Goal: Task Accomplishment & Management: Use online tool/utility

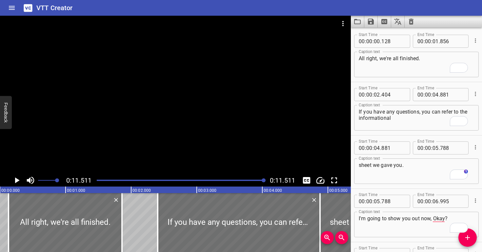
scroll to position [73, 0]
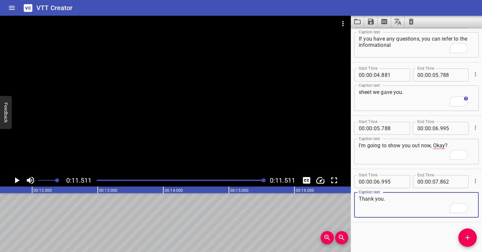
click at [415, 205] on textarea "Thank you." at bounding box center [416, 205] width 115 height 19
click at [234, 177] on div at bounding box center [181, 180] width 176 height 9
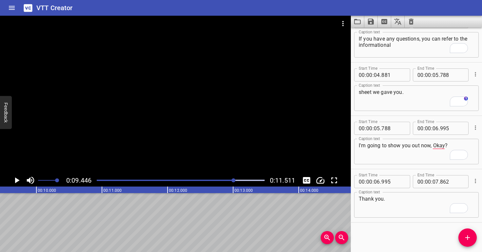
drag, startPoint x: 213, startPoint y: 173, endPoint x: 211, endPoint y: 178, distance: 5.1
click at [213, 174] on div at bounding box center [175, 95] width 351 height 159
click at [211, 179] on div at bounding box center [181, 180] width 176 height 9
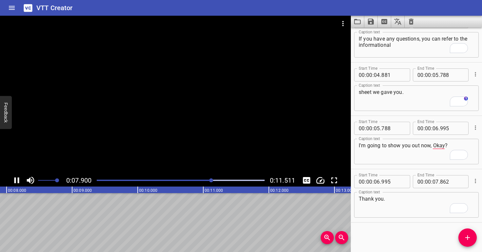
click at [203, 152] on div at bounding box center [175, 95] width 351 height 159
click at [182, 180] on div "Play progress" at bounding box center [132, 180] width 168 height 1
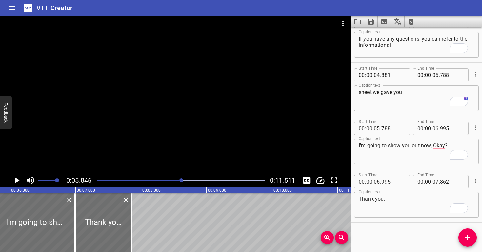
click at [196, 144] on div at bounding box center [175, 95] width 351 height 159
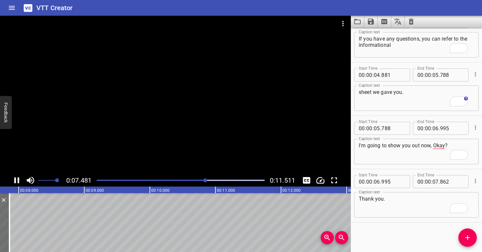
click at [196, 139] on div at bounding box center [175, 95] width 351 height 159
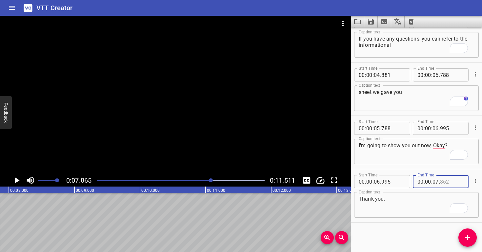
click at [446, 180] on input "number" at bounding box center [452, 181] width 24 height 13
type input "865"
click at [468, 241] on icon "Add Cue" at bounding box center [467, 238] width 8 height 8
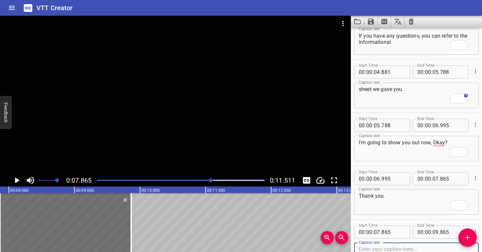
type textarea "Ф"
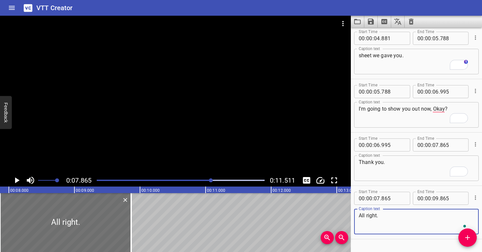
scroll to position [114, 0]
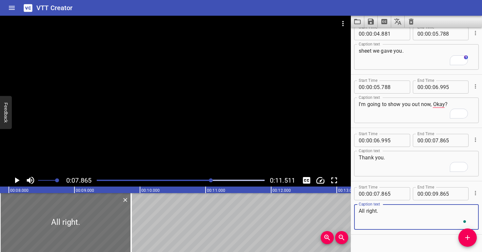
drag, startPoint x: 380, startPoint y: 211, endPoint x: 285, endPoint y: 196, distance: 96.1
click at [285, 196] on main "0:07.865 0:11.511 00:00.000 00:01.000 00:02.000 00:03.000 00:04.000 00:05.000 0…" at bounding box center [241, 134] width 482 height 237
type textarea "All right."
click at [207, 137] on div at bounding box center [175, 95] width 351 height 159
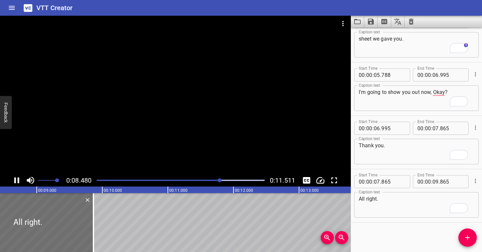
click at [203, 127] on div at bounding box center [175, 95] width 351 height 159
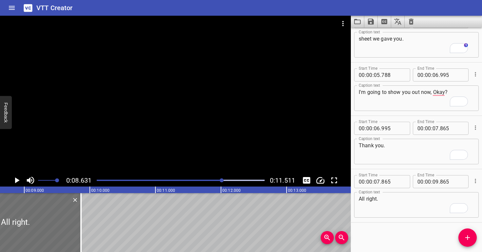
click at [194, 179] on div at bounding box center [181, 180] width 176 height 9
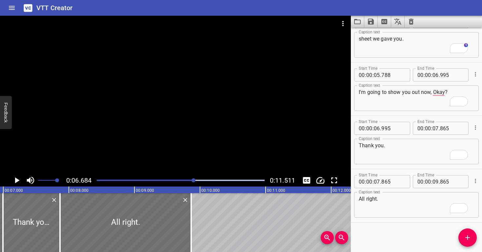
click at [201, 131] on div at bounding box center [175, 95] width 351 height 159
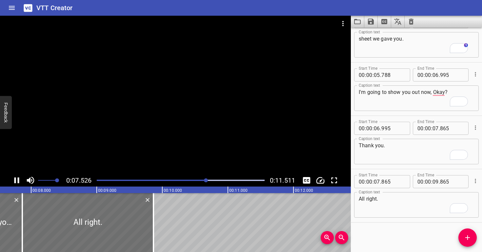
click at [200, 127] on div at bounding box center [175, 95] width 351 height 159
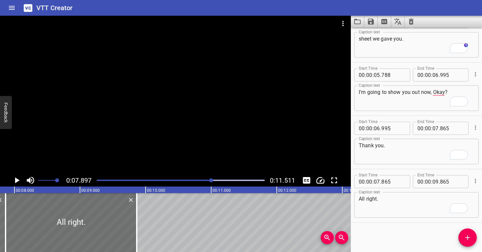
scroll to position [0, 518]
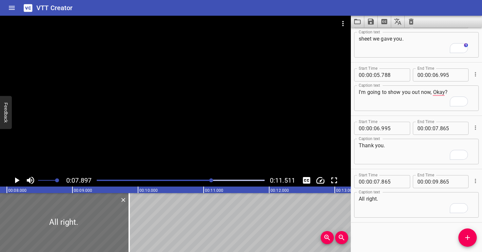
click at [200, 127] on div at bounding box center [175, 95] width 351 height 159
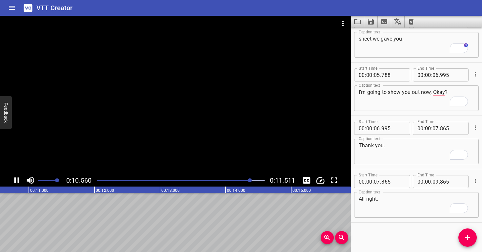
click at [191, 180] on div at bounding box center [181, 180] width 176 height 9
click at [176, 179] on div at bounding box center [181, 180] width 176 height 9
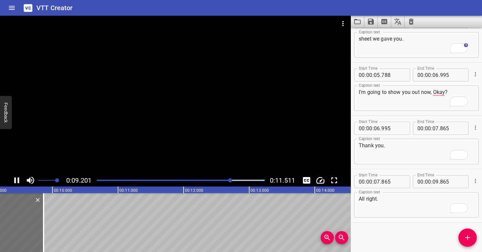
click at [177, 180] on div "Play progress" at bounding box center [147, 180] width 168 height 1
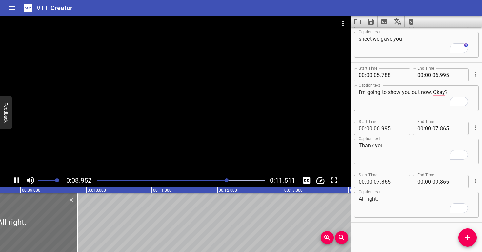
click at [212, 53] on div at bounding box center [175, 95] width 351 height 159
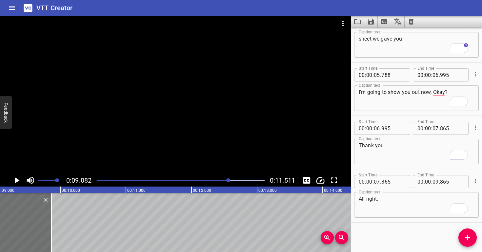
scroll to position [0, 595]
click at [412, 22] on icon "Clear captions" at bounding box center [411, 22] width 5 height 6
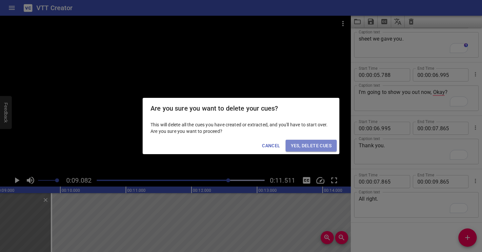
click at [319, 144] on span "Yes, Delete Cues" at bounding box center [311, 146] width 41 height 8
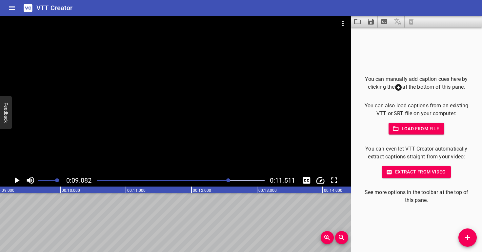
click at [345, 24] on icon "Video Options" at bounding box center [343, 24] width 8 height 8
click at [345, 35] on div at bounding box center [241, 126] width 482 height 252
click at [345, 28] on button "Video Options" at bounding box center [343, 24] width 16 height 16
click at [343, 23] on li "Select New Video File..." at bounding box center [367, 24] width 65 height 12
click at [378, 24] on li "Select New Video File..." at bounding box center [367, 24] width 65 height 12
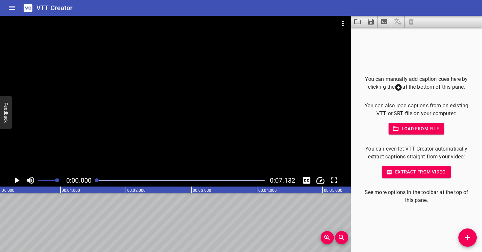
scroll to position [0, 0]
click at [412, 42] on div "You can manually add caption cues here by clicking the at the bottom of this pa…" at bounding box center [416, 140] width 131 height 225
click at [150, 112] on div at bounding box center [175, 95] width 351 height 159
click at [159, 108] on div at bounding box center [175, 95] width 351 height 159
click at [146, 119] on div at bounding box center [175, 95] width 351 height 159
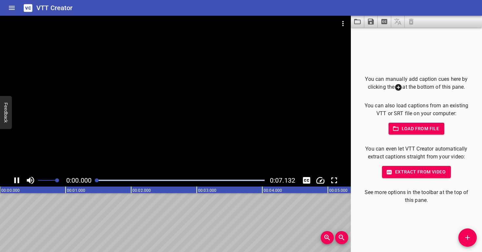
click at [155, 115] on div at bounding box center [175, 95] width 351 height 159
click at [467, 240] on icon "Add Cue" at bounding box center [467, 238] width 8 height 8
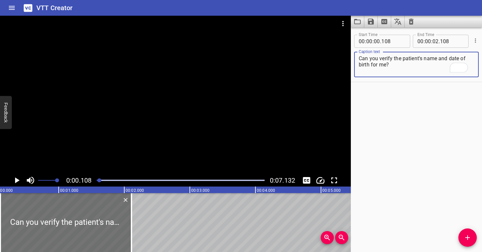
type textarea "Can you verify the patient's name and date of birth for me?"
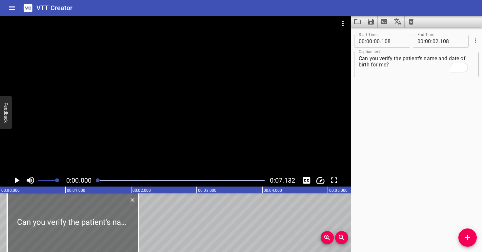
scroll to position [0, 0]
drag, startPoint x: 98, startPoint y: 181, endPoint x: 94, endPoint y: 180, distance: 4.5
click at [94, 180] on div at bounding box center [181, 180] width 176 height 9
click at [107, 154] on div at bounding box center [175, 95] width 351 height 159
click at [136, 153] on div at bounding box center [175, 95] width 351 height 159
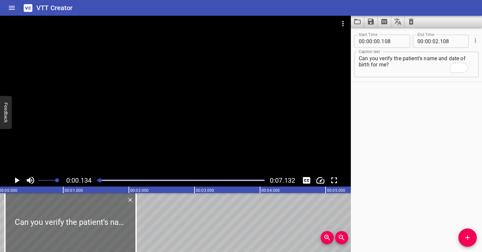
scroll to position [0, 9]
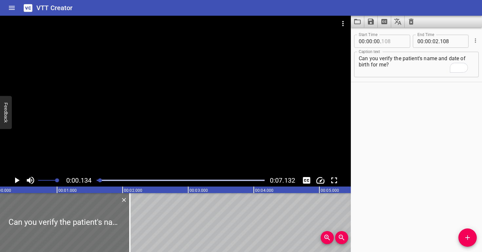
click at [401, 42] on input "number" at bounding box center [393, 41] width 24 height 13
type input "134"
click at [401, 69] on textarea "Can you verify the patient's name and date of birth for me?" at bounding box center [416, 64] width 115 height 19
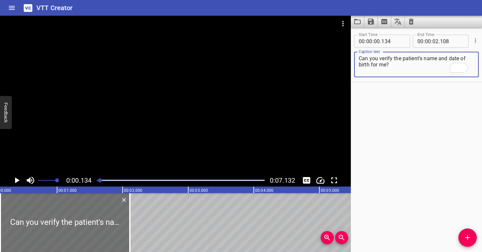
scroll to position [0, 0]
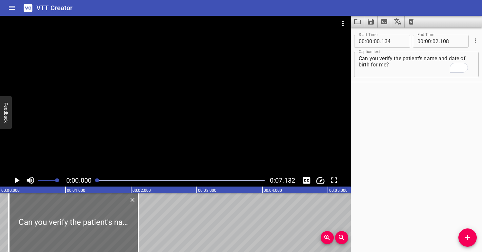
drag, startPoint x: 101, startPoint y: 180, endPoint x: 98, endPoint y: 176, distance: 4.9
click at [96, 179] on div at bounding box center [97, 181] width 4 height 4
click at [116, 148] on div at bounding box center [175, 95] width 351 height 159
click at [146, 149] on div at bounding box center [175, 95] width 351 height 159
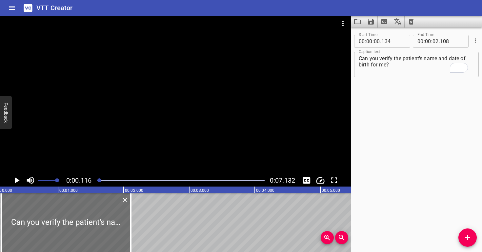
click at [146, 148] on div at bounding box center [175, 95] width 351 height 159
click at [145, 148] on div at bounding box center [175, 95] width 351 height 159
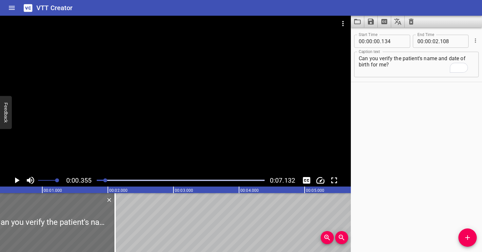
click at [103, 181] on div at bounding box center [105, 181] width 4 height 4
click at [103, 180] on div at bounding box center [103, 181] width 4 height 4
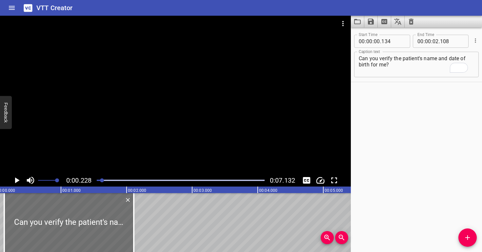
scroll to position [0, 15]
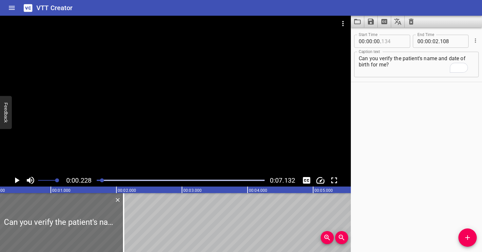
click at [397, 43] on input "number" at bounding box center [393, 41] width 24 height 13
type input "228"
click at [392, 72] on textarea "Can you verify the patient's name and date of birth for me?" at bounding box center [416, 64] width 115 height 19
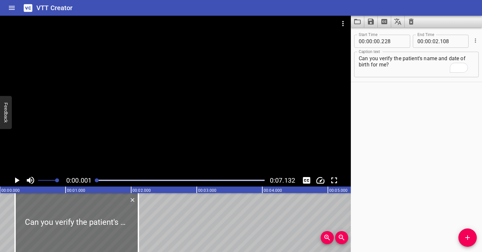
drag, startPoint x: 103, startPoint y: 181, endPoint x: 94, endPoint y: 177, distance: 9.8
click at [93, 178] on div at bounding box center [181, 180] width 176 height 9
click at [109, 135] on div at bounding box center [175, 95] width 351 height 159
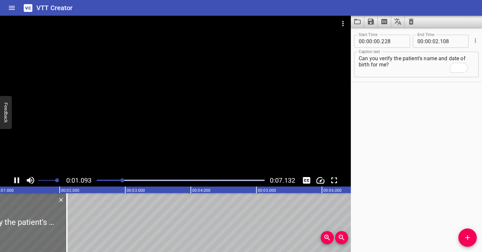
click at [97, 180] on div at bounding box center [181, 180] width 176 height 9
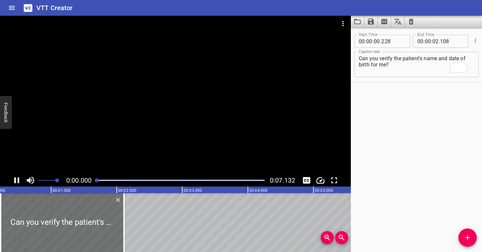
click at [105, 150] on div at bounding box center [175, 95] width 351 height 159
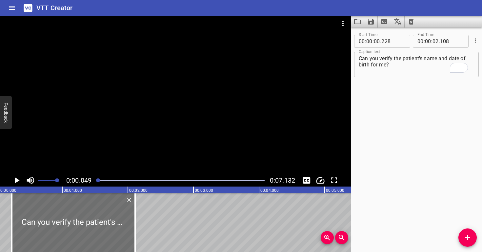
click at [106, 151] on div at bounding box center [175, 95] width 351 height 159
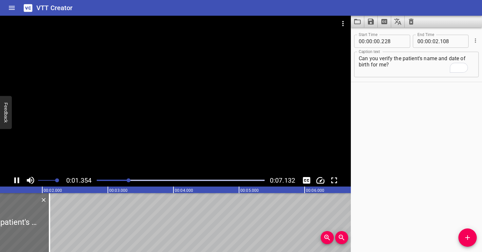
click at [97, 180] on div at bounding box center [181, 180] width 176 height 9
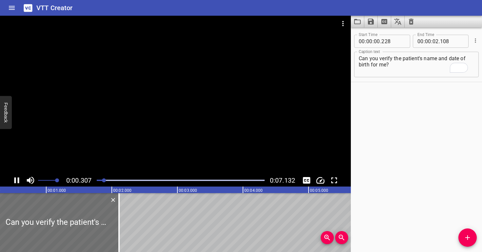
click at [126, 165] on div at bounding box center [175, 95] width 351 height 159
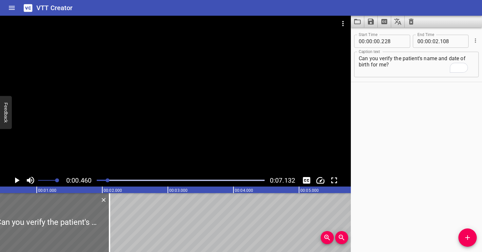
scroll to position [0, 30]
click at [98, 180] on div "Play progress" at bounding box center [24, 180] width 168 height 1
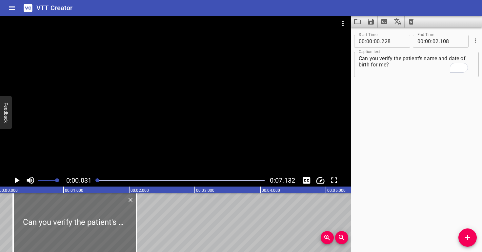
click at [111, 166] on div at bounding box center [175, 95] width 351 height 159
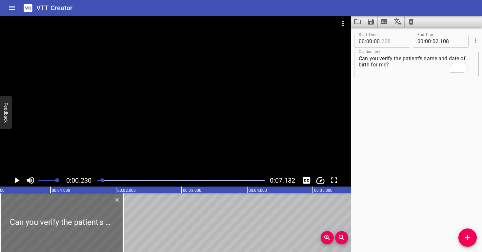
click at [399, 42] on input "number" at bounding box center [393, 41] width 24 height 13
type input "231"
click at [394, 67] on textarea "Can you verify the patient's name and date of birth for me?" at bounding box center [416, 64] width 115 height 19
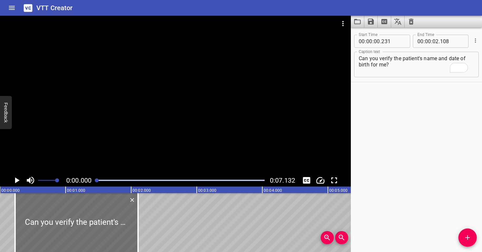
drag, startPoint x: 102, startPoint y: 181, endPoint x: 95, endPoint y: 158, distance: 24.0
click at [95, 178] on div at bounding box center [181, 180] width 176 height 9
click at [94, 125] on div at bounding box center [175, 95] width 351 height 159
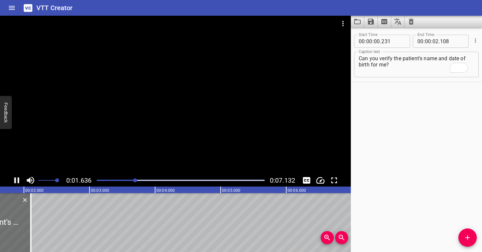
click at [103, 181] on div "Play progress" at bounding box center [52, 180] width 168 height 1
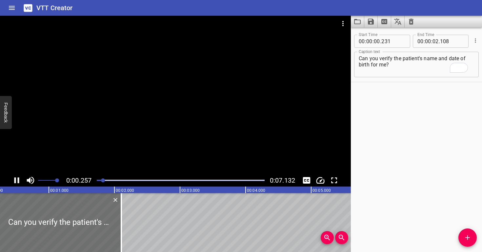
click at [105, 160] on div at bounding box center [175, 95] width 351 height 159
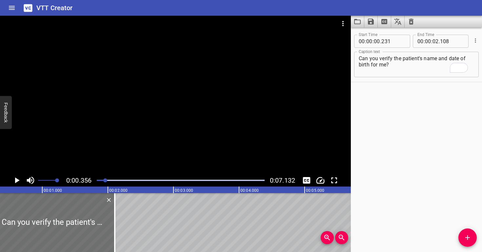
click at [98, 180] on div "Play progress" at bounding box center [21, 180] width 168 height 1
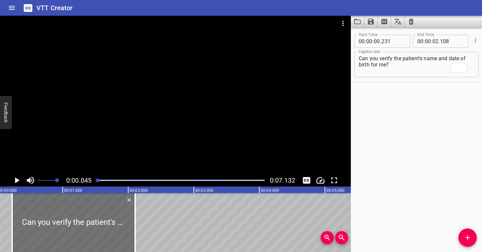
click at [114, 157] on div at bounding box center [175, 95] width 351 height 159
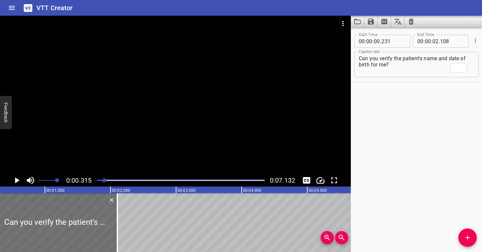
click at [98, 179] on div at bounding box center [181, 180] width 176 height 9
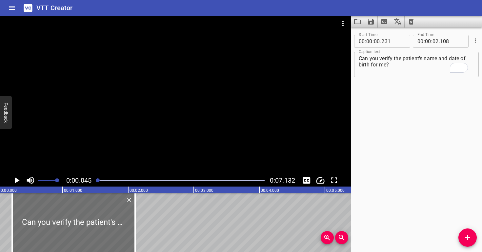
click at [109, 165] on div at bounding box center [175, 95] width 351 height 159
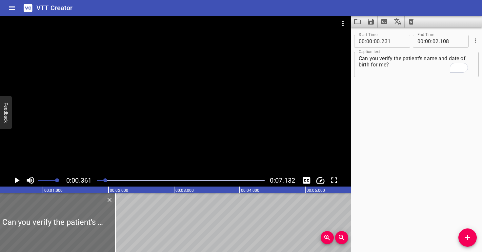
scroll to position [0, 24]
click at [103, 179] on div at bounding box center [181, 180] width 176 height 9
click at [101, 180] on div "Play progress" at bounding box center [19, 180] width 168 height 1
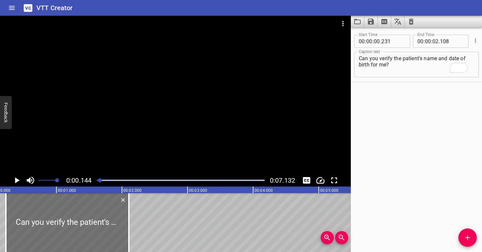
click at [103, 165] on div at bounding box center [175, 95] width 351 height 159
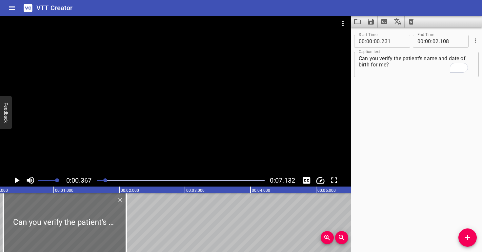
scroll to position [0, 24]
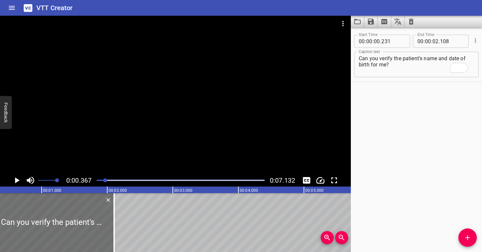
click at [101, 180] on div at bounding box center [181, 180] width 176 height 9
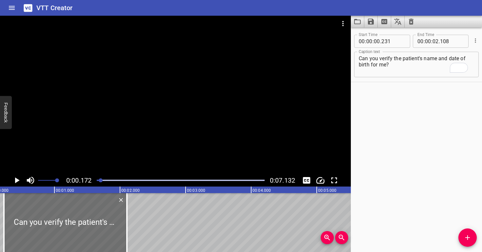
click at [102, 168] on div at bounding box center [175, 95] width 351 height 159
click at [103, 168] on div at bounding box center [175, 95] width 351 height 159
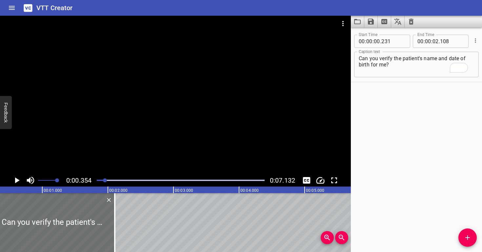
click at [103, 168] on div at bounding box center [175, 95] width 351 height 159
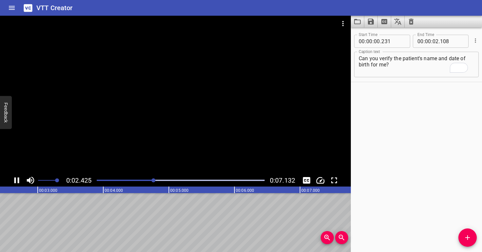
click at [166, 144] on div at bounding box center [175, 95] width 351 height 159
click at [146, 178] on div at bounding box center [181, 180] width 176 height 9
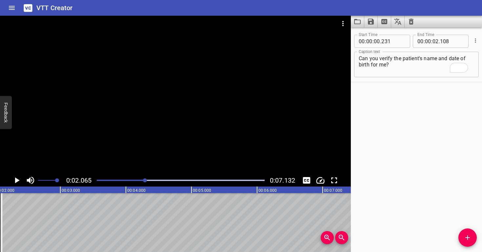
click at [156, 130] on div at bounding box center [175, 95] width 351 height 159
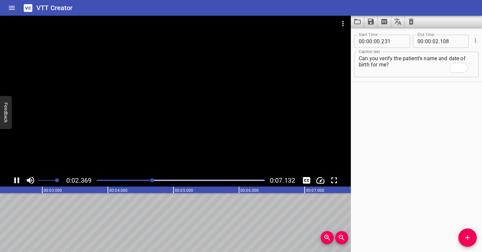
click at [159, 130] on div at bounding box center [175, 95] width 351 height 159
click at [139, 180] on div at bounding box center [181, 180] width 176 height 9
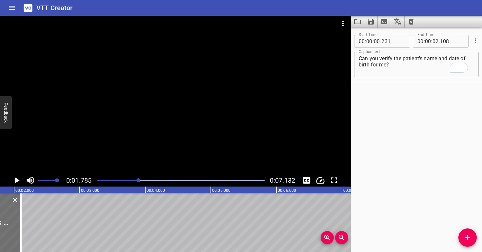
click at [115, 155] on div at bounding box center [175, 95] width 351 height 159
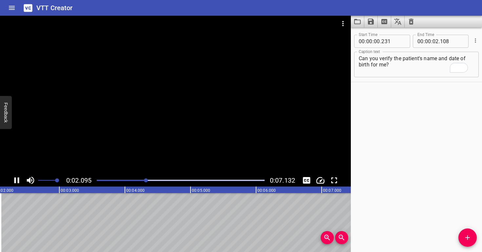
click at [120, 151] on div at bounding box center [175, 95] width 351 height 159
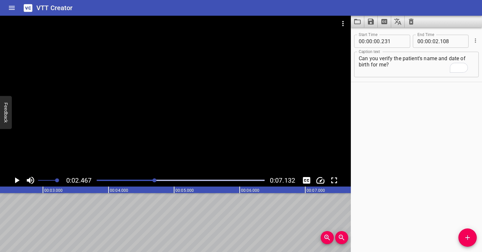
scroll to position [0, 162]
click at [451, 42] on input "number" at bounding box center [452, 41] width 24 height 13
type input "467"
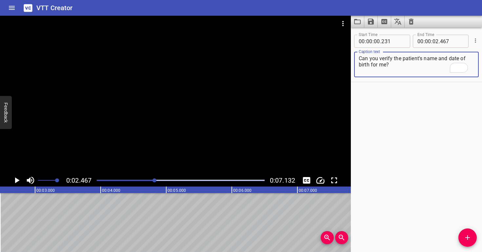
click at [439, 68] on textarea "Can you verify the patient's name and date of birth for me?" at bounding box center [416, 64] width 115 height 19
click at [179, 137] on div at bounding box center [175, 95] width 351 height 159
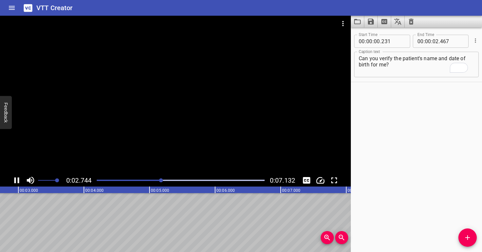
click at [184, 129] on div at bounding box center [175, 95] width 351 height 159
click at [158, 179] on div at bounding box center [181, 180] width 176 height 9
click at [156, 139] on div at bounding box center [175, 95] width 351 height 159
click at [163, 138] on div at bounding box center [175, 95] width 351 height 159
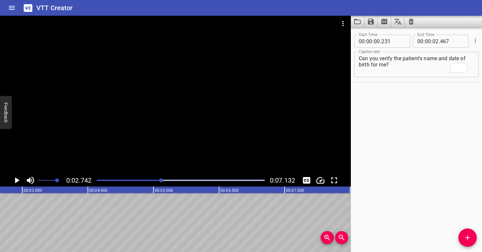
scroll to position [0, 180]
click at [476, 238] on span "Add Cue" at bounding box center [467, 238] width 18 height 8
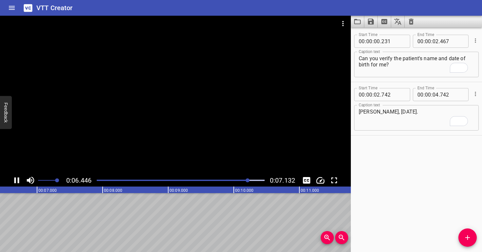
click at [175, 130] on div at bounding box center [175, 95] width 351 height 159
click at [433, 99] on input "number" at bounding box center [435, 94] width 6 height 13
type input "06"
type input "568"
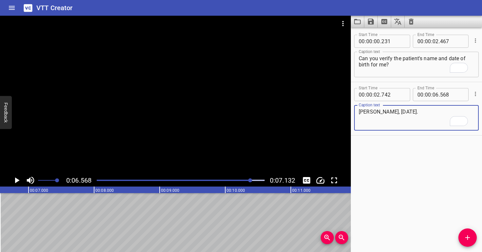
click at [429, 115] on textarea "Corey Woods, July 5th, 2024." at bounding box center [416, 118] width 115 height 19
click at [196, 121] on div at bounding box center [175, 95] width 351 height 159
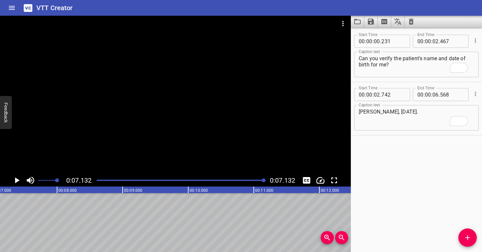
click at [161, 119] on div at bounding box center [175, 95] width 351 height 159
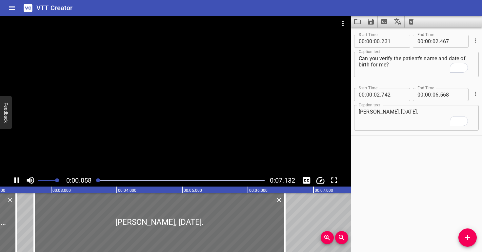
click at [168, 113] on div at bounding box center [175, 95] width 351 height 159
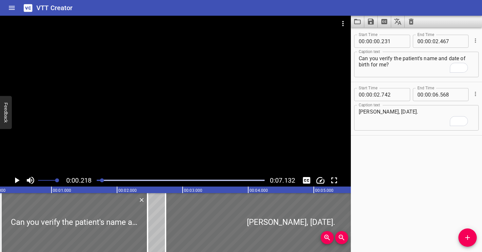
click at [167, 114] on div at bounding box center [175, 95] width 351 height 159
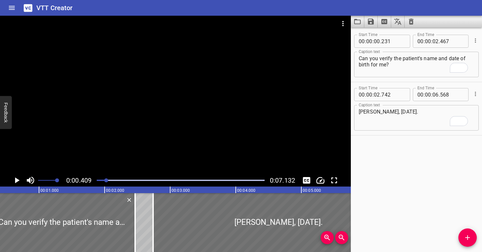
scroll to position [0, 27]
click at [104, 182] on div at bounding box center [181, 180] width 176 height 9
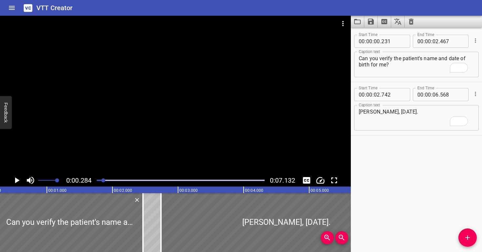
click at [105, 157] on div at bounding box center [175, 95] width 351 height 159
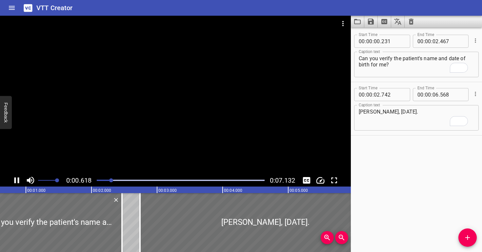
click at [96, 178] on div at bounding box center [181, 180] width 176 height 9
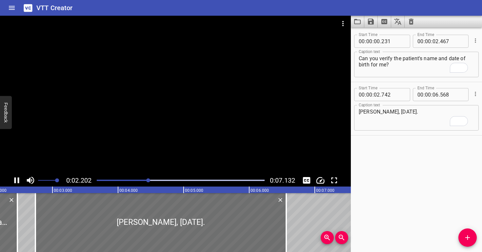
click at [265, 116] on div at bounding box center [175, 95] width 351 height 159
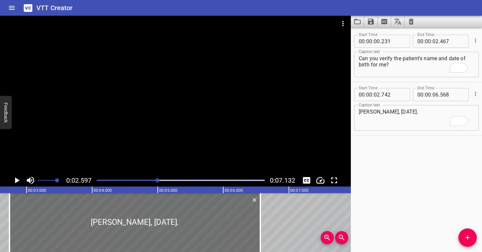
click at [265, 116] on div at bounding box center [175, 95] width 351 height 159
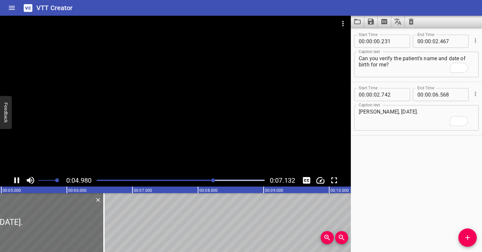
click at [175, 178] on div at bounding box center [181, 180] width 176 height 9
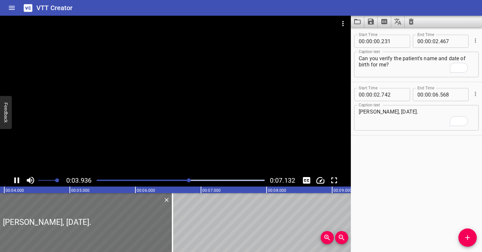
click at [165, 181] on div at bounding box center [181, 180] width 176 height 9
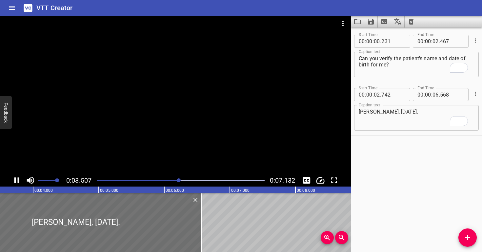
click at [150, 179] on div at bounding box center [181, 180] width 176 height 9
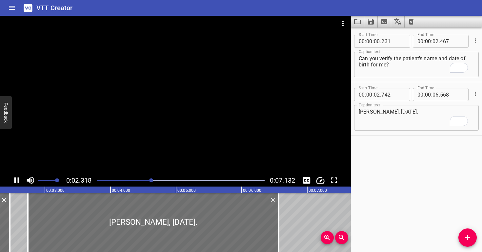
click at [196, 132] on div at bounding box center [175, 95] width 351 height 159
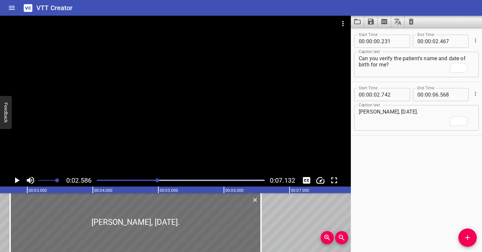
click at [196, 133] on div at bounding box center [175, 95] width 351 height 159
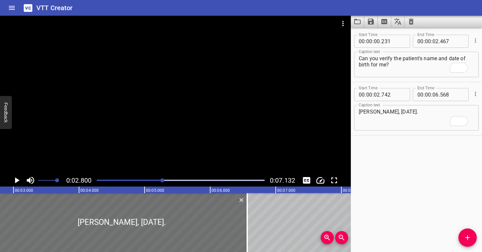
scroll to position [0, 184]
click at [196, 133] on div at bounding box center [175, 95] width 351 height 159
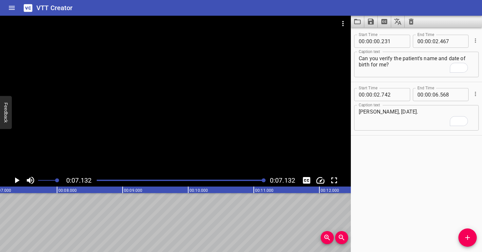
click at [228, 142] on div at bounding box center [175, 95] width 351 height 159
click at [372, 21] on icon "Save captions to file" at bounding box center [371, 22] width 6 height 6
click at [376, 36] on li "Save to VTT file" at bounding box center [388, 36] width 48 height 12
click at [411, 20] on icon "Clear captions" at bounding box center [411, 22] width 8 height 8
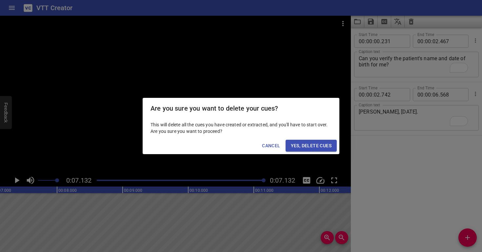
click at [309, 147] on span "Yes, Delete Cues" at bounding box center [311, 146] width 41 height 8
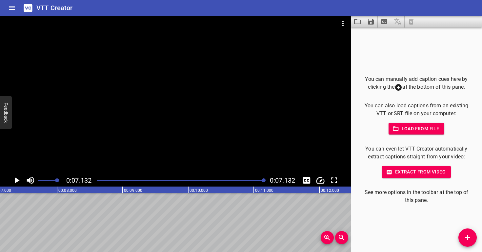
click at [342, 24] on icon "Video Options" at bounding box center [342, 23] width 1 height 5
click at [346, 23] on li "Select New Video File..." at bounding box center [367, 24] width 65 height 12
click at [184, 121] on div at bounding box center [241, 126] width 482 height 252
click at [186, 132] on div at bounding box center [175, 95] width 351 height 159
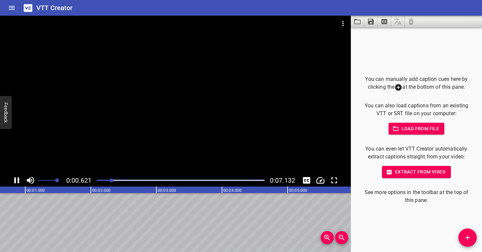
click at [190, 113] on div at bounding box center [175, 95] width 351 height 159
click at [342, 23] on icon "Video Options" at bounding box center [343, 24] width 8 height 8
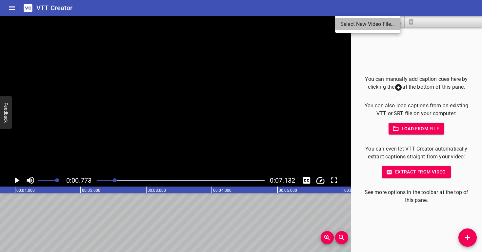
click at [346, 25] on li "Select New Video File..." at bounding box center [367, 24] width 65 height 12
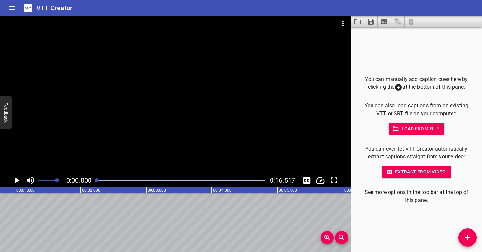
scroll to position [0, 0]
click at [144, 107] on div at bounding box center [175, 95] width 351 height 159
click at [154, 104] on div at bounding box center [175, 95] width 351 height 159
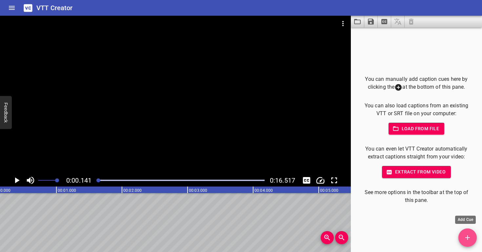
click at [466, 236] on icon "Add Cue" at bounding box center [467, 238] width 8 height 8
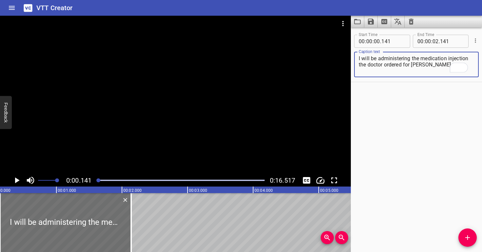
type textarea "I will be administering the medication injection the doctor ordered for Corey."
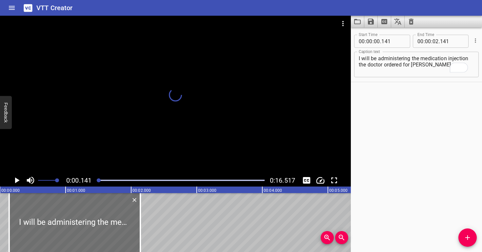
drag, startPoint x: 99, startPoint y: 180, endPoint x: 92, endPoint y: 178, distance: 7.7
click at [92, 179] on div "0:00.141 0:16.517" at bounding box center [175, 180] width 351 height 12
click at [99, 131] on div at bounding box center [175, 95] width 351 height 159
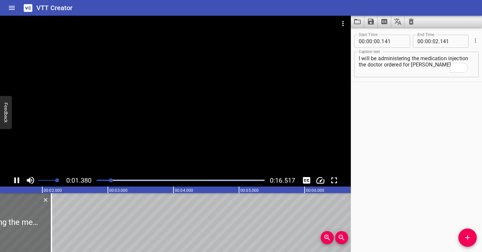
click at [98, 179] on div at bounding box center [181, 180] width 176 height 9
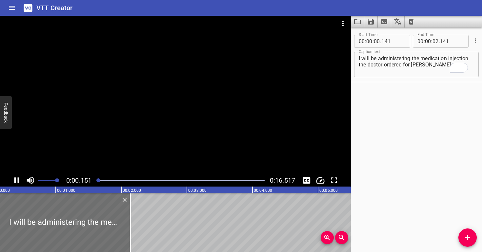
click at [96, 152] on div at bounding box center [175, 95] width 351 height 159
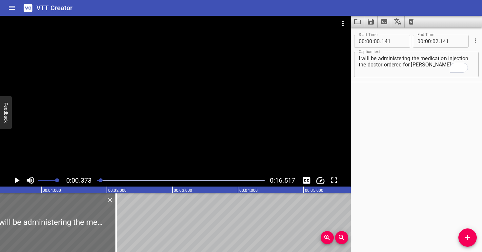
click at [100, 180] on div at bounding box center [101, 181] width 4 height 4
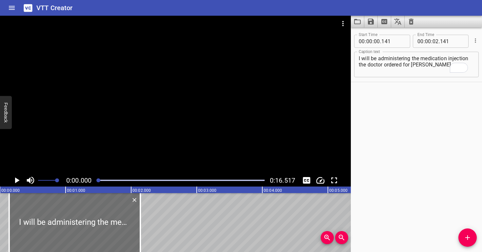
click at [99, 180] on div at bounding box center [98, 181] width 4 height 4
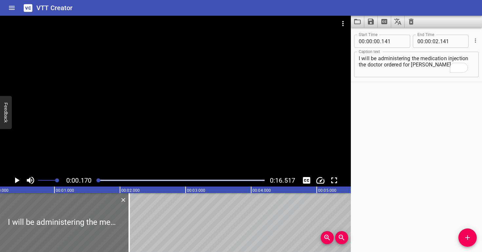
click at [90, 145] on div at bounding box center [175, 95] width 351 height 159
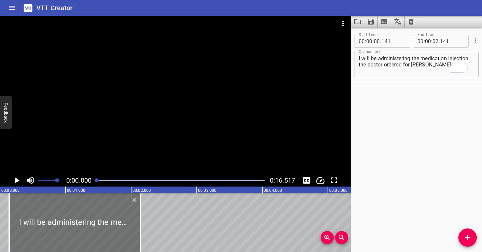
drag, startPoint x: 98, startPoint y: 181, endPoint x: 90, endPoint y: 155, distance: 26.4
click at [96, 180] on div at bounding box center [97, 181] width 4 height 4
click at [89, 148] on div at bounding box center [175, 95] width 351 height 159
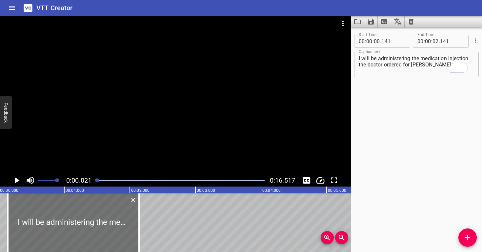
click at [88, 148] on div at bounding box center [175, 95] width 351 height 159
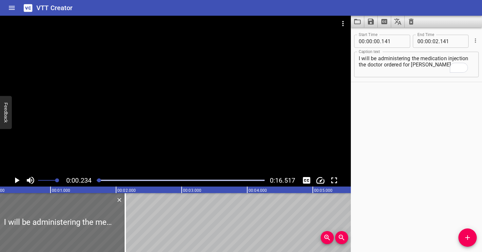
scroll to position [0, 15]
click at [399, 43] on input "number" at bounding box center [393, 41] width 24 height 13
type input "024"
click at [404, 66] on textarea "I will be administering the medication injection the doctor ordered for Corey." at bounding box center [416, 64] width 115 height 19
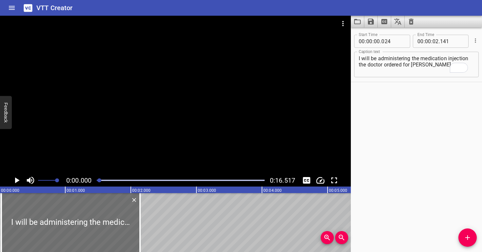
scroll to position [0, 0]
drag, startPoint x: 100, startPoint y: 181, endPoint x: 90, endPoint y: 140, distance: 42.3
click at [96, 179] on div at bounding box center [97, 181] width 4 height 4
click at [90, 139] on div at bounding box center [175, 95] width 351 height 159
click at [101, 138] on div at bounding box center [175, 95] width 351 height 159
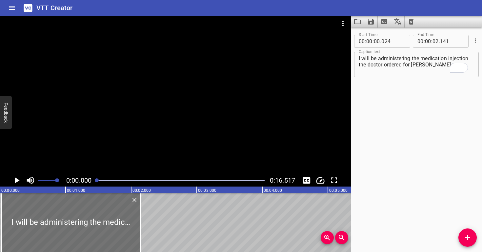
click at [97, 180] on div at bounding box center [97, 181] width 4 height 4
click at [95, 164] on div at bounding box center [175, 95] width 351 height 159
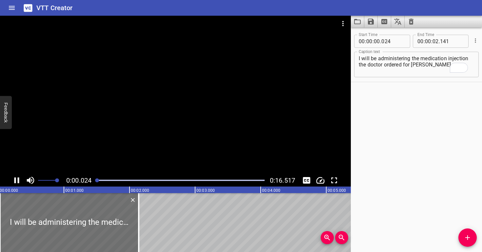
click at [95, 164] on div at bounding box center [175, 95] width 351 height 159
click at [98, 180] on div at bounding box center [97, 181] width 4 height 4
click at [99, 167] on div at bounding box center [175, 95] width 351 height 159
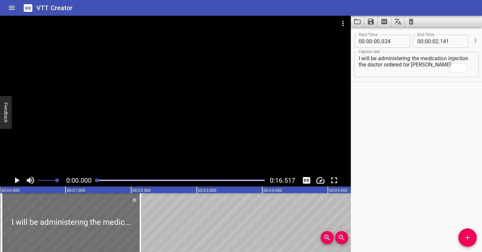
click at [96, 180] on div at bounding box center [97, 181] width 4 height 4
click at [114, 150] on div at bounding box center [175, 95] width 351 height 159
click at [391, 40] on input "number" at bounding box center [393, 41] width 24 height 13
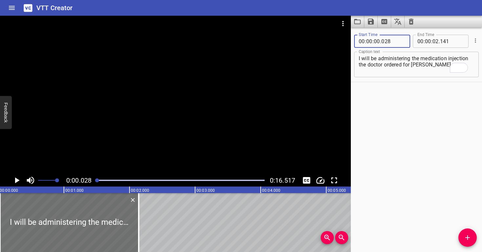
type input "028"
click at [390, 65] on textarea "I will be administering the medication injection the doctor ordered for Corey." at bounding box center [416, 64] width 115 height 19
click at [115, 137] on div at bounding box center [175, 95] width 351 height 159
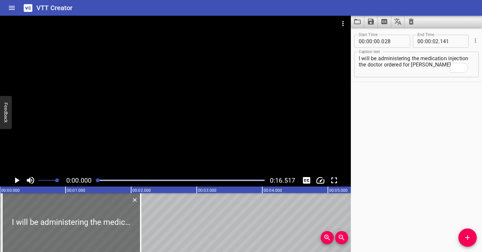
click at [98, 181] on div at bounding box center [98, 181] width 4 height 4
click at [97, 179] on div at bounding box center [97, 181] width 4 height 4
click at [110, 142] on div at bounding box center [175, 95] width 351 height 159
click at [111, 141] on div at bounding box center [175, 95] width 351 height 159
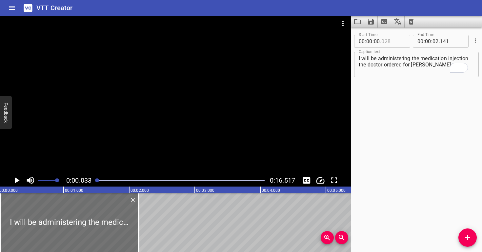
click at [402, 43] on input "number" at bounding box center [393, 41] width 24 height 13
type input "034"
click at [397, 53] on div "I will be administering the medication injection the doctor ordered for Corey. …" at bounding box center [416, 65] width 125 height 26
click at [95, 182] on div at bounding box center [181, 180] width 176 height 9
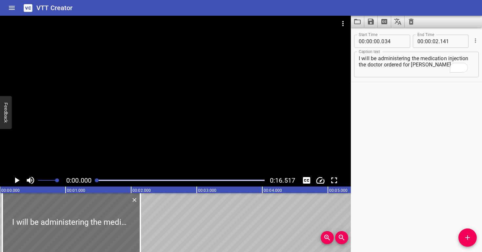
click at [95, 180] on div at bounding box center [97, 181] width 4 height 4
click at [95, 163] on div at bounding box center [175, 95] width 351 height 159
click at [97, 162] on div at bounding box center [175, 95] width 351 height 159
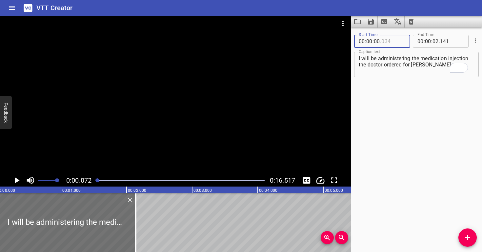
click at [401, 39] on input "number" at bounding box center [393, 41] width 24 height 13
type input "072"
click at [399, 54] on div "I will be administering the medication injection the doctor ordered for Corey. …" at bounding box center [416, 65] width 125 height 26
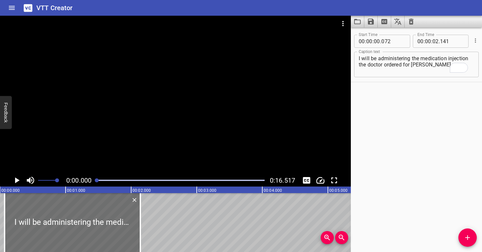
drag, startPoint x: 98, startPoint y: 180, endPoint x: 97, endPoint y: 169, distance: 11.2
click at [94, 176] on div at bounding box center [181, 180] width 176 height 9
click at [98, 161] on div at bounding box center [175, 95] width 351 height 159
click at [109, 152] on div at bounding box center [175, 95] width 351 height 159
drag, startPoint x: 99, startPoint y: 180, endPoint x: 100, endPoint y: 152, distance: 28.2
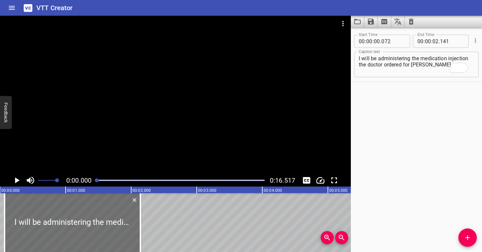
click at [97, 179] on div at bounding box center [97, 181] width 4 height 4
click at [100, 149] on div at bounding box center [175, 95] width 351 height 159
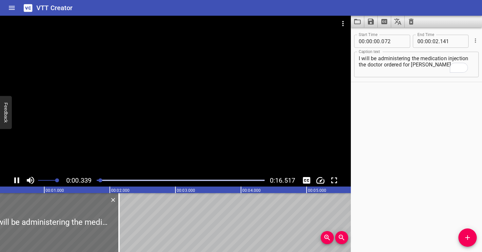
click at [154, 165] on div at bounding box center [175, 95] width 351 height 159
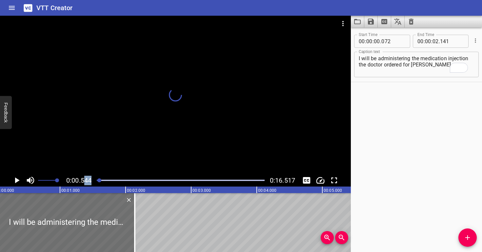
drag, startPoint x: 101, startPoint y: 180, endPoint x: 97, endPoint y: 167, distance: 13.4
click at [84, 178] on div "0:00.544 0:16.517" at bounding box center [175, 180] width 351 height 12
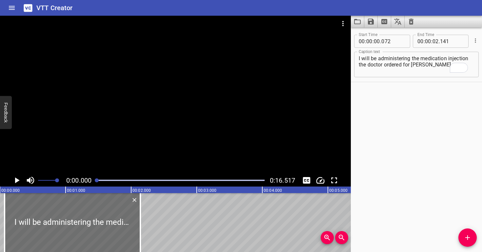
click at [110, 148] on div at bounding box center [175, 95] width 351 height 159
click at [113, 149] on div at bounding box center [175, 95] width 351 height 159
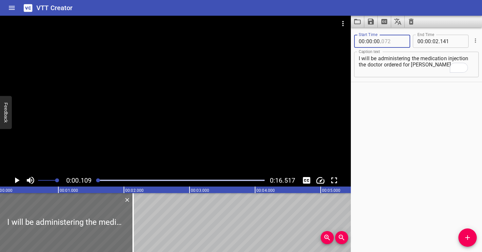
click at [392, 38] on input "number" at bounding box center [393, 41] width 24 height 13
type input "114"
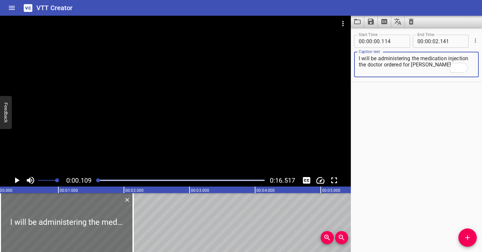
click at [393, 70] on textarea "I will be administering the medication injection the doctor ordered for Corey." at bounding box center [416, 64] width 115 height 19
click at [97, 182] on div at bounding box center [181, 180] width 176 height 9
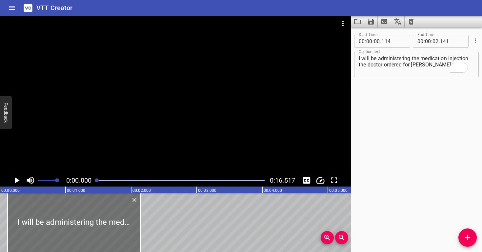
drag, startPoint x: 97, startPoint y: 180, endPoint x: 93, endPoint y: 175, distance: 6.3
click at [93, 176] on div "0:00.000 0:16.517" at bounding box center [175, 180] width 351 height 12
drag, startPoint x: 89, startPoint y: 147, endPoint x: 92, endPoint y: 148, distance: 3.4
click at [90, 148] on div at bounding box center [175, 95] width 351 height 159
click at [100, 139] on div at bounding box center [175, 95] width 351 height 159
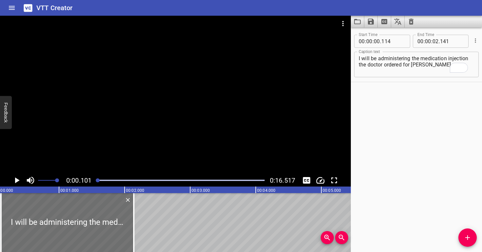
click at [99, 139] on div at bounding box center [175, 95] width 351 height 159
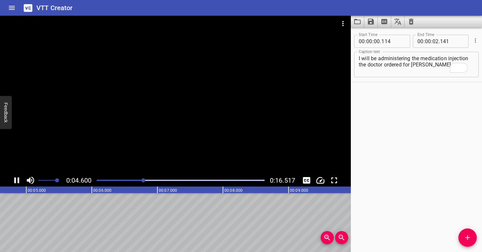
click at [139, 118] on div at bounding box center [175, 95] width 351 height 159
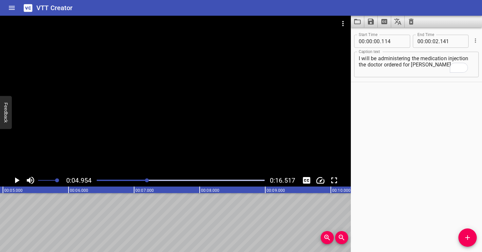
click at [109, 181] on div at bounding box center [181, 180] width 176 height 9
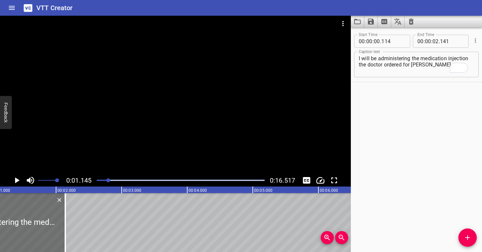
click at [103, 179] on div at bounding box center [181, 180] width 176 height 9
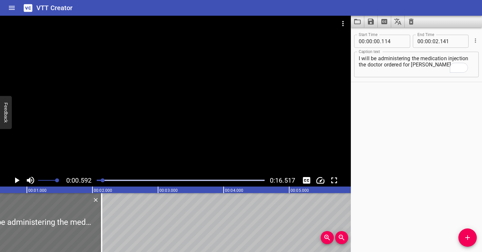
click at [111, 125] on div at bounding box center [175, 95] width 351 height 159
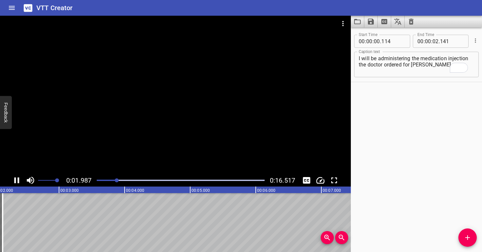
click at [250, 100] on div at bounding box center [175, 95] width 351 height 159
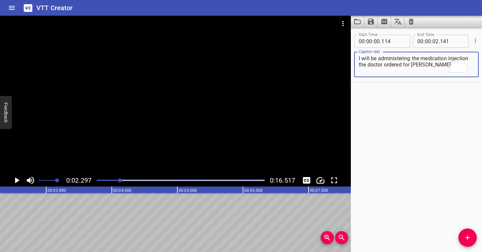
drag, startPoint x: 437, startPoint y: 64, endPoint x: 357, endPoint y: 64, distance: 79.6
click at [357, 64] on div "I will be administering the medication injection the doctor ordered for Corey. …" at bounding box center [416, 65] width 125 height 26
type textarea "I will be administering the medication injection"
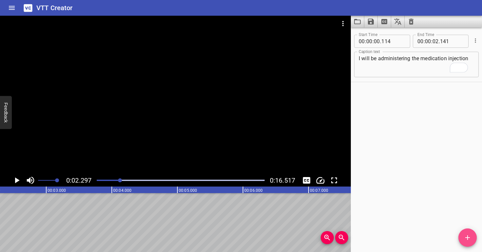
click at [468, 237] on icon "Add Cue" at bounding box center [467, 238] width 8 height 8
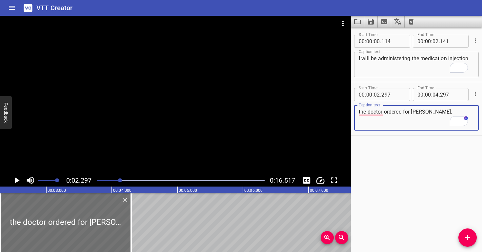
type textarea "the doctor ordered for [PERSON_NAME]."
click at [118, 181] on div at bounding box center [181, 180] width 176 height 9
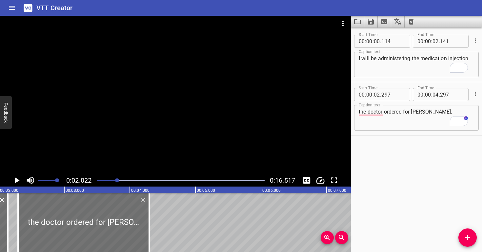
click at [146, 132] on div at bounding box center [175, 95] width 351 height 159
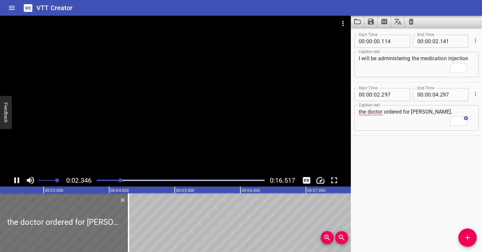
click at [241, 120] on div at bounding box center [175, 95] width 351 height 159
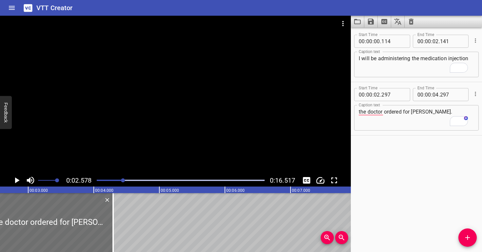
scroll to position [0, 169]
click at [448, 45] on input "number" at bounding box center [452, 41] width 24 height 13
type input "579"
click at [399, 96] on input "number" at bounding box center [393, 94] width 24 height 13
type input "579"
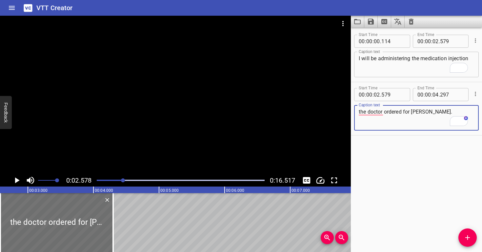
click at [395, 118] on textarea "the doctor ordered for [PERSON_NAME]." at bounding box center [416, 118] width 115 height 19
click at [114, 181] on div at bounding box center [181, 180] width 176 height 9
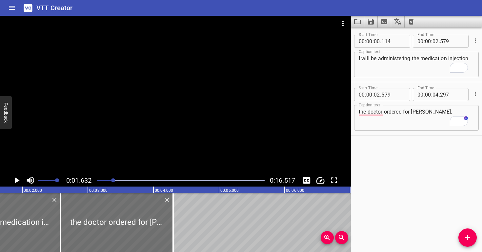
click at [148, 140] on div at bounding box center [175, 95] width 351 height 159
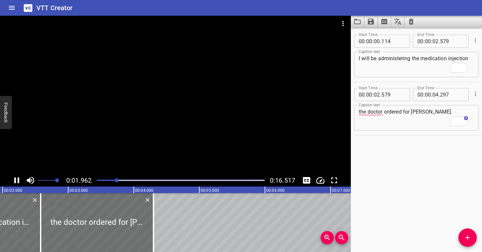
click at [183, 126] on div at bounding box center [175, 95] width 351 height 159
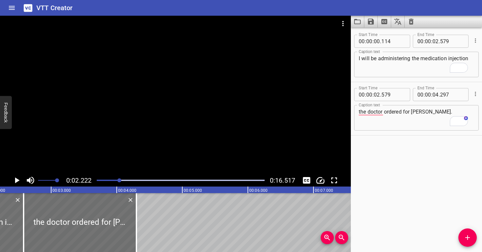
click at [183, 127] on div at bounding box center [175, 95] width 351 height 159
click at [183, 126] on div at bounding box center [175, 95] width 351 height 159
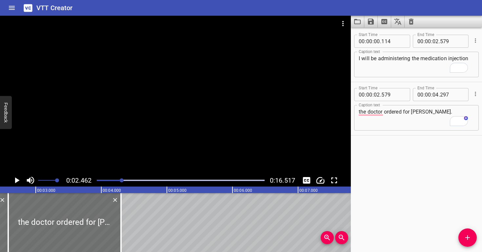
scroll to position [0, 161]
click at [183, 126] on div at bounding box center [175, 95] width 351 height 159
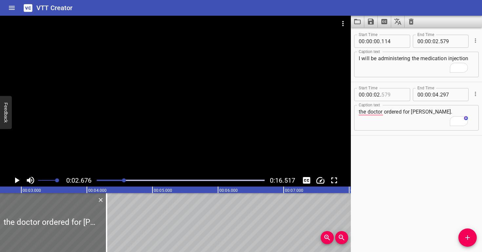
click at [393, 95] on input "number" at bounding box center [393, 94] width 24 height 13
type input "676"
click at [456, 40] on input "number" at bounding box center [452, 41] width 24 height 13
type input "676"
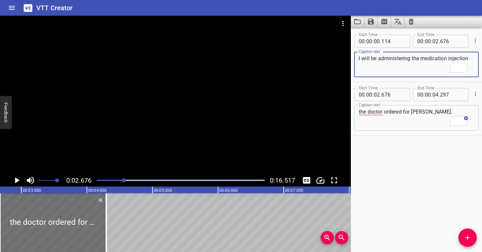
click at [438, 66] on textarea "I will be administering the medication injection" at bounding box center [416, 64] width 115 height 19
click at [114, 181] on div at bounding box center [181, 180] width 176 height 9
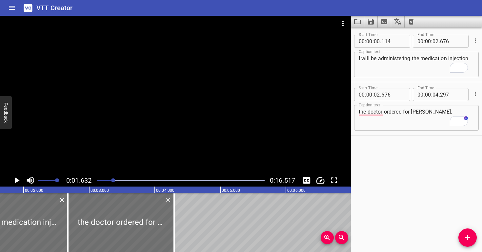
click at [122, 142] on div at bounding box center [175, 95] width 351 height 159
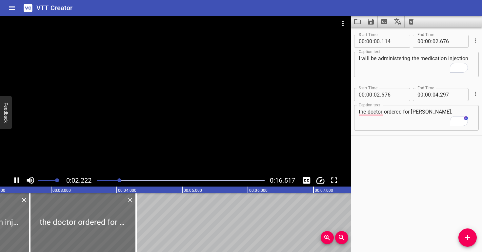
click at [197, 102] on div at bounding box center [175, 95] width 351 height 159
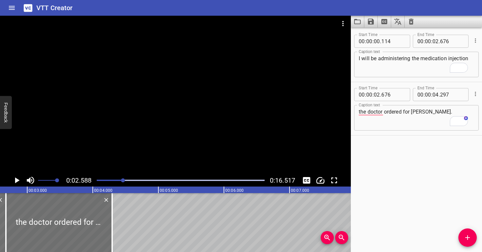
click at [193, 105] on div at bounding box center [175, 95] width 351 height 159
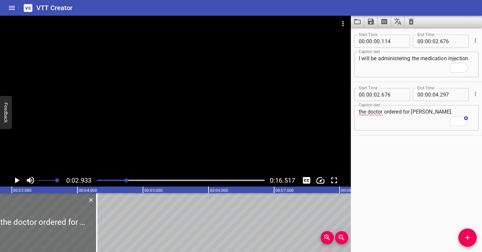
scroll to position [0, 192]
click at [122, 177] on div at bounding box center [181, 180] width 176 height 9
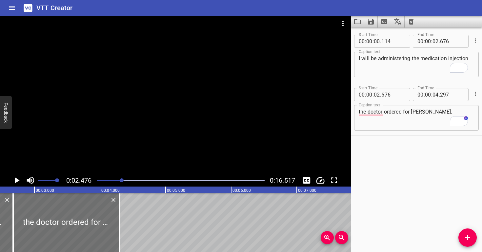
click at [144, 129] on div at bounding box center [175, 95] width 351 height 159
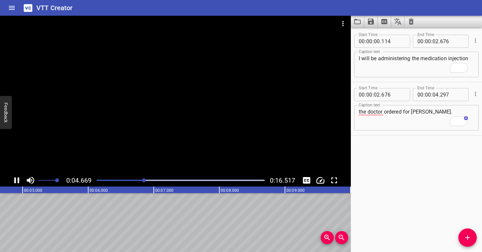
click at [198, 102] on div at bounding box center [175, 95] width 351 height 159
click at [457, 93] on input "number" at bounding box center [452, 94] width 24 height 13
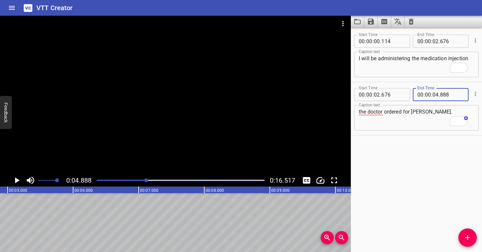
type input "888"
click at [423, 121] on textarea "the doctor ordered for [PERSON_NAME]." at bounding box center [416, 118] width 115 height 19
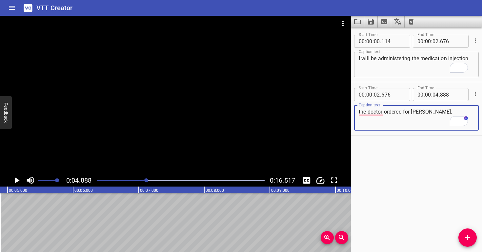
click at [98, 179] on div at bounding box center [181, 180] width 176 height 9
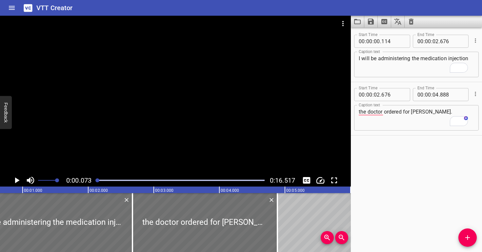
click at [107, 128] on div at bounding box center [175, 95] width 351 height 159
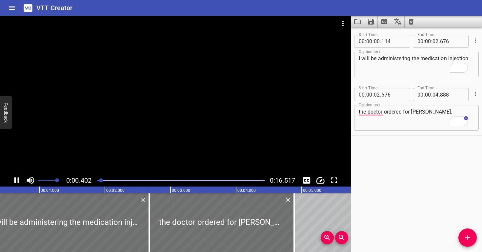
click at [107, 127] on div at bounding box center [175, 95] width 351 height 159
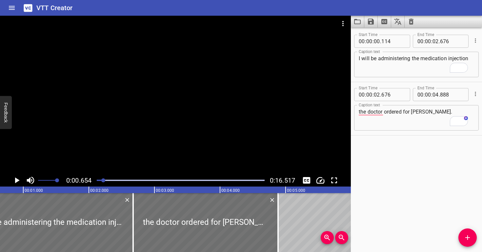
scroll to position [0, 43]
click at [99, 181] on div at bounding box center [181, 180] width 176 height 9
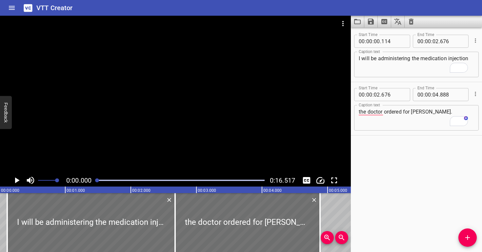
scroll to position [0, 0]
click at [97, 180] on div at bounding box center [97, 181] width 4 height 4
click at [98, 147] on div at bounding box center [175, 95] width 351 height 159
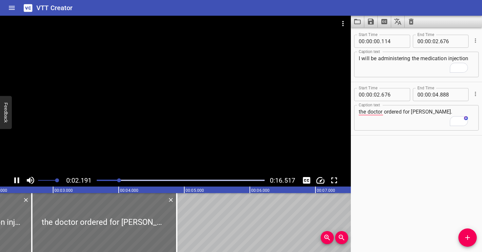
click at [267, 93] on div at bounding box center [175, 95] width 351 height 159
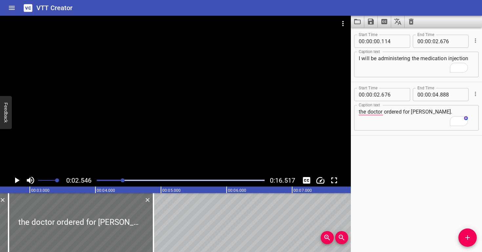
click at [267, 94] on div at bounding box center [175, 95] width 351 height 159
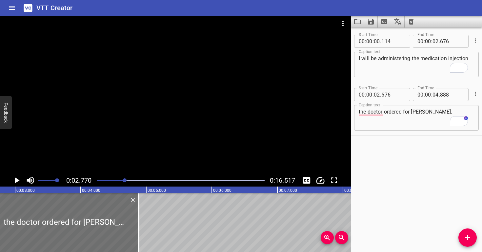
click at [267, 94] on div at bounding box center [175, 95] width 351 height 159
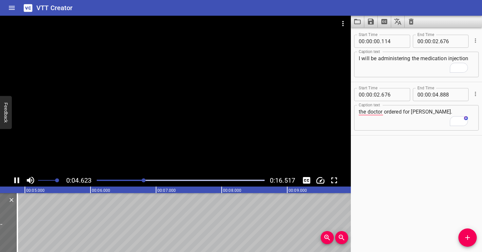
click at [232, 108] on div at bounding box center [175, 95] width 351 height 159
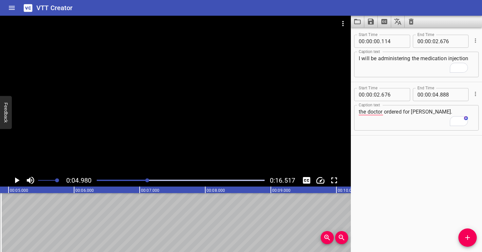
scroll to position [0, 326]
click at [144, 180] on div "Play progress" at bounding box center [64, 180] width 168 height 1
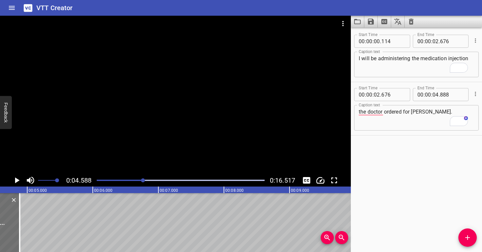
click at [144, 145] on div at bounding box center [175, 95] width 351 height 159
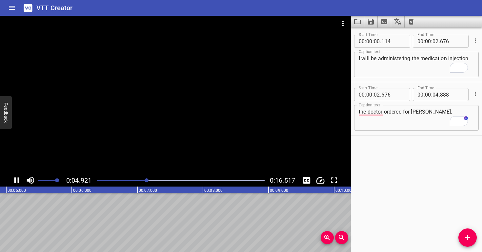
click at [151, 141] on div at bounding box center [175, 95] width 351 height 159
click at [139, 180] on div at bounding box center [181, 180] width 176 height 9
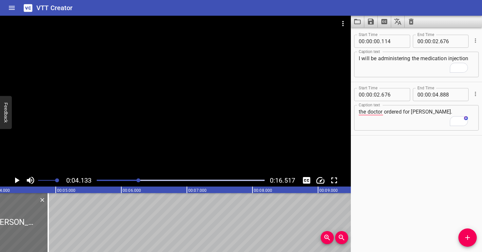
click at [160, 140] on div at bounding box center [175, 95] width 351 height 159
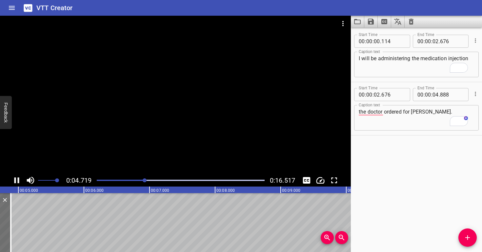
click at [166, 126] on div at bounding box center [175, 95] width 351 height 159
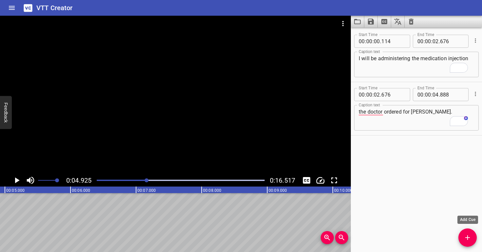
click at [470, 240] on icon "Add Cue" at bounding box center [467, 238] width 8 height 8
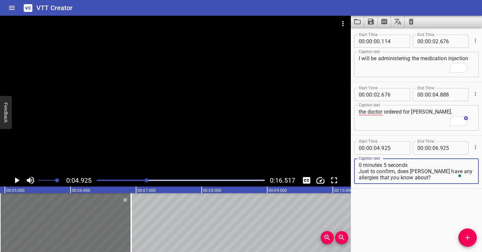
scroll to position [6, 0]
type textarea "0 minutes 5 seconds Just to confirm, does Corey have any allergies that you kno…"
click at [395, 146] on input "number" at bounding box center [393, 148] width 24 height 13
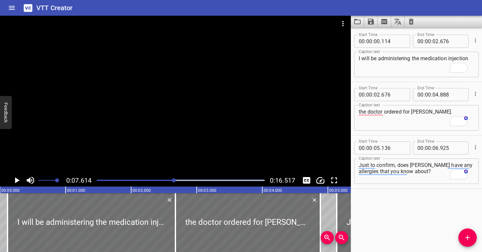
scroll to position [0, 499]
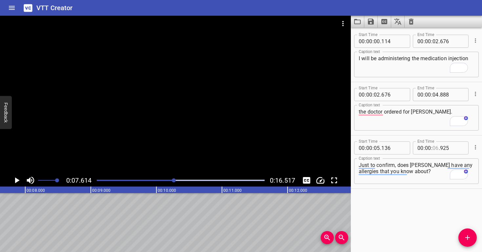
click at [433, 147] on input "number" at bounding box center [435, 148] width 6 height 13
type input "07"
type input "614"
click at [432, 176] on textarea "Just to confirm, does [PERSON_NAME] have any allergies that you know about?" at bounding box center [416, 171] width 115 height 19
click at [105, 122] on div at bounding box center [175, 95] width 351 height 159
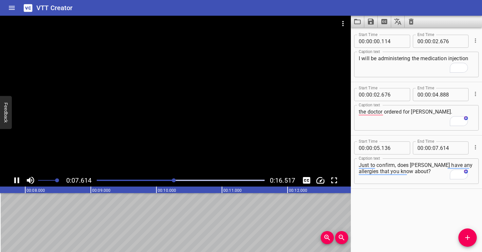
click at [156, 115] on div at bounding box center [175, 95] width 351 height 159
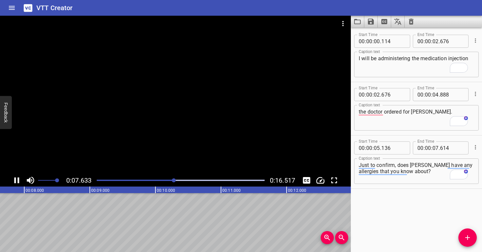
click at [156, 115] on div at bounding box center [175, 95] width 351 height 159
click at [173, 179] on div at bounding box center [181, 180] width 176 height 9
click at [180, 147] on div at bounding box center [175, 95] width 351 height 159
click at [198, 132] on div at bounding box center [175, 95] width 351 height 159
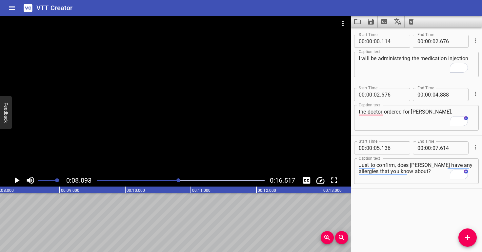
click at [173, 181] on div "Play progress" at bounding box center [95, 180] width 168 height 1
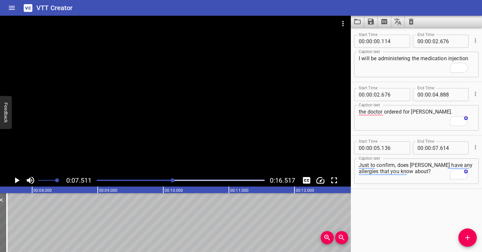
click at [168, 153] on div at bounding box center [175, 95] width 351 height 159
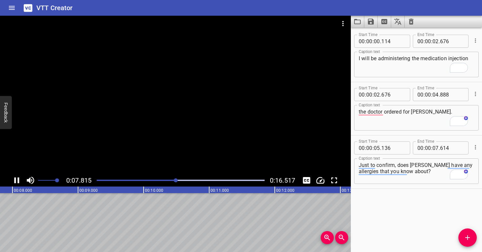
click at [177, 141] on div at bounding box center [175, 95] width 351 height 159
click at [170, 182] on div at bounding box center [181, 180] width 176 height 9
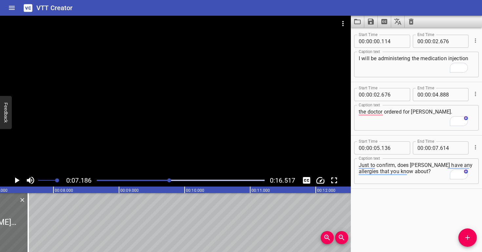
click at [168, 158] on div at bounding box center [175, 95] width 351 height 159
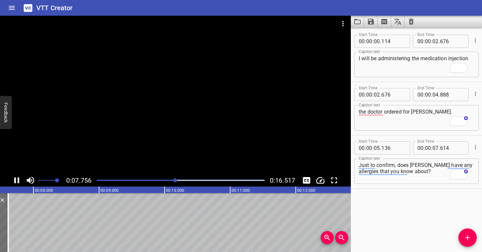
click at [189, 123] on div at bounding box center [175, 95] width 351 height 159
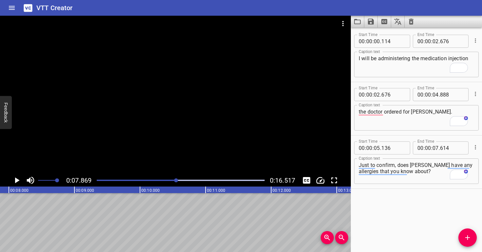
click at [171, 181] on div at bounding box center [181, 180] width 176 height 9
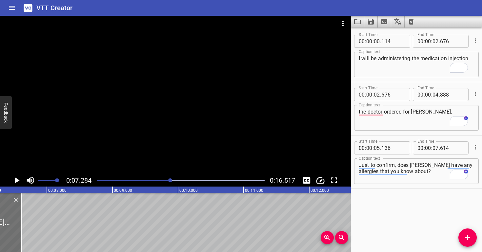
click at [156, 144] on div at bounding box center [175, 95] width 351 height 159
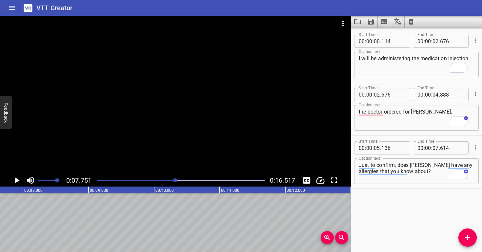
scroll to position [0, 508]
click at [471, 236] on icon "Add Cue" at bounding box center [467, 238] width 8 height 8
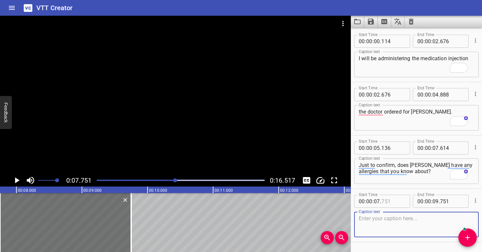
click at [396, 201] on input "number" at bounding box center [393, 201] width 24 height 13
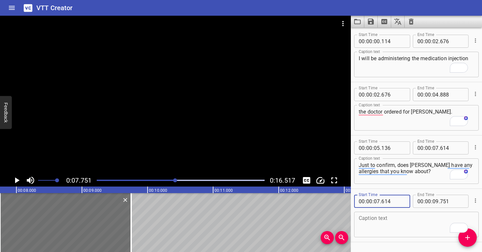
type input "614"
click at [371, 221] on textarea "To enrich screen reader interactions, please activate Accessibility in Grammarl…" at bounding box center [416, 225] width 115 height 19
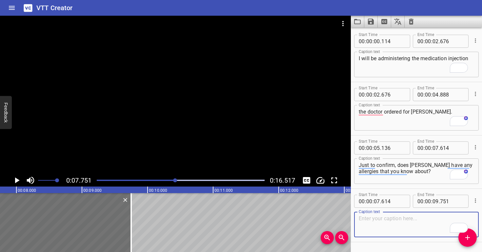
paste textarea "No. No allergies."
type textarea "No. No allergies."
click at [166, 179] on div at bounding box center [181, 180] width 176 height 9
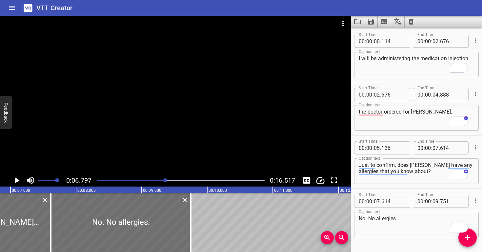
click at [172, 143] on div at bounding box center [175, 95] width 351 height 159
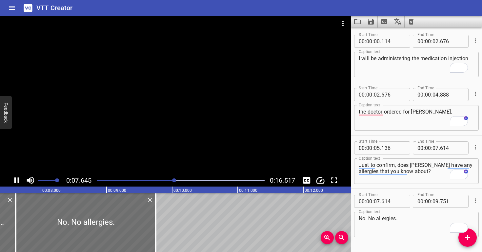
click at [182, 134] on div at bounding box center [175, 95] width 351 height 159
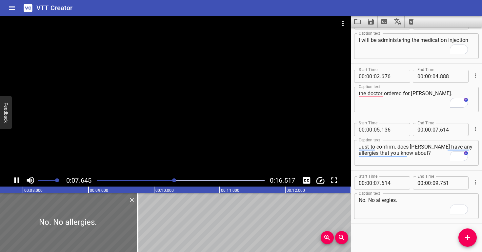
scroll to position [0, 0]
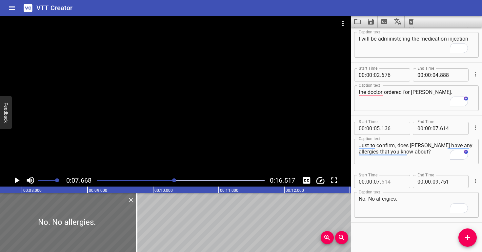
click at [391, 183] on input "number" at bounding box center [393, 181] width 24 height 13
type input "669"
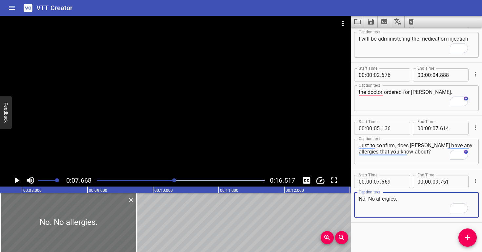
click at [389, 199] on textarea "No. No allergies." at bounding box center [416, 205] width 115 height 19
click at [429, 206] on textarea "No. No allergies." at bounding box center [416, 205] width 115 height 19
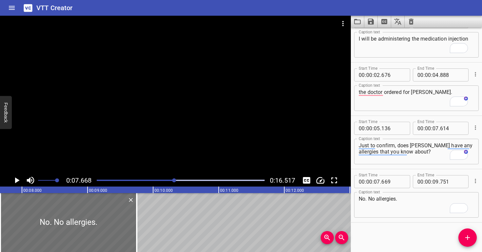
click at [167, 178] on div at bounding box center [181, 180] width 176 height 9
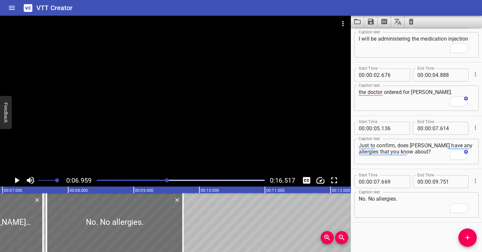
click at [172, 154] on div at bounding box center [175, 95] width 351 height 159
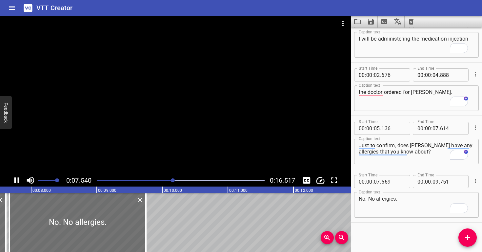
click at [181, 141] on div at bounding box center [175, 95] width 351 height 159
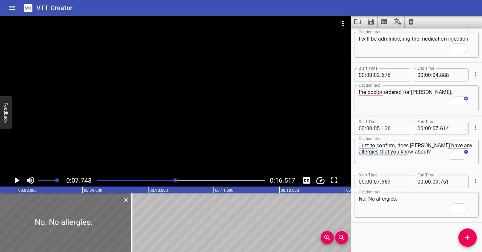
click at [169, 180] on div "Play progress" at bounding box center [92, 180] width 168 height 1
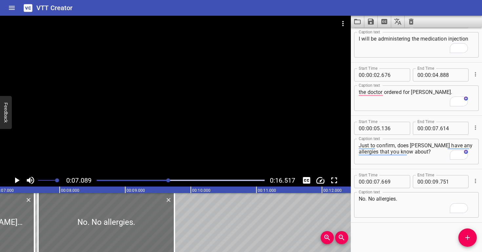
click at [166, 142] on div at bounding box center [175, 95] width 351 height 159
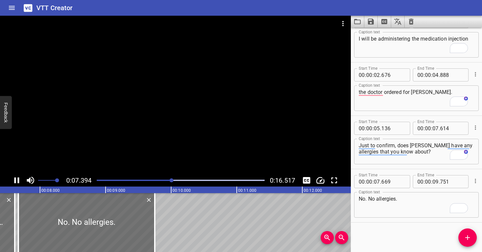
click at [206, 137] on div at bounding box center [175, 95] width 351 height 159
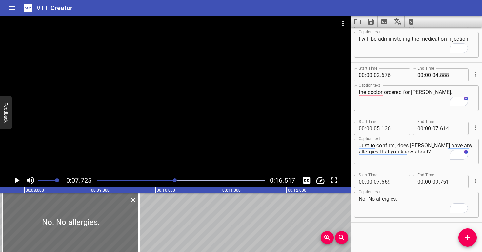
scroll to position [0, 506]
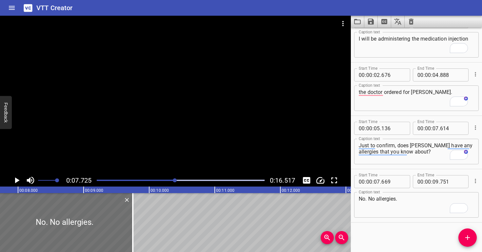
drag, startPoint x: 166, startPoint y: 179, endPoint x: 168, endPoint y: 174, distance: 5.5
click at [166, 179] on div at bounding box center [181, 180] width 176 height 9
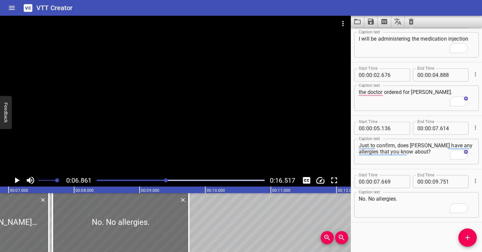
click at [174, 160] on div at bounding box center [175, 95] width 351 height 159
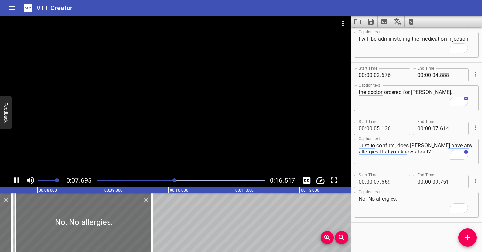
click at [198, 144] on div at bounding box center [175, 95] width 351 height 159
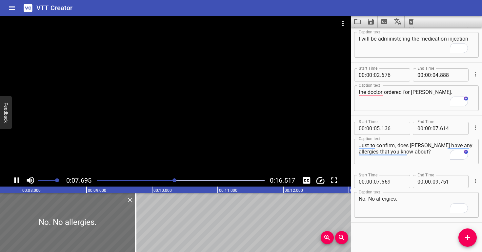
scroll to position [0, 510]
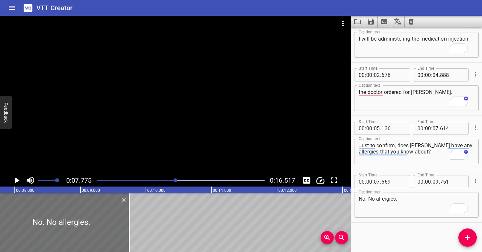
click at [169, 179] on div at bounding box center [181, 180] width 176 height 9
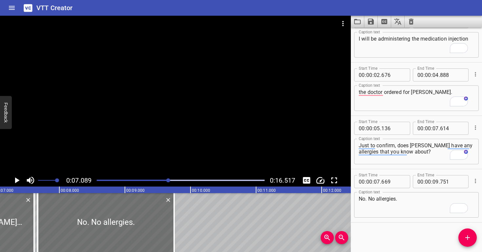
click at [169, 153] on div at bounding box center [175, 95] width 351 height 159
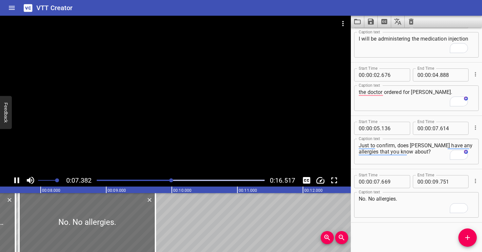
click at [185, 138] on div at bounding box center [175, 95] width 351 height 159
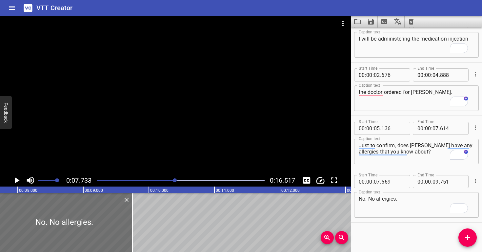
click at [185, 139] on div at bounding box center [175, 95] width 351 height 159
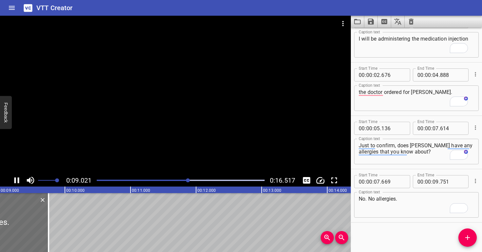
click at [185, 137] on div at bounding box center [175, 95] width 351 height 159
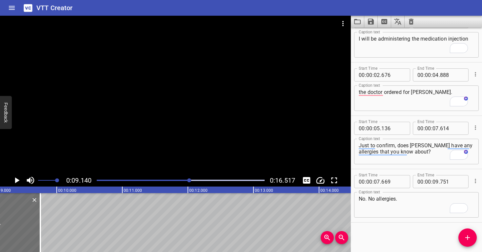
scroll to position [0, 599]
click at [458, 179] on input "number" at bounding box center [452, 181] width 24 height 13
type input "140"
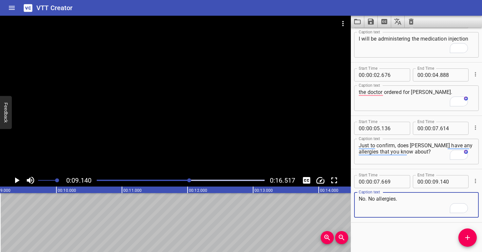
click at [436, 207] on textarea "No. No allergies." at bounding box center [416, 205] width 115 height 19
click at [161, 118] on div at bounding box center [175, 95] width 351 height 159
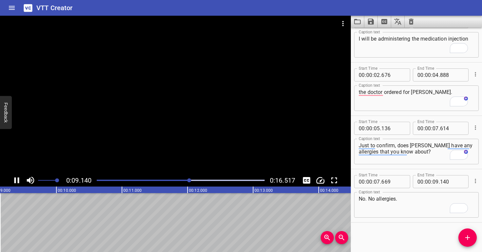
click at [163, 117] on div at bounding box center [175, 95] width 351 height 159
click at [187, 178] on div at bounding box center [181, 180] width 176 height 9
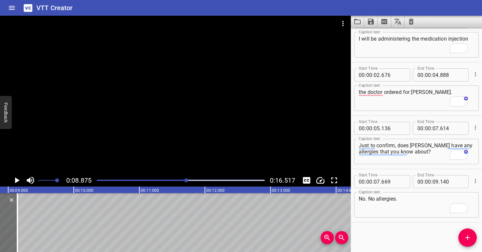
click at [176, 139] on div at bounding box center [175, 95] width 351 height 159
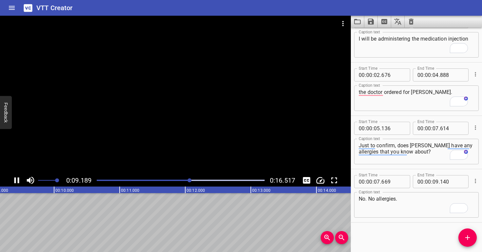
drag, startPoint x: 177, startPoint y: 141, endPoint x: 177, endPoint y: 137, distance: 3.9
click at [177, 137] on div at bounding box center [175, 95] width 351 height 159
click at [460, 228] on div "Start Time 00 : 00 : 00 . 114 Start Time End Time 00 : 00 : 02 . 676 End Time C…" at bounding box center [416, 140] width 131 height 225
click at [464, 237] on icon "Add Cue" at bounding box center [467, 238] width 8 height 8
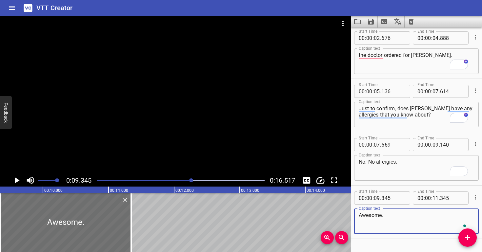
scroll to position [57, 0]
type textarea "Awesome."
click at [399, 199] on input "number" at bounding box center [393, 197] width 24 height 13
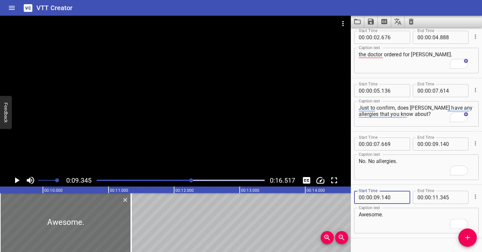
type input "140"
click at [388, 216] on textarea "Awesome." at bounding box center [416, 221] width 115 height 19
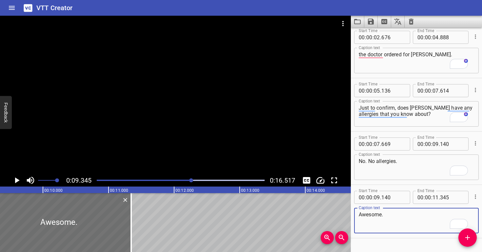
click at [189, 181] on div "Play progress" at bounding box center [108, 180] width 168 height 1
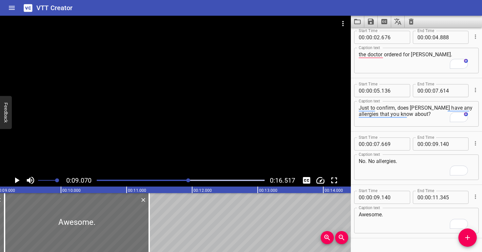
click at [174, 157] on div at bounding box center [175, 95] width 351 height 159
click at [176, 146] on div at bounding box center [175, 95] width 351 height 159
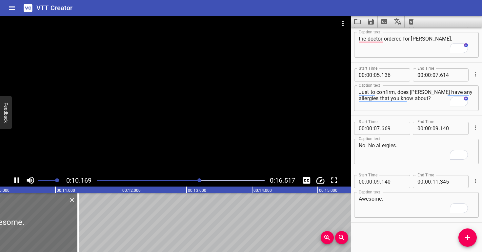
click at [183, 180] on div "Play progress" at bounding box center [116, 180] width 168 height 1
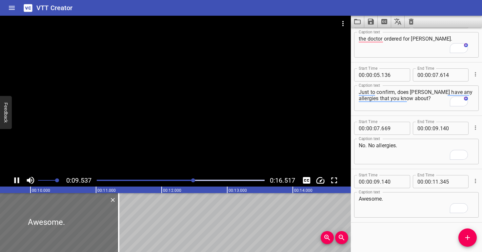
click at [189, 147] on div at bounding box center [175, 95] width 351 height 159
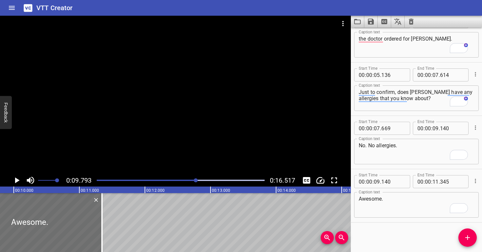
click at [183, 180] on div at bounding box center [181, 180] width 176 height 9
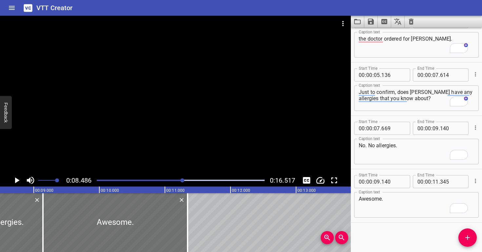
click at [169, 160] on div at bounding box center [175, 95] width 351 height 159
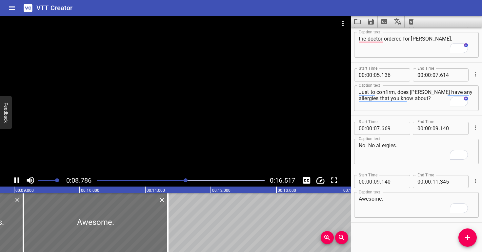
click at [170, 151] on div at bounding box center [175, 95] width 351 height 159
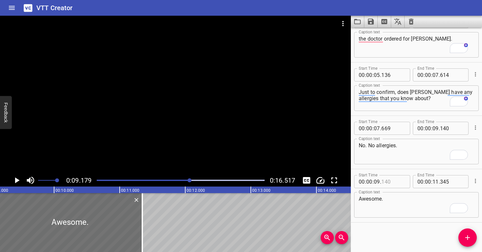
click at [399, 183] on input "number" at bounding box center [393, 181] width 24 height 13
type input "179"
click at [391, 211] on textarea "Awesome." at bounding box center [416, 205] width 115 height 19
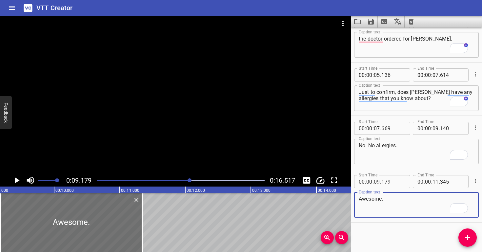
click at [188, 159] on div at bounding box center [175, 95] width 351 height 159
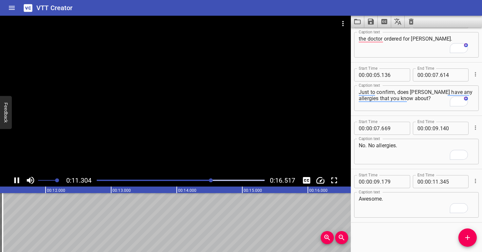
click at [213, 124] on div at bounding box center [175, 95] width 351 height 159
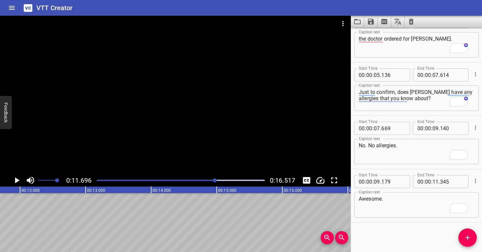
click at [202, 181] on div "Play progress" at bounding box center [132, 180] width 168 height 1
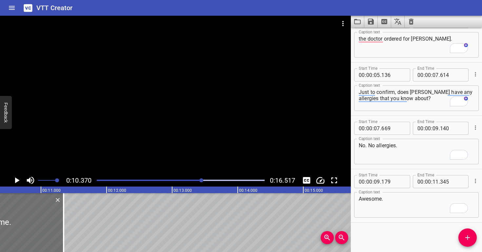
click at [194, 136] on div at bounding box center [175, 95] width 351 height 159
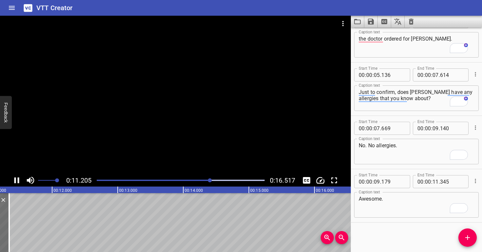
click at [198, 131] on div at bounding box center [175, 95] width 351 height 159
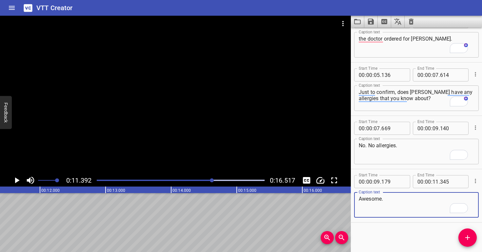
click at [386, 199] on textarea "Awesome." at bounding box center [416, 205] width 115 height 19
paste textarea "And then you've signed the consent form already?"
type textarea "Awesome. And then you've signed the consent form already?"
click at [441, 182] on input "number" at bounding box center [452, 181] width 24 height 13
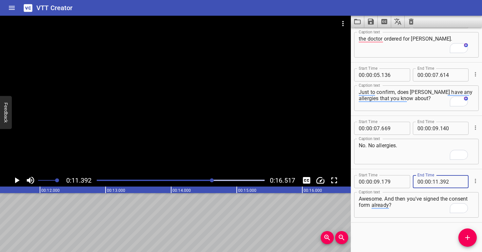
type input "392"
click at [432, 209] on textarea "Awesome. And then you've signed the consent form already?" at bounding box center [416, 205] width 115 height 19
click at [208, 179] on div at bounding box center [181, 180] width 176 height 9
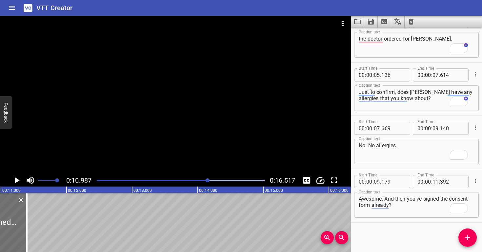
click at [203, 182] on div at bounding box center [181, 180] width 176 height 9
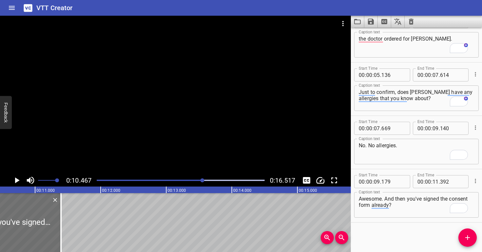
click at [192, 128] on div at bounding box center [175, 95] width 351 height 159
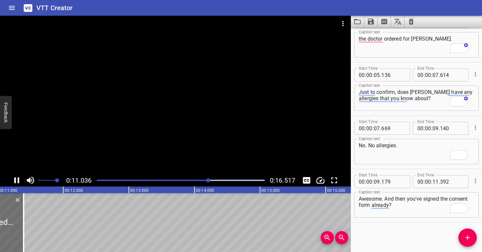
click at [199, 127] on div at bounding box center [175, 95] width 351 height 159
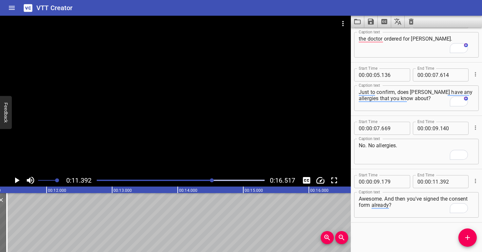
scroll to position [0, 747]
click at [463, 237] on icon "Add Cue" at bounding box center [467, 238] width 8 height 8
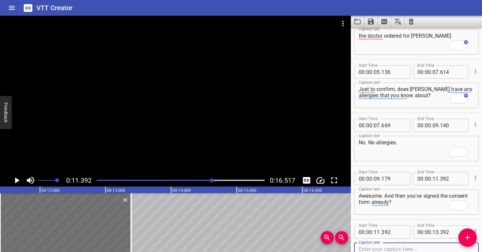
scroll to position [76, 0]
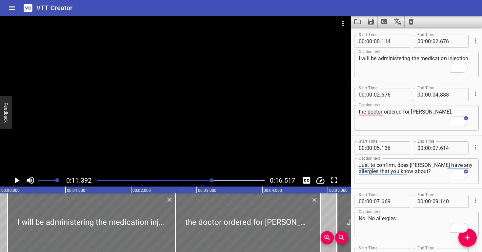
scroll to position [76, 0]
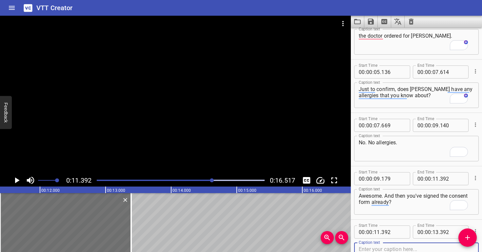
paste textarea "0 minutes 11 seconds Yes."
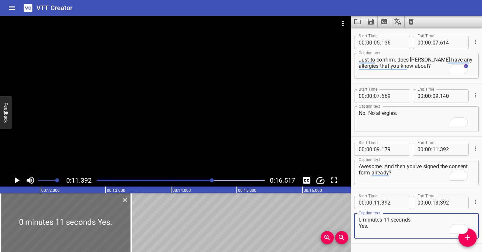
scroll to position [127, 0]
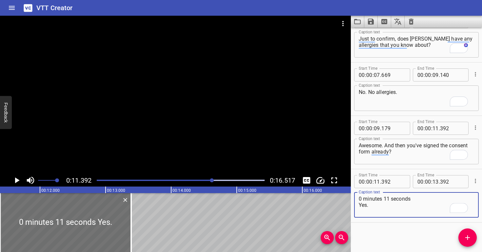
drag, startPoint x: 359, startPoint y: 204, endPoint x: 358, endPoint y: 195, distance: 9.3
click at [358, 195] on div "0 minutes 11 seconds Yes. Caption text" at bounding box center [416, 205] width 125 height 26
click at [375, 201] on textarea "Yes." at bounding box center [416, 205] width 115 height 19
type textarea "Yes."
click at [229, 66] on div at bounding box center [175, 95] width 351 height 159
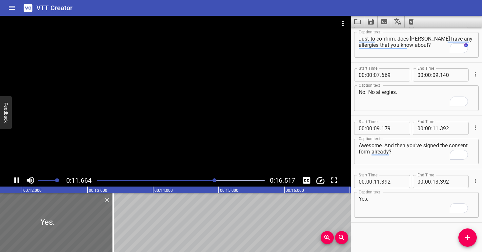
click at [224, 84] on div at bounding box center [175, 95] width 351 height 159
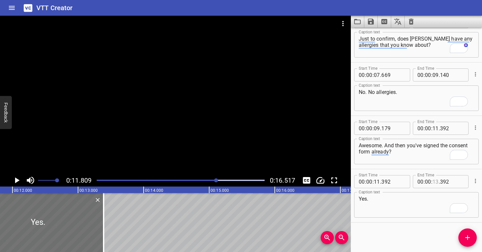
click at [432, 182] on input "number" at bounding box center [435, 181] width 6 height 13
type input "11"
type input "809"
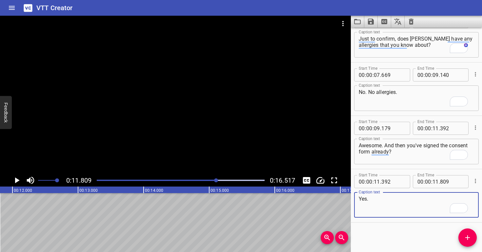
click at [400, 207] on textarea "Yes." at bounding box center [416, 205] width 115 height 19
click at [180, 154] on div at bounding box center [175, 95] width 351 height 159
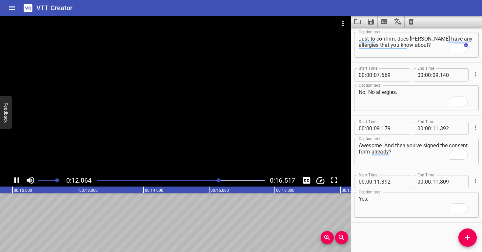
click at [187, 144] on div at bounding box center [175, 95] width 351 height 159
click at [432, 184] on input "number" at bounding box center [435, 181] width 6 height 13
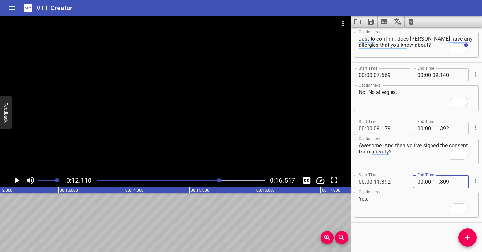
type input "12"
type input "110"
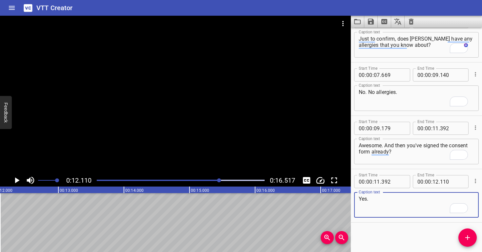
click at [422, 201] on textarea "Yes." at bounding box center [416, 205] width 115 height 19
click at [246, 153] on div at bounding box center [175, 95] width 351 height 159
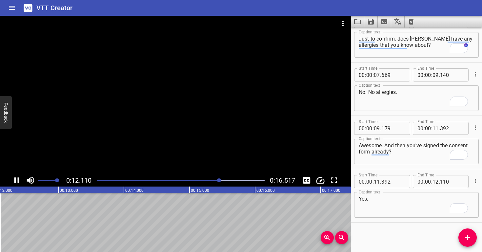
click at [246, 153] on div at bounding box center [175, 95] width 351 height 159
click at [460, 237] on span "Add Cue" at bounding box center [467, 238] width 18 height 8
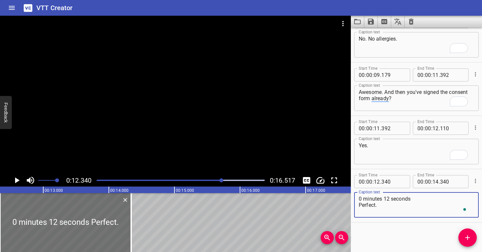
drag, startPoint x: 359, startPoint y: 211, endPoint x: 360, endPoint y: 187, distance: 24.6
click at [360, 187] on div "Start Time 00 : 00 : 12 . 340 Start Time End Time 00 : 00 : 14 . 340 End Time C…" at bounding box center [416, 196] width 125 height 47
type textarea "Perfect."
click at [180, 157] on div at bounding box center [175, 95] width 351 height 159
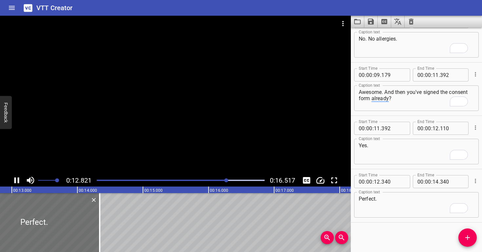
click at [176, 144] on div at bounding box center [175, 95] width 351 height 159
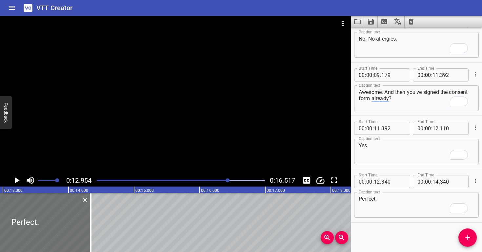
click at [207, 178] on div at bounding box center [181, 180] width 176 height 9
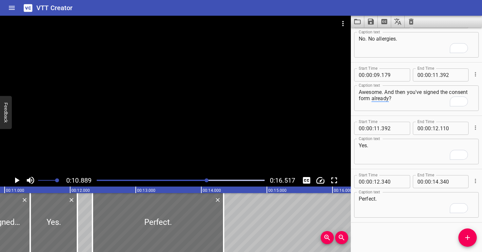
click at [219, 130] on div at bounding box center [175, 95] width 351 height 159
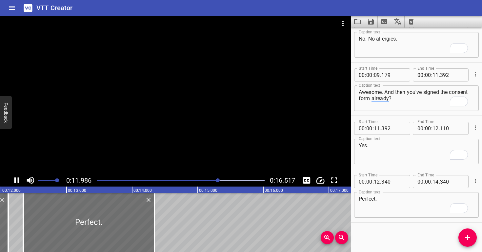
click at [220, 132] on div at bounding box center [175, 95] width 351 height 159
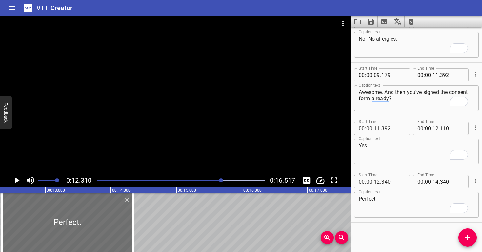
click at [205, 180] on div "Play progress" at bounding box center [138, 180] width 168 height 1
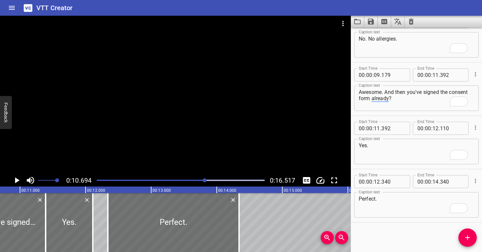
click at [193, 135] on div at bounding box center [175, 95] width 351 height 159
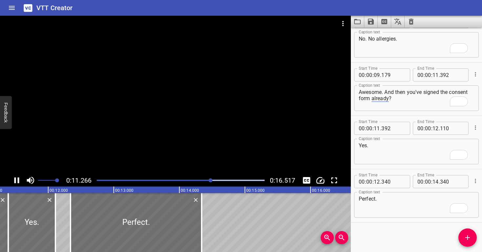
click at [197, 129] on div at bounding box center [175, 95] width 351 height 159
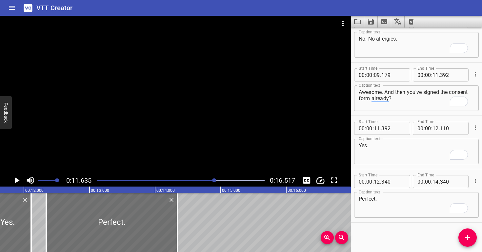
click at [196, 129] on div at bounding box center [175, 95] width 351 height 159
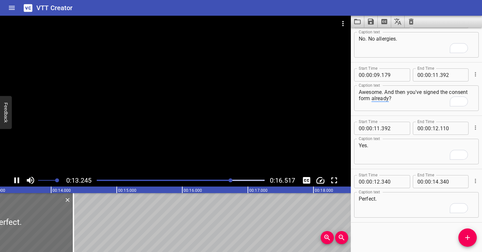
click at [210, 179] on div at bounding box center [181, 180] width 176 height 9
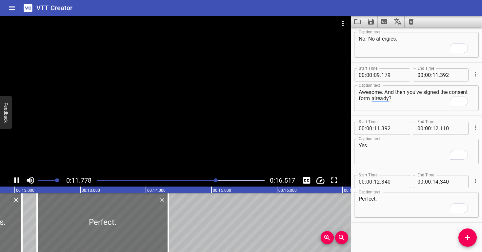
click at [209, 156] on div at bounding box center [175, 95] width 351 height 159
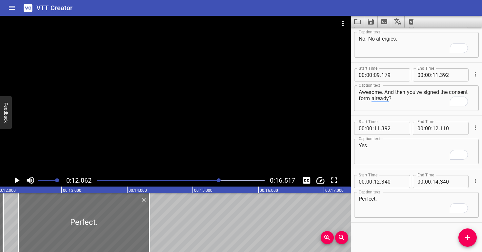
click at [208, 156] on div at bounding box center [175, 95] width 351 height 159
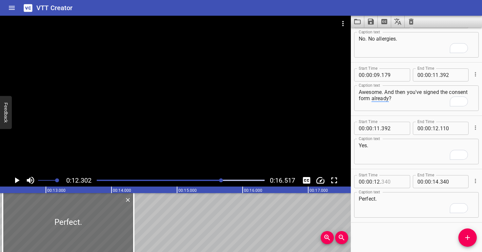
click at [391, 184] on input "number" at bounding box center [393, 181] width 24 height 13
type input "302"
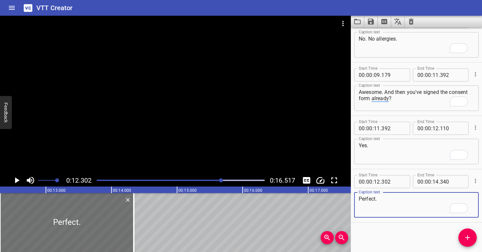
click at [391, 211] on textarea "Perfect." at bounding box center [416, 205] width 115 height 19
click at [141, 154] on div at bounding box center [175, 95] width 351 height 159
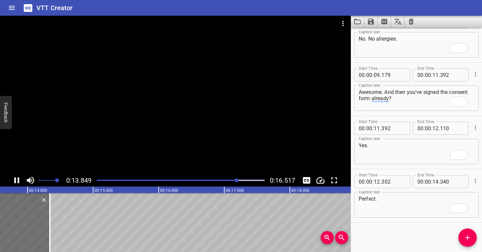
click at [191, 127] on div at bounding box center [175, 95] width 351 height 159
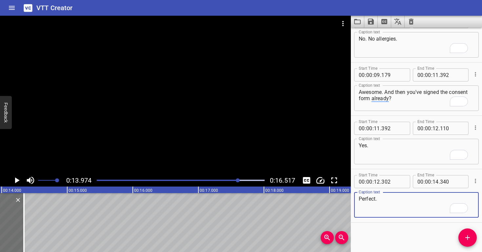
click at [389, 203] on textarea "Perfect." at bounding box center [416, 205] width 115 height 19
paste textarea "Do you have any questions for me today?"
type textarea "Perfect. Do you have any questions for me today?"
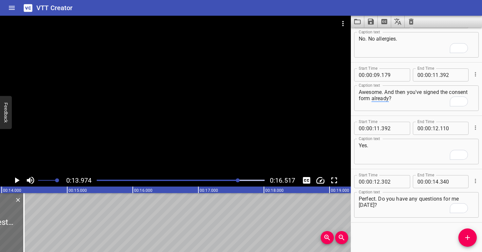
click at [439, 182] on span "." at bounding box center [439, 181] width 1 height 13
click at [435, 182] on input "number" at bounding box center [435, 181] width 6 height 13
type input "13"
type input "974"
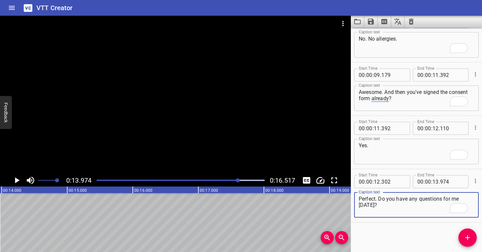
click at [413, 212] on textarea "Perfect. Do you have any questions for me today?" at bounding box center [416, 205] width 115 height 19
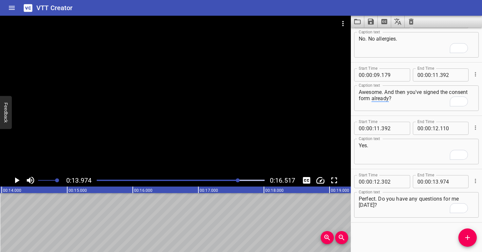
click at [198, 120] on div at bounding box center [175, 95] width 351 height 159
click at [198, 119] on div at bounding box center [175, 95] width 351 height 159
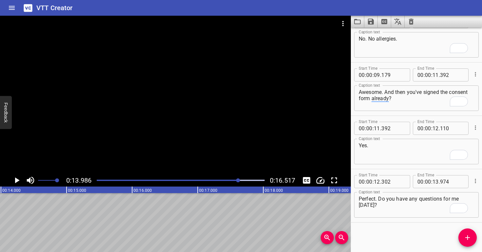
click at [198, 120] on div at bounding box center [175, 95] width 351 height 159
click at [238, 182] on div at bounding box center [181, 180] width 176 height 9
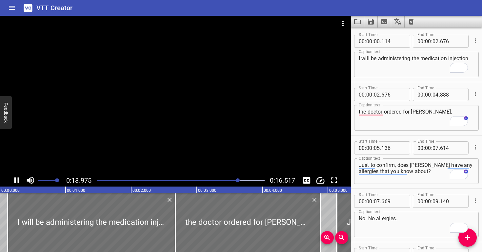
scroll to position [180, 0]
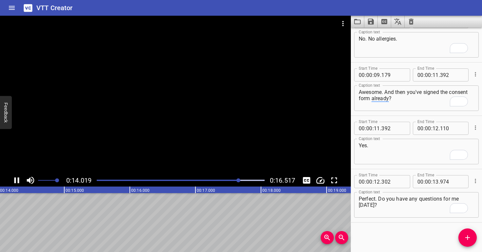
click at [195, 140] on div at bounding box center [175, 95] width 351 height 159
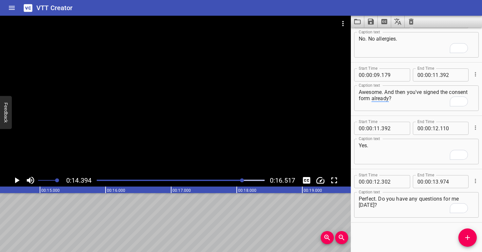
click at [226, 178] on div at bounding box center [181, 180] width 176 height 9
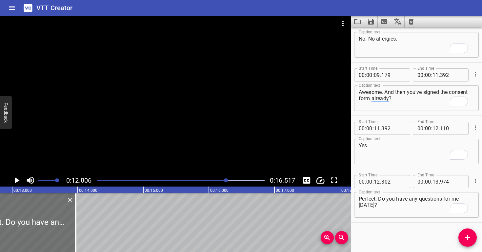
click at [215, 150] on div at bounding box center [175, 95] width 351 height 159
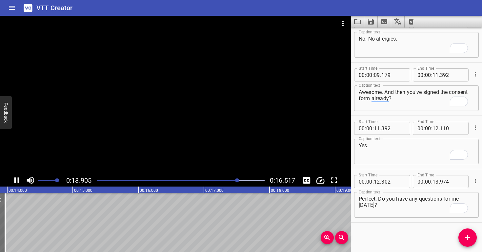
click at [221, 140] on div at bounding box center [175, 95] width 351 height 159
click at [473, 239] on span "Add Cue" at bounding box center [467, 238] width 18 height 8
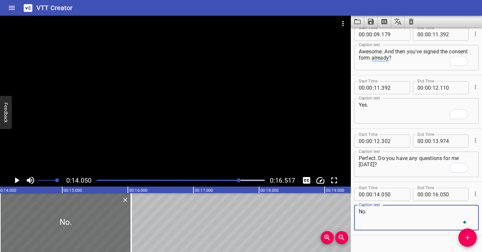
scroll to position [221, 0]
type textarea "No."
click at [379, 194] on input "number" at bounding box center [377, 194] width 6 height 13
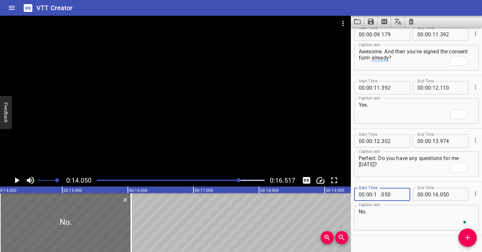
type input "13"
type input "974"
click at [370, 221] on textarea "No." at bounding box center [416, 218] width 115 height 19
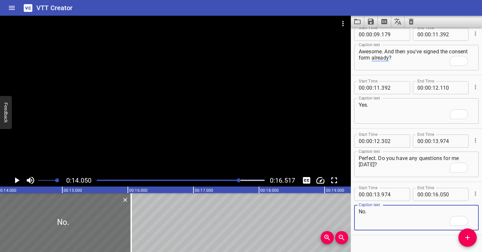
drag, startPoint x: 226, startPoint y: 179, endPoint x: 224, endPoint y: 176, distance: 3.8
click at [226, 179] on div at bounding box center [181, 180] width 176 height 9
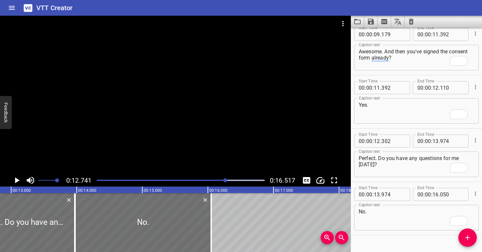
click at [202, 148] on div at bounding box center [175, 95] width 351 height 159
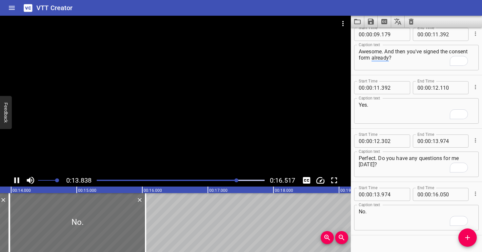
click at [220, 139] on div at bounding box center [175, 95] width 351 height 159
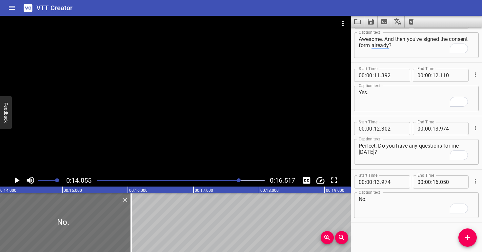
scroll to position [0, 0]
click at [227, 179] on div at bounding box center [181, 180] width 176 height 9
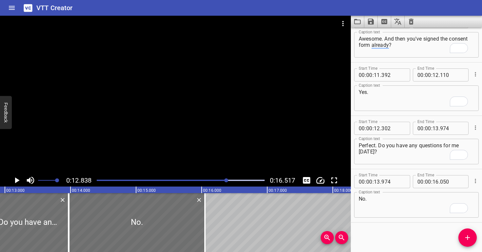
click at [213, 150] on div at bounding box center [175, 95] width 351 height 159
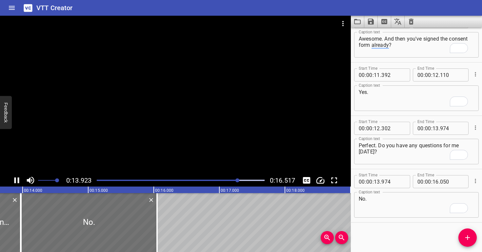
click at [219, 140] on div at bounding box center [175, 95] width 351 height 159
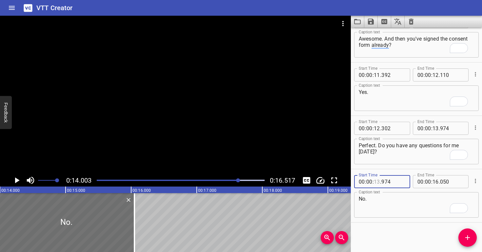
click at [376, 180] on input "number" at bounding box center [377, 181] width 6 height 13
type input "14"
type input "003"
click at [432, 127] on input "number" at bounding box center [435, 128] width 6 height 13
type input "14"
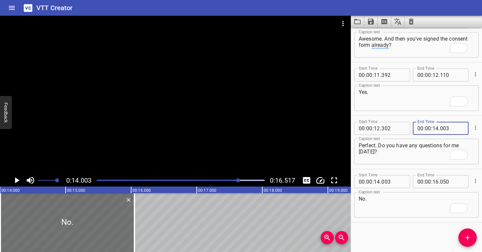
type input "003"
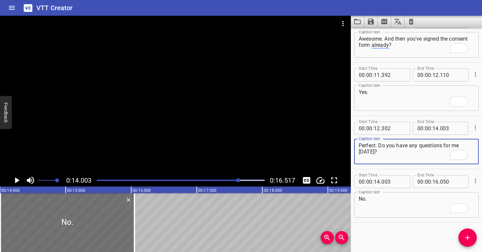
click at [388, 159] on textarea "Perfect. Do you have any questions for me [DATE]?" at bounding box center [416, 152] width 115 height 19
click at [223, 139] on div at bounding box center [175, 95] width 351 height 159
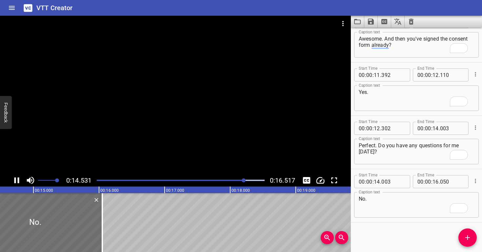
click at [222, 138] on div at bounding box center [175, 95] width 351 height 159
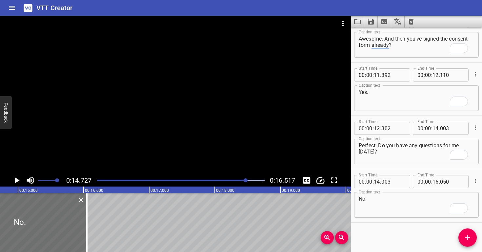
click at [439, 180] on span "." at bounding box center [439, 181] width 1 height 13
click at [434, 182] on input "number" at bounding box center [435, 181] width 6 height 13
click at [432, 183] on input "number" at bounding box center [435, 181] width 6 height 13
type input "14"
type input "727"
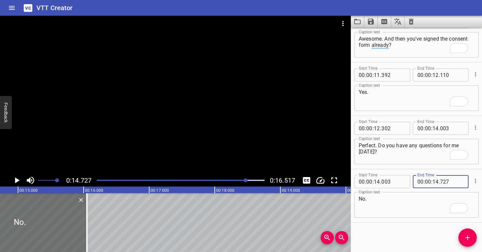
click at [429, 201] on textarea "No." at bounding box center [416, 205] width 115 height 19
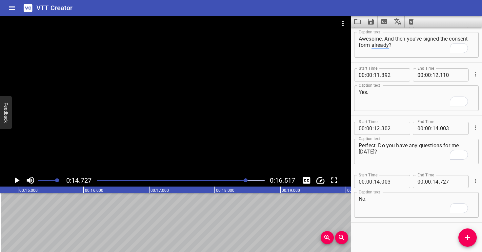
click at [194, 153] on div at bounding box center [175, 95] width 351 height 159
click at [203, 142] on div at bounding box center [175, 95] width 351 height 159
click at [176, 139] on div at bounding box center [175, 95] width 351 height 159
click at [183, 119] on div at bounding box center [175, 95] width 351 height 159
click at [471, 237] on icon "Add Cue" at bounding box center [467, 238] width 8 height 8
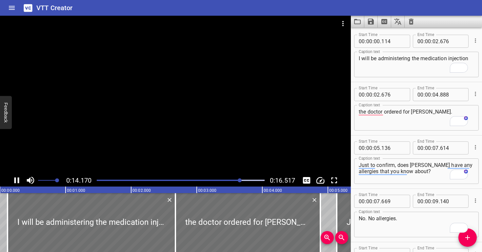
scroll to position [287, 0]
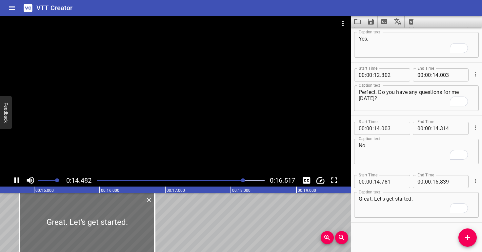
click at [233, 131] on div at bounding box center [175, 95] width 351 height 159
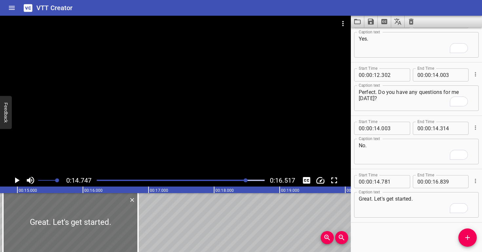
scroll to position [0, 0]
click at [391, 178] on input "number" at bounding box center [393, 181] width 24 height 13
type input "751"
click at [398, 208] on textarea "Great. Let's get started." at bounding box center [416, 205] width 115 height 19
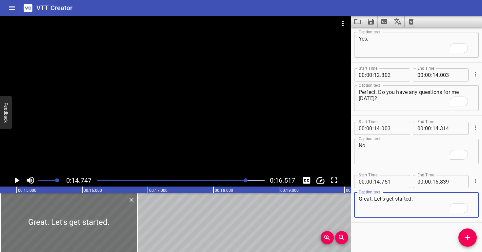
click at [195, 145] on div at bounding box center [175, 95] width 351 height 159
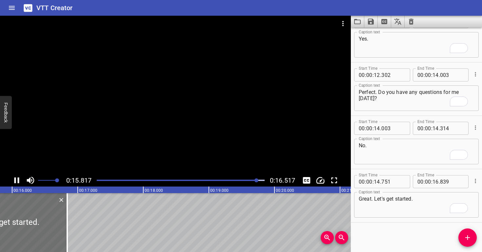
click at [227, 180] on div "Play progress" at bounding box center [174, 180] width 168 height 1
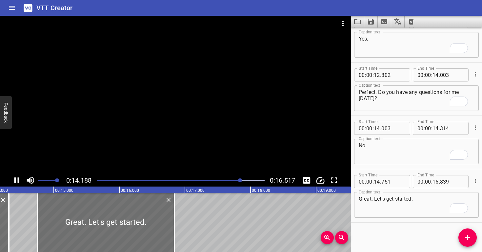
click at [247, 122] on div at bounding box center [175, 95] width 351 height 159
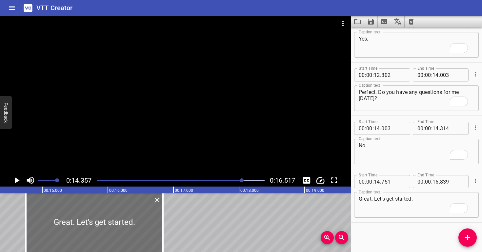
click at [247, 122] on div at bounding box center [175, 95] width 351 height 159
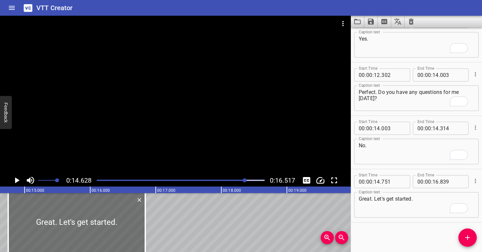
click at [247, 122] on div at bounding box center [175, 95] width 351 height 159
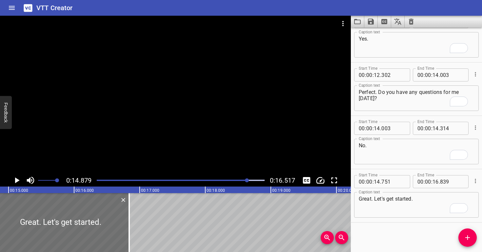
scroll to position [0, 975]
click at [244, 180] on div "Play progress" at bounding box center [164, 180] width 168 height 1
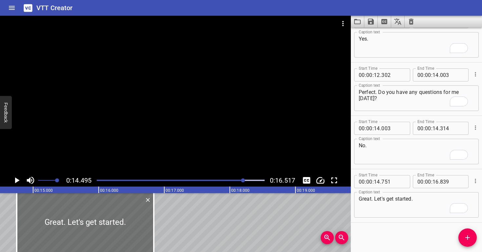
click at [235, 160] on div at bounding box center [175, 95] width 351 height 159
click at [237, 161] on div at bounding box center [175, 95] width 351 height 159
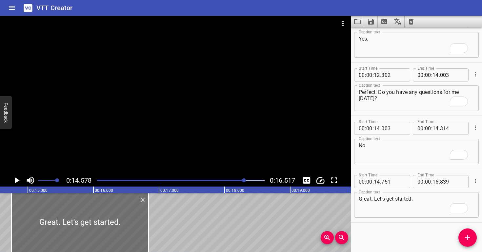
click at [237, 162] on div at bounding box center [175, 95] width 351 height 159
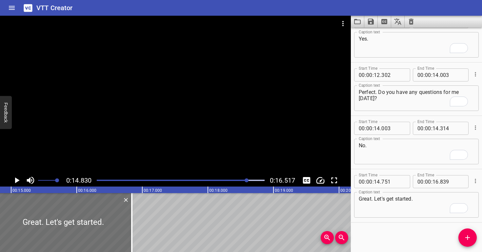
click at [237, 162] on div at bounding box center [175, 95] width 351 height 159
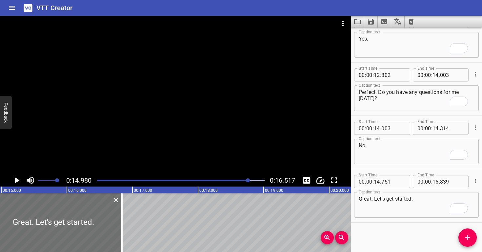
click at [237, 162] on div at bounding box center [175, 95] width 351 height 159
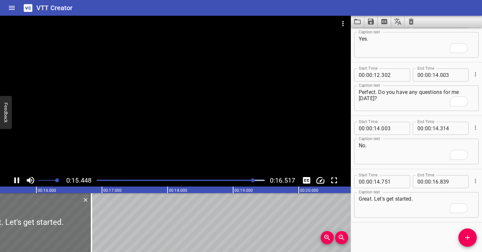
click at [238, 148] on div at bounding box center [175, 95] width 351 height 159
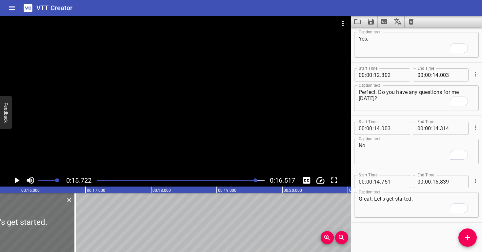
scroll to position [0, 1030]
click at [431, 177] on span ":" at bounding box center [431, 181] width 1 height 13
click at [433, 181] on input "number" at bounding box center [435, 181] width 6 height 13
type input "15"
type input "722"
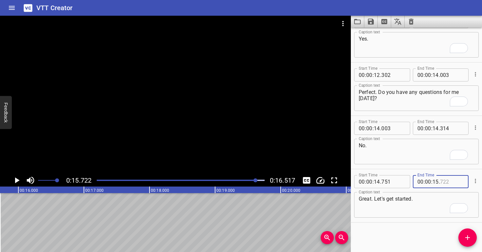
type input "722"
click at [471, 240] on icon "Add Cue" at bounding box center [467, 238] width 8 height 8
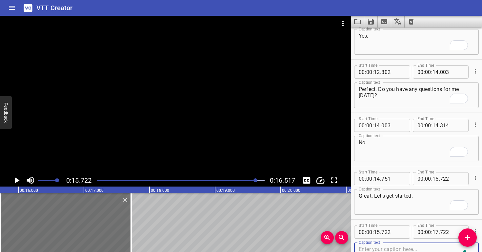
type textarea "0 minutes 15 seconds OK."
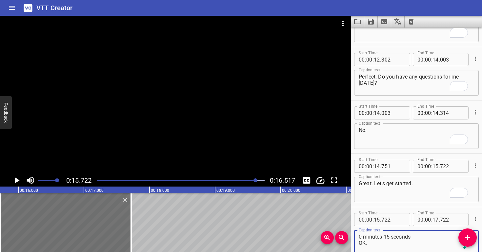
scroll to position [302, 0]
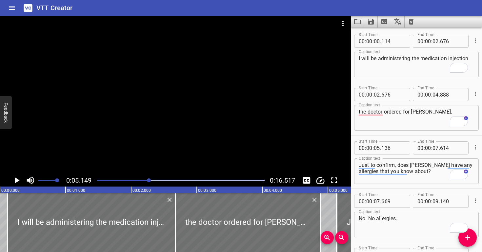
scroll to position [107, 0]
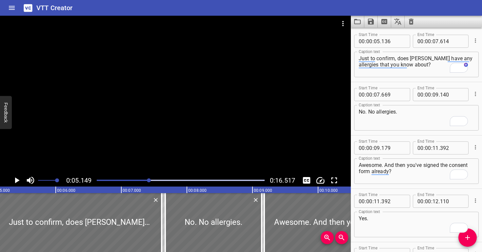
click at [131, 181] on div "Play progress" at bounding box center [65, 180] width 168 height 1
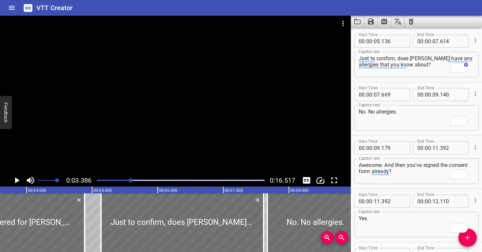
click at [133, 144] on div at bounding box center [175, 95] width 351 height 159
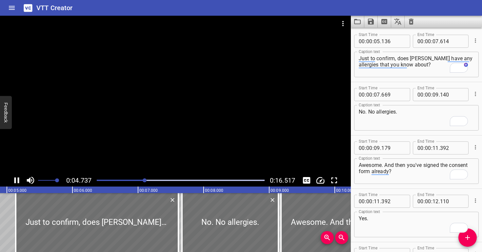
click at [135, 124] on div at bounding box center [175, 95] width 351 height 159
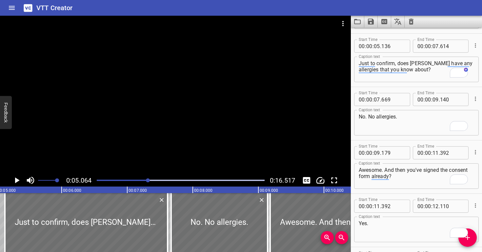
scroll to position [0, 0]
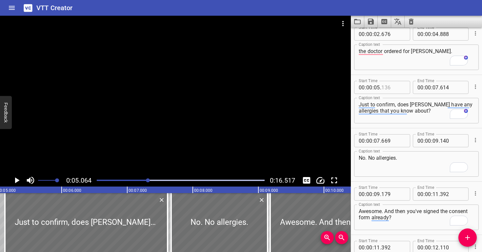
click at [400, 88] on input "number" at bounding box center [393, 87] width 24 height 13
type input "136"
click at [377, 88] on input "number" at bounding box center [377, 87] width 6 height 13
type input "04"
type input "888"
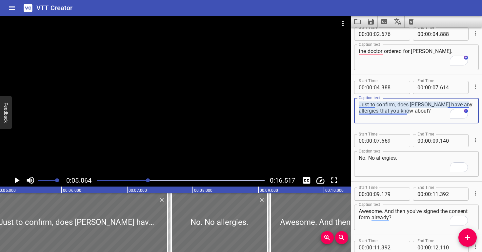
drag, startPoint x: 387, startPoint y: 113, endPoint x: 381, endPoint y: 113, distance: 6.6
click at [387, 113] on textarea "Just to confirm, does Corey have any allergies that you know about?" at bounding box center [416, 111] width 115 height 19
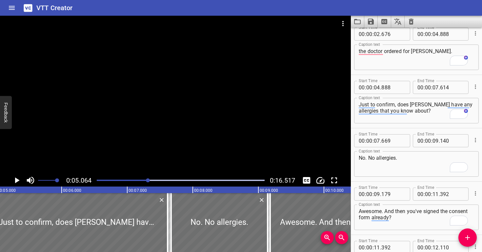
click at [135, 179] on div at bounding box center [181, 180] width 176 height 9
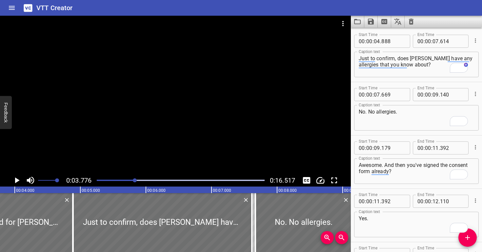
click at [141, 144] on div at bounding box center [175, 95] width 351 height 159
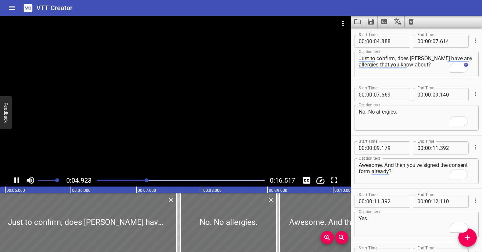
click at [157, 127] on div at bounding box center [175, 95] width 351 height 159
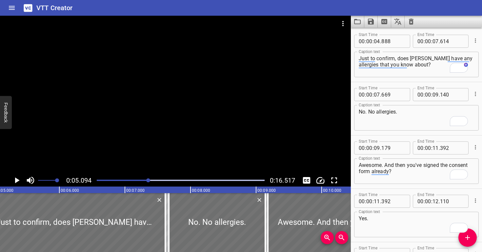
click at [138, 181] on div at bounding box center [181, 180] width 176 height 9
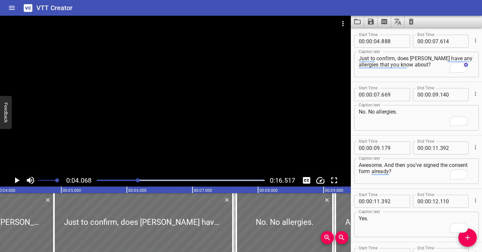
click at [133, 150] on div at bounding box center [175, 95] width 351 height 159
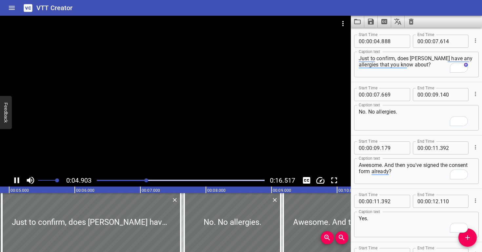
click at [176, 137] on div at bounding box center [175, 95] width 351 height 159
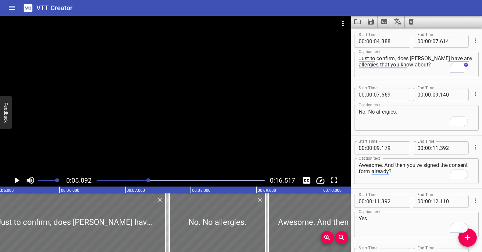
click at [141, 180] on div "Play progress" at bounding box center [65, 180] width 168 height 1
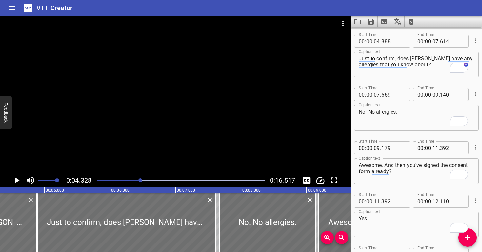
click at [141, 155] on div at bounding box center [175, 95] width 351 height 159
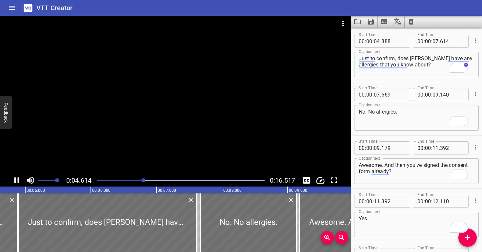
click at [153, 149] on div at bounding box center [175, 95] width 351 height 159
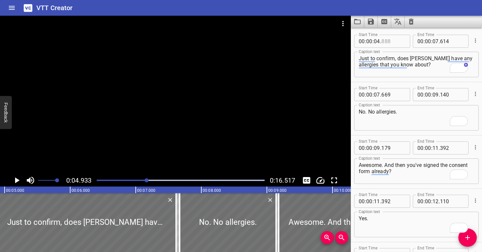
click at [394, 41] on input "number" at bounding box center [393, 41] width 24 height 13
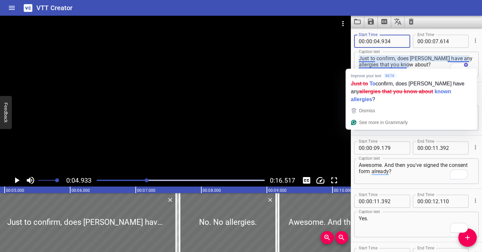
type input "934"
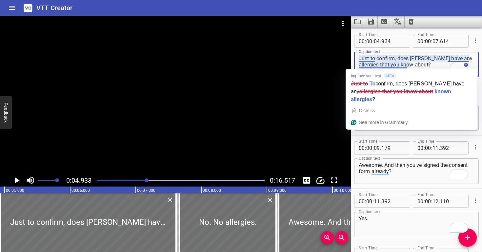
click at [421, 61] on textarea "Just to confirm, does Corey have any allergies that you know about?" at bounding box center [416, 64] width 115 height 19
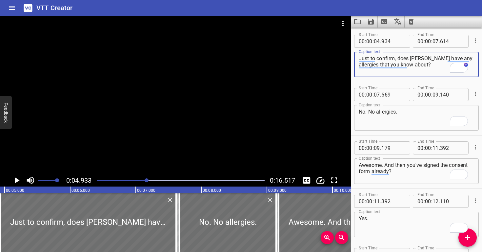
drag, startPoint x: 126, startPoint y: 179, endPoint x: 127, endPoint y: 172, distance: 7.7
click at [126, 179] on div at bounding box center [181, 180] width 176 height 9
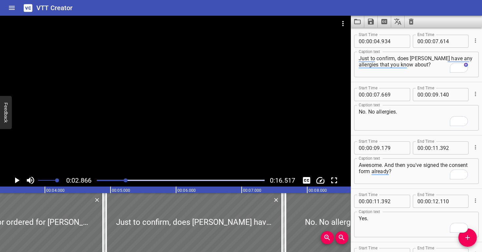
click at [129, 148] on div at bounding box center [175, 95] width 351 height 159
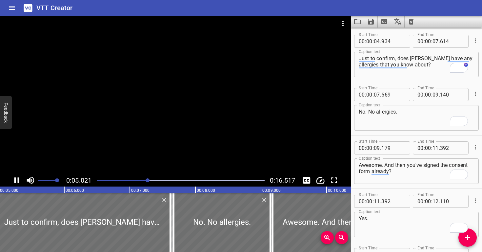
click at [164, 122] on div at bounding box center [175, 95] width 351 height 159
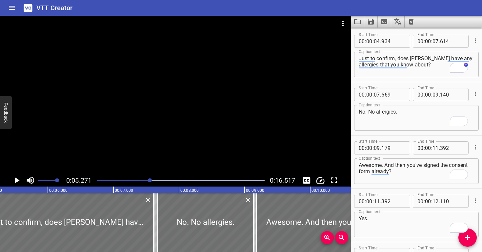
click at [164, 122] on div at bounding box center [175, 95] width 351 height 159
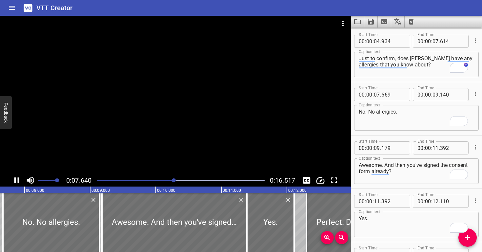
click at [167, 119] on div at bounding box center [175, 95] width 351 height 159
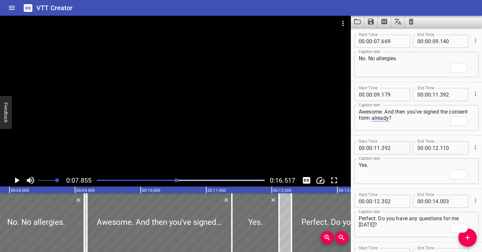
click at [161, 180] on div "Play progress" at bounding box center [93, 180] width 168 height 1
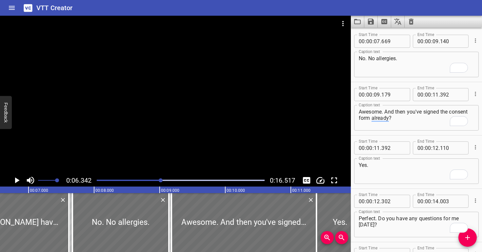
click at [198, 145] on div at bounding box center [175, 95] width 351 height 159
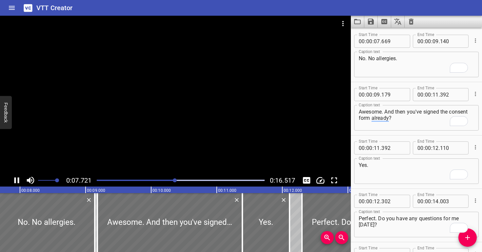
click at [199, 131] on div at bounding box center [175, 95] width 351 height 159
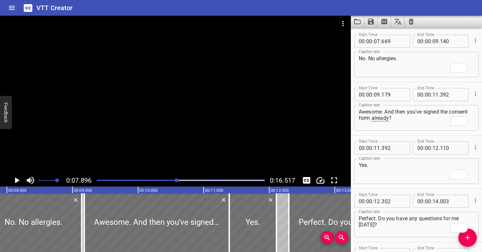
click at [163, 179] on div at bounding box center [181, 180] width 176 height 9
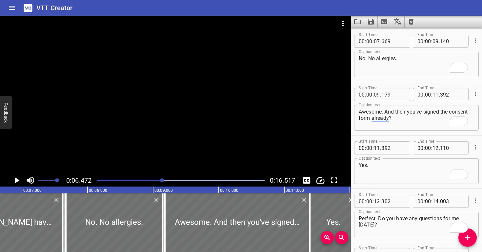
click at [185, 155] on div at bounding box center [175, 95] width 351 height 159
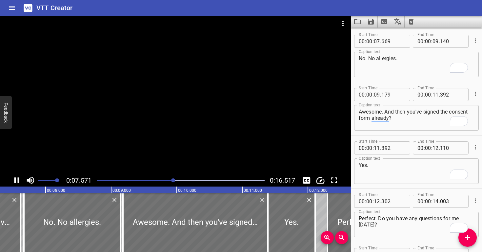
click at [187, 138] on div at bounding box center [175, 95] width 351 height 159
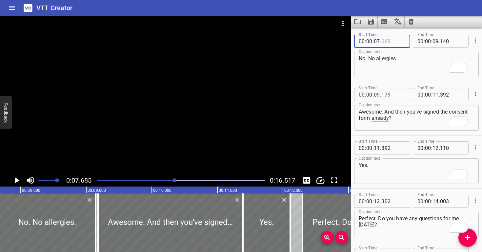
click at [387, 42] on input "number" at bounding box center [393, 41] width 24 height 13
type input "685"
click at [387, 67] on textarea "No. No allergies." at bounding box center [416, 64] width 115 height 19
click at [190, 135] on div at bounding box center [175, 95] width 351 height 159
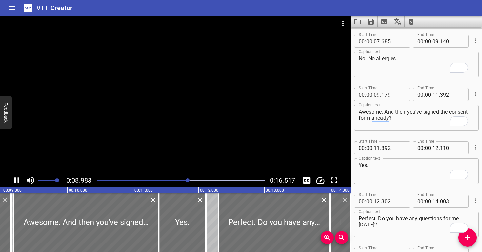
click at [193, 121] on div at bounding box center [175, 95] width 351 height 159
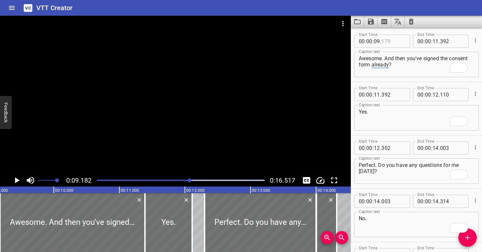
click at [394, 42] on input "number" at bounding box center [393, 41] width 24 height 13
type input "184"
click at [395, 71] on textarea "Awesome. And then you've signed the consent form already?" at bounding box center [416, 64] width 115 height 19
click at [188, 136] on div at bounding box center [175, 95] width 351 height 159
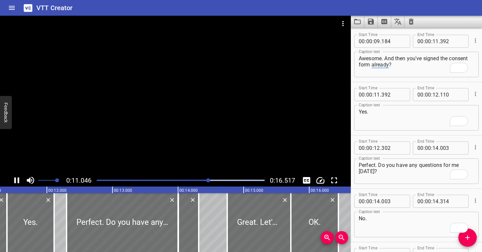
click at [209, 118] on div at bounding box center [175, 95] width 351 height 159
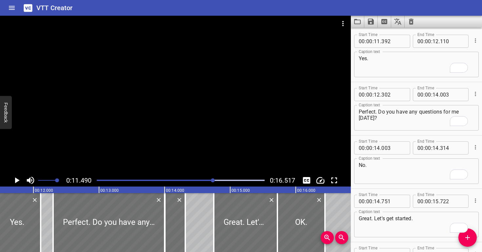
click at [212, 179] on div at bounding box center [213, 181] width 4 height 4
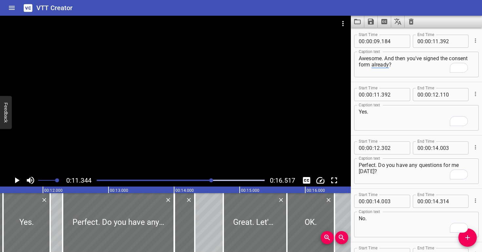
click at [207, 145] on div at bounding box center [175, 95] width 351 height 159
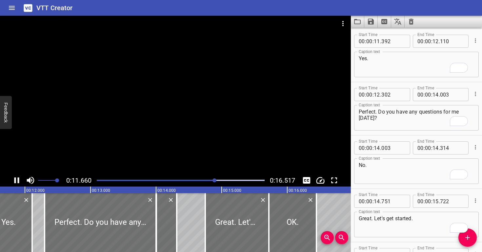
click at [210, 137] on div at bounding box center [175, 95] width 351 height 159
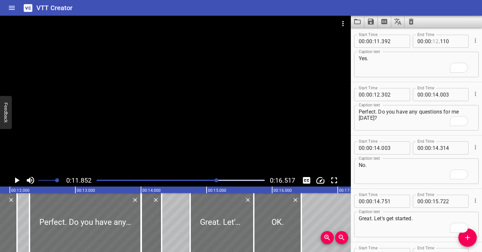
click at [434, 42] on input "number" at bounding box center [435, 41] width 6 height 13
type input "11"
type input "852"
click at [438, 66] on textarea "Yes." at bounding box center [416, 64] width 115 height 19
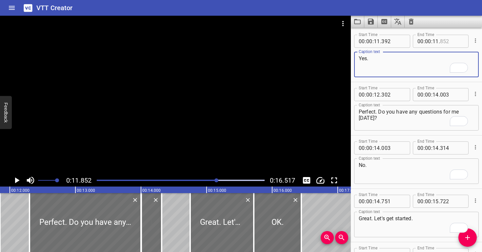
click at [442, 40] on input "number" at bounding box center [452, 41] width 24 height 13
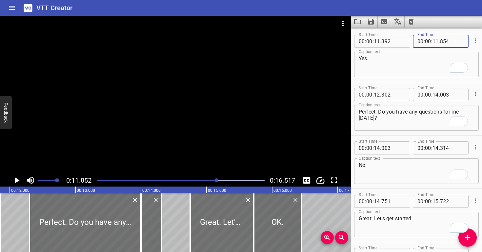
type input "854"
click at [437, 66] on textarea "Yes." at bounding box center [416, 64] width 115 height 19
click at [129, 83] on div at bounding box center [175, 95] width 351 height 159
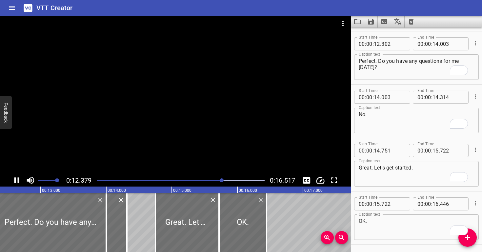
click at [174, 114] on div at bounding box center [175, 95] width 351 height 159
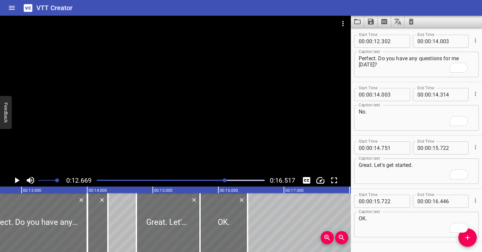
click at [174, 115] on div at bounding box center [175, 95] width 351 height 159
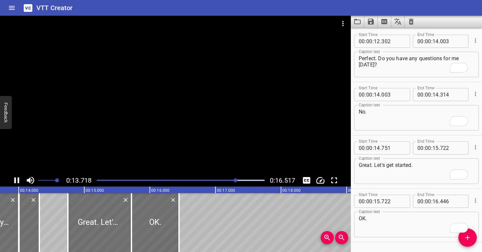
click at [177, 123] on div at bounding box center [175, 95] width 351 height 159
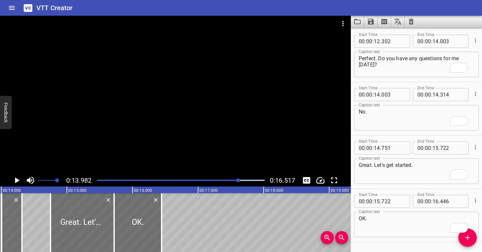
click at [215, 109] on div at bounding box center [175, 95] width 351 height 159
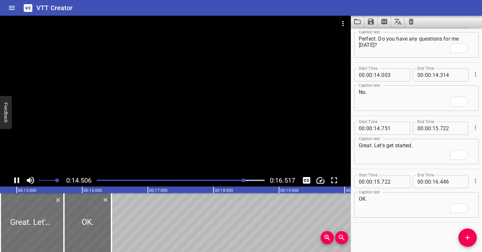
click at [206, 102] on div at bounding box center [175, 95] width 351 height 159
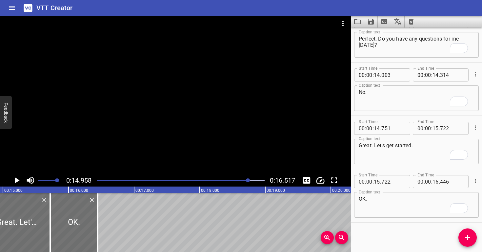
click at [206, 105] on div at bounding box center [175, 95] width 351 height 159
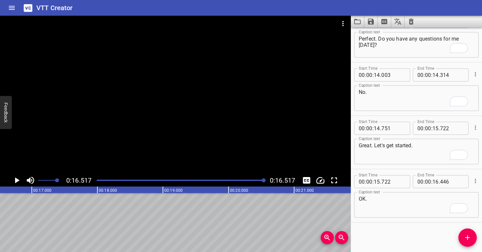
click at [206, 105] on div at bounding box center [175, 95] width 351 height 159
click at [367, 22] on icon "Save captions to file" at bounding box center [371, 22] width 8 height 8
click at [375, 35] on li "Save to VTT file" at bounding box center [388, 36] width 48 height 12
click at [411, 21] on icon "Clear captions" at bounding box center [411, 22] width 5 height 6
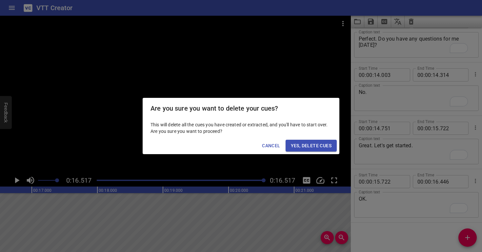
click at [312, 146] on span "Yes, Delete Cues" at bounding box center [311, 146] width 41 height 8
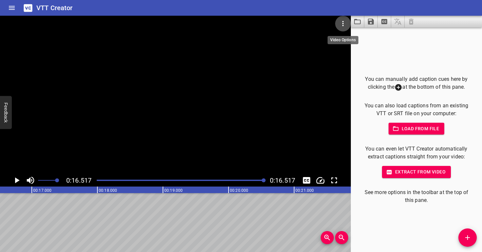
click at [344, 22] on icon "Video Options" at bounding box center [343, 24] width 8 height 8
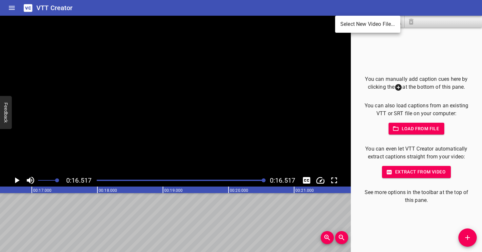
click at [345, 24] on li "Select New Video File..." at bounding box center [367, 24] width 65 height 12
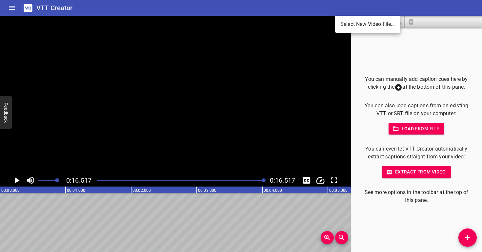
scroll to position [0, 1083]
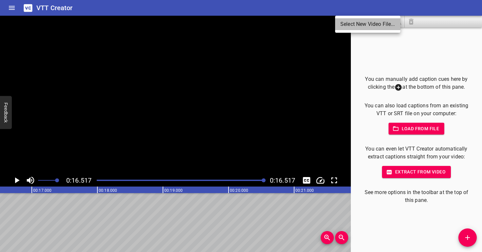
click at [356, 27] on li "Select New Video File..." at bounding box center [367, 24] width 65 height 12
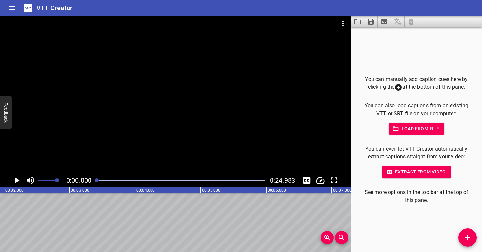
scroll to position [0, 0]
click at [179, 94] on div at bounding box center [175, 95] width 351 height 159
click at [180, 93] on div at bounding box center [175, 95] width 351 height 159
click at [467, 237] on icon "Add Cue" at bounding box center [467, 238] width 5 height 5
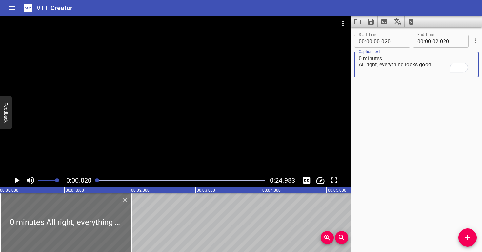
drag, startPoint x: 359, startPoint y: 69, endPoint x: 358, endPoint y: 47, distance: 23.0
click at [358, 47] on div "Start Time 00 : 00 : 00 . 020 Start Time End Time 00 : 00 : 02 . 020 End Time C…" at bounding box center [416, 55] width 125 height 47
type textarea "All right, everything looks good."
click at [136, 131] on div at bounding box center [175, 95] width 351 height 159
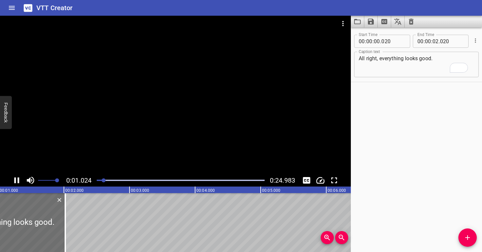
click at [152, 121] on div at bounding box center [175, 95] width 351 height 159
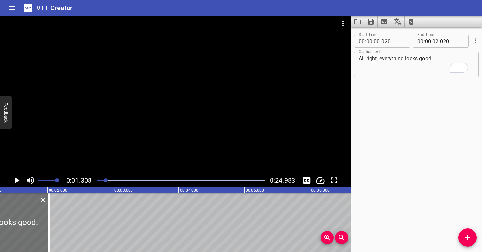
scroll to position [0, 86]
click at [97, 181] on div at bounding box center [181, 180] width 176 height 9
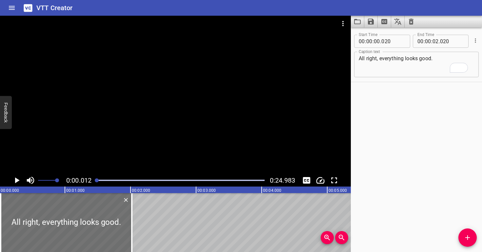
click at [96, 157] on div at bounding box center [175, 95] width 351 height 159
click at [97, 156] on div at bounding box center [175, 95] width 351 height 159
click at [402, 42] on input "number" at bounding box center [393, 41] width 24 height 13
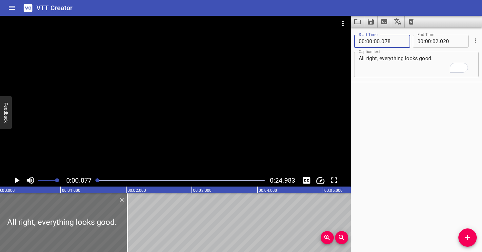
type input "078"
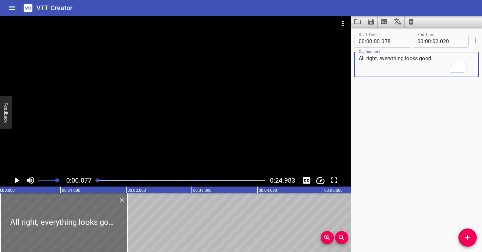
click at [397, 68] on textarea "All right, everything looks good." at bounding box center [416, 64] width 115 height 19
click at [133, 128] on div at bounding box center [175, 95] width 351 height 159
click at [135, 125] on div at bounding box center [175, 95] width 351 height 159
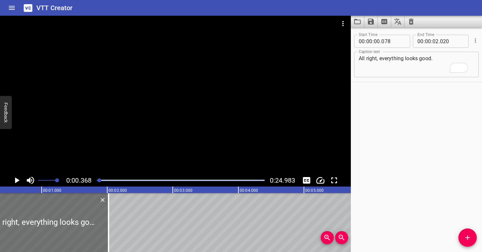
click at [135, 125] on div at bounding box center [175, 95] width 351 height 159
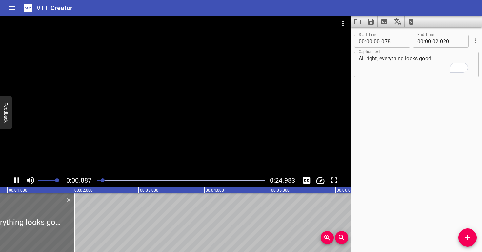
click at [137, 122] on div at bounding box center [175, 95] width 351 height 159
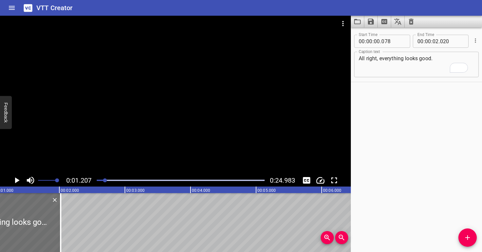
scroll to position [0, 79]
click at [434, 43] on input "number" at bounding box center [435, 41] width 6 height 13
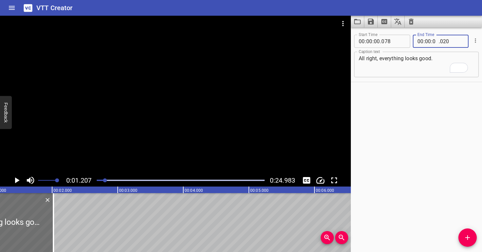
type input "01"
type input "208"
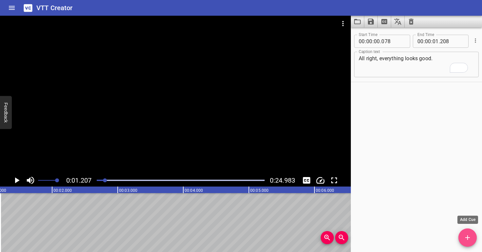
click at [470, 235] on icon "Add Cue" at bounding box center [467, 238] width 8 height 8
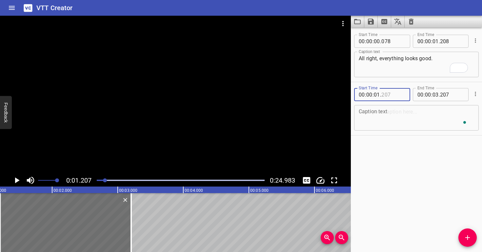
click at [390, 96] on input "number" at bounding box center [393, 94] width 24 height 13
type input "208"
click at [380, 120] on textarea "To enrich screen reader interactions, please activate Accessibility in Grammarl…" at bounding box center [416, 118] width 115 height 19
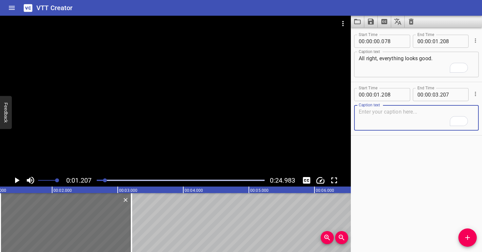
paste textarea "Do you have any questions for me?"
type textarea "Do you have any questions for me?"
click at [169, 136] on div at bounding box center [175, 95] width 351 height 159
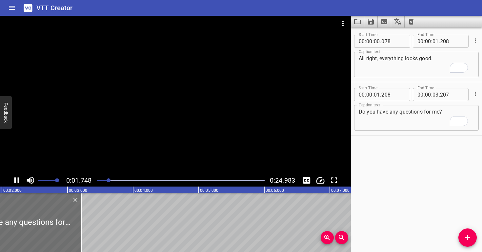
click at [167, 128] on div at bounding box center [175, 95] width 351 height 159
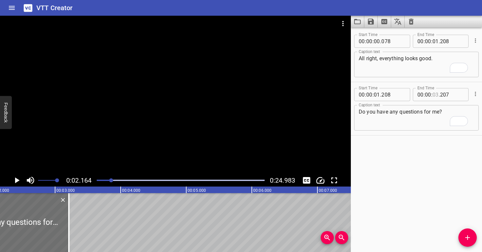
click at [434, 96] on input "number" at bounding box center [435, 94] width 6 height 13
type input "02"
type input "164"
drag, startPoint x: 436, startPoint y: 116, endPoint x: 433, endPoint y: 112, distance: 5.2
click at [436, 116] on textarea "Do you have any questions for me?" at bounding box center [416, 118] width 115 height 19
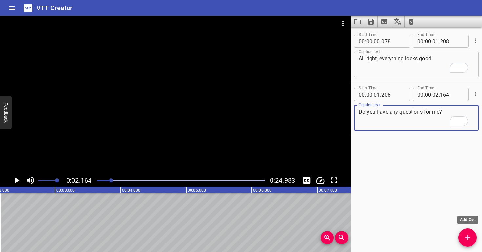
click at [470, 239] on icon "Add Cue" at bounding box center [467, 238] width 8 height 8
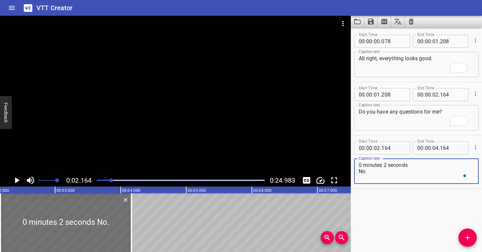
drag, startPoint x: 359, startPoint y: 178, endPoint x: 361, endPoint y: 156, distance: 21.7
click at [361, 156] on div "Caption text 0 minutes 2 seconds No. Caption text" at bounding box center [416, 170] width 125 height 29
type textarea "No."
click at [182, 124] on div at bounding box center [175, 95] width 351 height 159
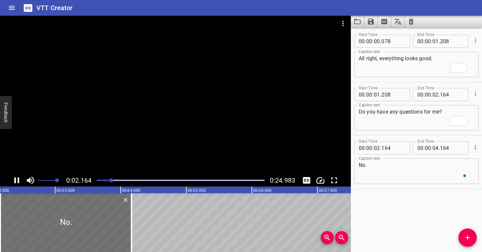
click at [185, 119] on div at bounding box center [175, 95] width 351 height 159
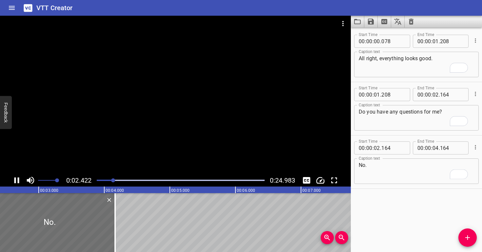
scroll to position [0, 159]
click at [226, 141] on div at bounding box center [175, 95] width 351 height 159
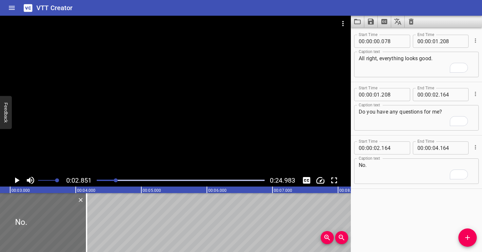
scroll to position [0, 187]
click at [434, 148] on input "number" at bounding box center [435, 148] width 6 height 13
type input "02"
type input "851"
click at [432, 170] on textarea "No." at bounding box center [416, 171] width 115 height 19
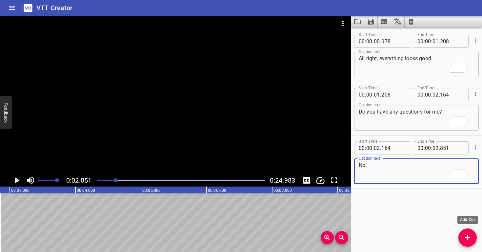
click at [469, 236] on icon "Add Cue" at bounding box center [467, 238] width 8 height 8
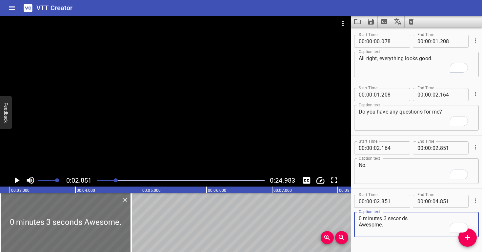
drag, startPoint x: 359, startPoint y: 230, endPoint x: 357, endPoint y: 209, distance: 21.0
click at [357, 209] on div "Start Time 00 : 00 : 02 . 851 Start Time End Time 00 : 00 : 04 . 851 End Time C…" at bounding box center [416, 215] width 125 height 47
click at [398, 221] on textarea "Awesome." at bounding box center [416, 225] width 115 height 19
paste textarea "If you do have any questions, when you go home,"
type textarea "Awesome. If you do have any questions, when you go home,"
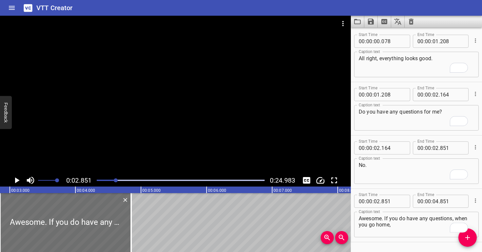
click at [137, 142] on div at bounding box center [175, 95] width 351 height 159
click at [138, 141] on div at bounding box center [175, 95] width 351 height 159
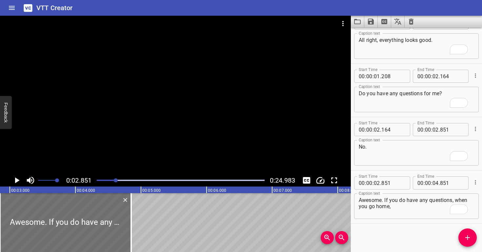
scroll to position [20, 0]
click at [138, 141] on div at bounding box center [175, 95] width 351 height 159
click at [146, 135] on div at bounding box center [175, 95] width 351 height 159
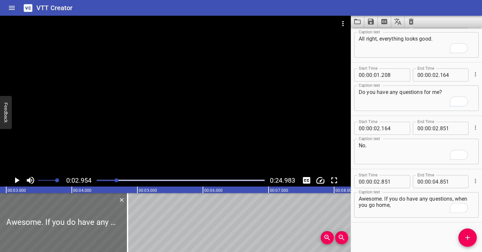
scroll to position [0, 193]
click at [389, 182] on input "number" at bounding box center [393, 181] width 24 height 13
type input "954"
click at [381, 208] on textarea "Awesome. If you do have any questions, when you go home," at bounding box center [416, 205] width 115 height 19
click at [196, 134] on div at bounding box center [175, 95] width 351 height 159
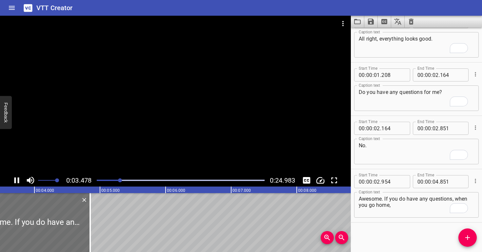
click at [178, 135] on div at bounding box center [175, 95] width 351 height 159
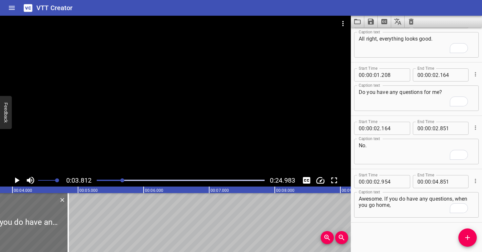
click at [116, 179] on div at bounding box center [181, 180] width 176 height 9
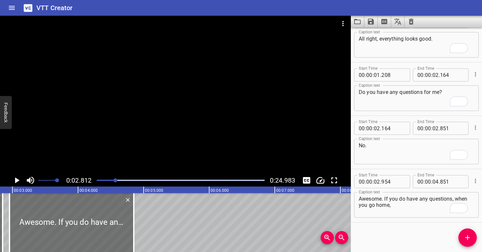
click at [156, 132] on div at bounding box center [175, 95] width 351 height 159
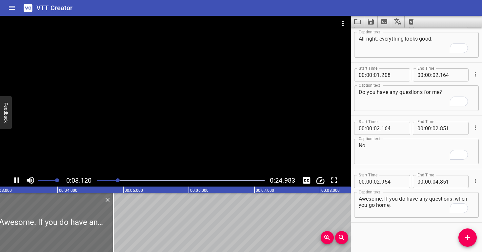
click at [168, 132] on div at bounding box center [175, 95] width 351 height 159
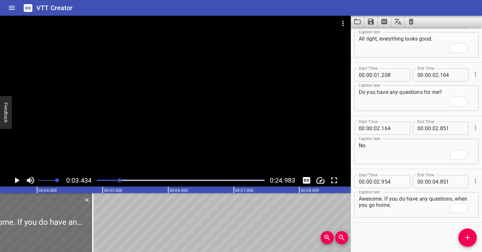
click at [116, 181] on div "Play progress" at bounding box center [36, 180] width 168 height 1
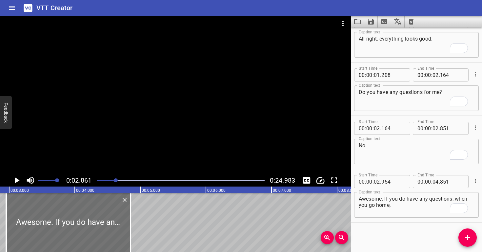
click at [107, 147] on div at bounding box center [175, 95] width 351 height 159
click at [144, 147] on div at bounding box center [175, 95] width 351 height 159
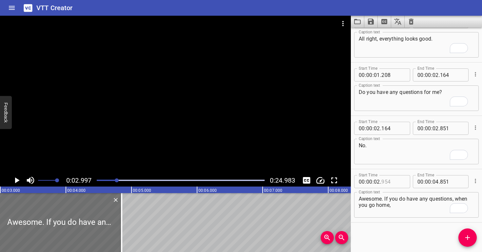
click at [391, 181] on input "number" at bounding box center [393, 181] width 24 height 13
type input "998"
click at [383, 212] on textarea "Awesome. If you do have any questions, when you go home," at bounding box center [416, 205] width 115 height 19
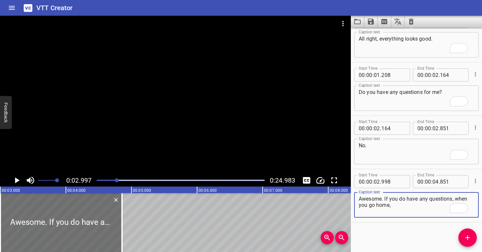
click at [115, 182] on div at bounding box center [181, 180] width 176 height 9
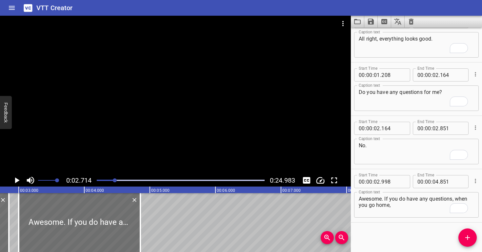
click at [116, 147] on div at bounding box center [175, 95] width 351 height 159
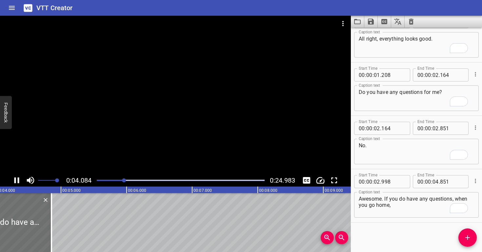
click at [115, 180] on div "Play progress" at bounding box center [40, 180] width 168 height 1
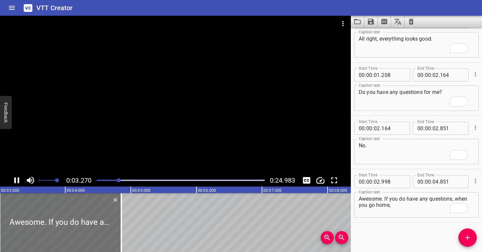
click at [160, 142] on div at bounding box center [175, 95] width 351 height 159
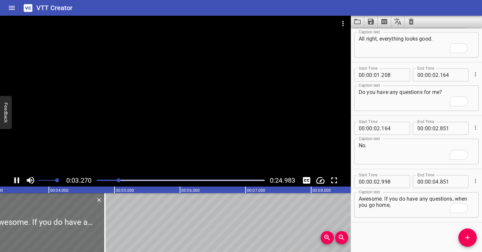
scroll to position [0, 221]
click at [115, 179] on div at bounding box center [181, 180] width 176 height 9
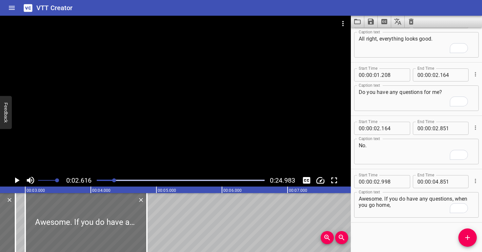
click at [118, 159] on div at bounding box center [175, 95] width 351 height 159
click at [140, 154] on div at bounding box center [175, 95] width 351 height 159
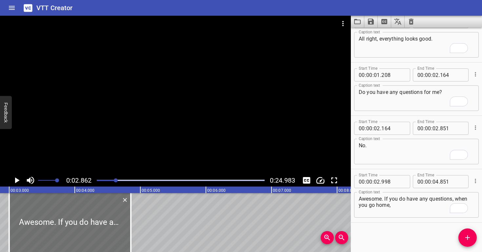
click at [140, 154] on div at bounding box center [175, 95] width 351 height 159
click at [140, 155] on div at bounding box center [175, 95] width 351 height 159
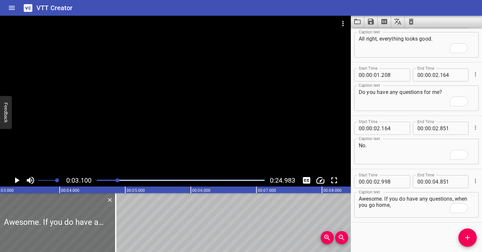
scroll to position [0, 203]
click at [378, 182] on input "number" at bounding box center [377, 181] width 6 height 13
type input "03"
type input "102"
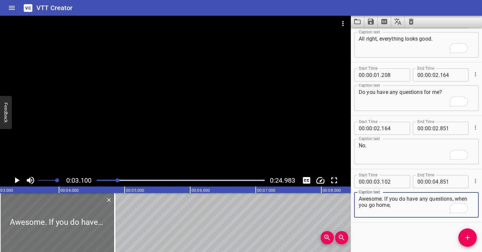
click at [382, 208] on textarea "Awesome. If you do have any questions, when you go home," at bounding box center [416, 205] width 115 height 19
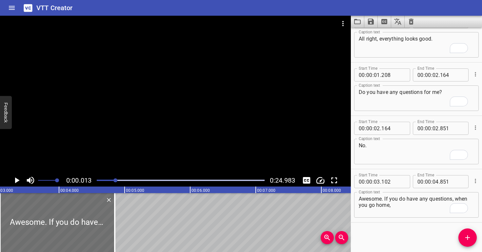
click at [116, 180] on div at bounding box center [115, 181] width 4 height 4
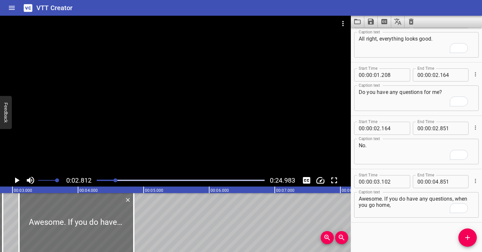
click at [116, 154] on div at bounding box center [175, 95] width 351 height 159
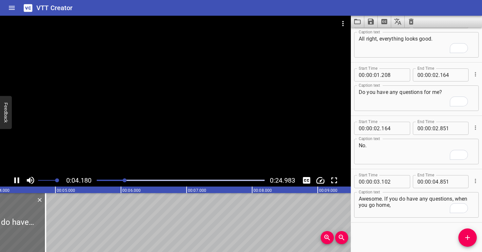
click at [117, 181] on div "Play progress" at bounding box center [41, 180] width 168 height 1
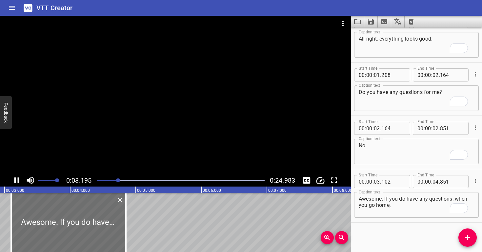
click at [134, 147] on div at bounding box center [175, 95] width 351 height 159
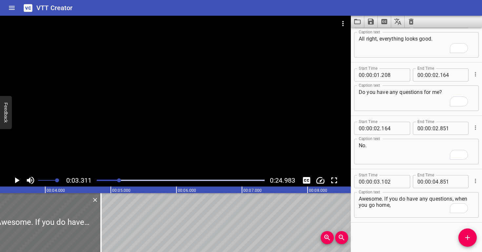
click at [116, 179] on div at bounding box center [181, 180] width 176 height 9
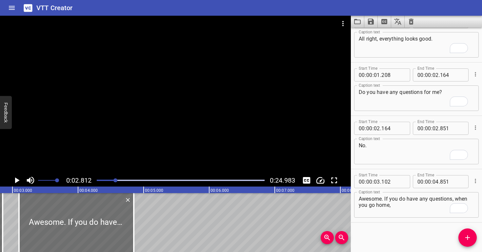
click at [108, 161] on div at bounding box center [175, 95] width 351 height 159
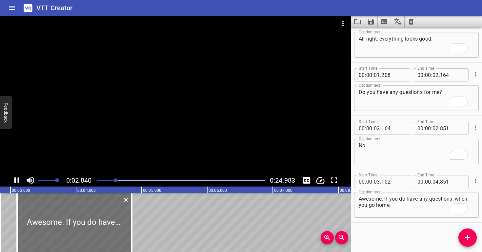
click at [150, 147] on div at bounding box center [175, 95] width 351 height 159
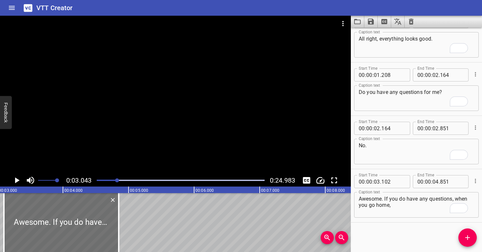
click at [149, 147] on div at bounding box center [175, 95] width 351 height 159
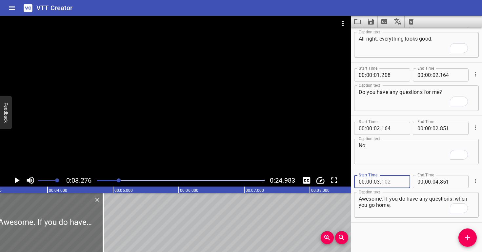
click at [393, 179] on input "number" at bounding box center [393, 181] width 24 height 13
type input "278"
click at [394, 200] on textarea "Awesome. If you do have any questions, when you go home," at bounding box center [416, 205] width 115 height 19
click at [118, 180] on div at bounding box center [119, 181] width 4 height 4
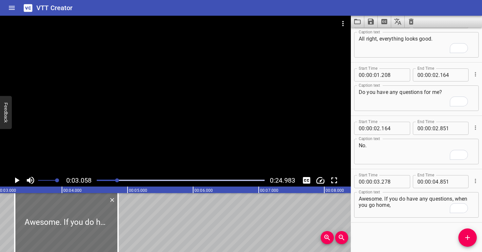
click at [118, 150] on div at bounding box center [175, 95] width 351 height 159
click at [135, 147] on div at bounding box center [175, 95] width 351 height 159
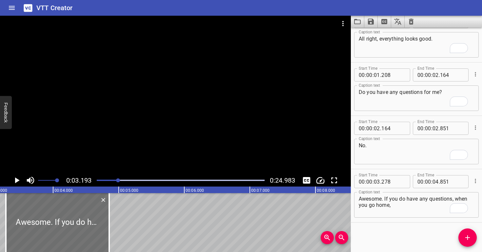
click at [135, 148] on div at bounding box center [175, 95] width 351 height 159
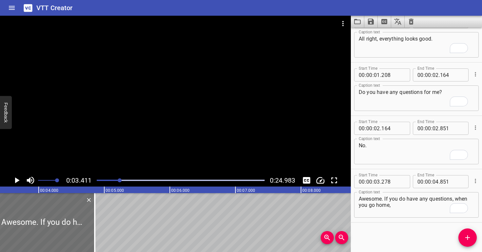
click at [135, 148] on div at bounding box center [175, 95] width 351 height 159
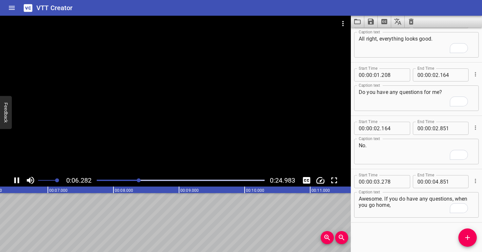
click at [215, 124] on div at bounding box center [175, 95] width 351 height 159
click at [132, 180] on div "Play progress" at bounding box center [56, 180] width 168 height 1
click at [139, 139] on div at bounding box center [175, 95] width 351 height 159
click at [142, 132] on div at bounding box center [175, 95] width 351 height 159
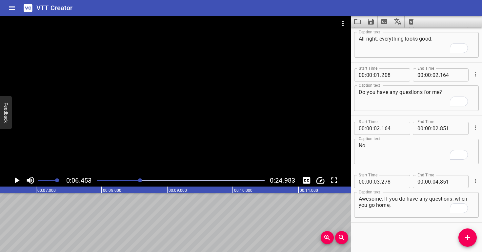
click at [135, 181] on div "Play progress" at bounding box center [56, 180] width 168 height 1
click at [132, 139] on div at bounding box center [175, 95] width 351 height 159
click at [136, 133] on div at bounding box center [175, 95] width 351 height 159
click at [125, 179] on div at bounding box center [181, 180] width 176 height 9
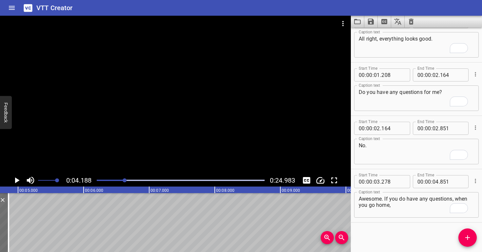
click at [137, 149] on div at bounding box center [175, 95] width 351 height 159
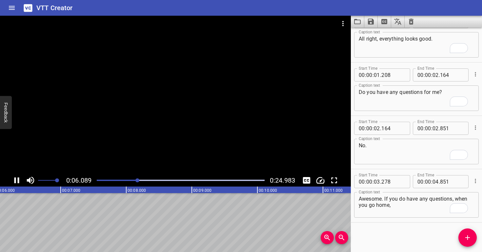
click at [139, 137] on div at bounding box center [175, 95] width 351 height 159
click at [439, 181] on span "." at bounding box center [439, 181] width 1 height 13
click at [435, 180] on input "number" at bounding box center [435, 181] width 6 height 13
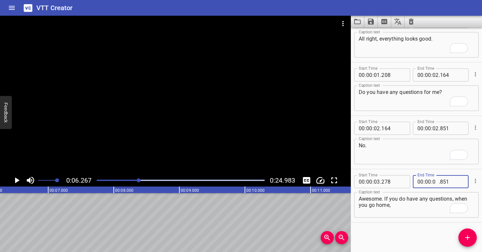
type input "06"
type input "268"
click at [473, 239] on span "Add Cue" at bounding box center [467, 238] width 18 height 8
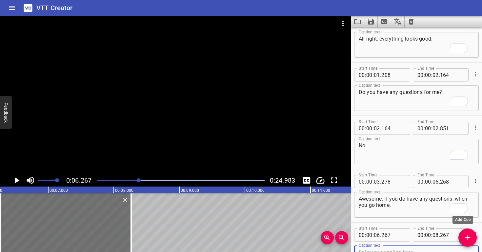
scroll to position [23, 0]
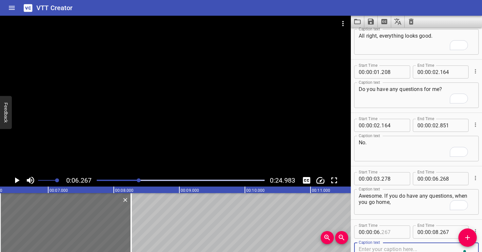
click at [400, 231] on input "number" at bounding box center [393, 232] width 24 height 13
type input "268"
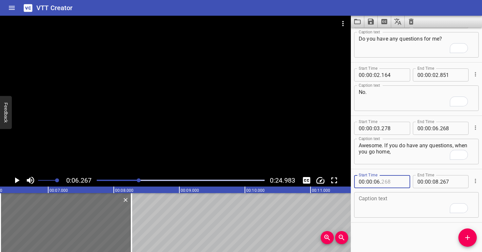
type input "268"
click at [391, 201] on textarea "To enrich screen reader interactions, please activate Accessibility in Grammarl…" at bounding box center [416, 205] width 115 height 19
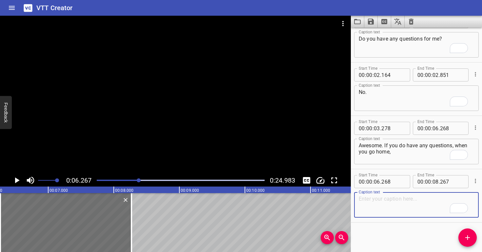
paste textarea "you can take a look at the informational packet that we gave you when you signe…"
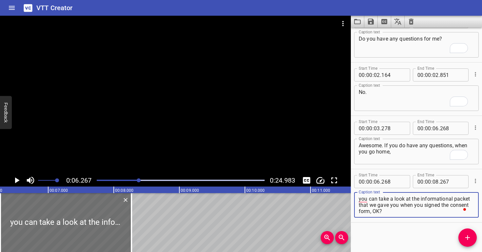
drag, startPoint x: 410, startPoint y: 211, endPoint x: 418, endPoint y: 206, distance: 8.7
click at [418, 206] on textarea "you can take a look at the informational packet that we gave you when you signe…" at bounding box center [416, 205] width 115 height 19
type textarea "you can take a look at the informational packet that we gave you"
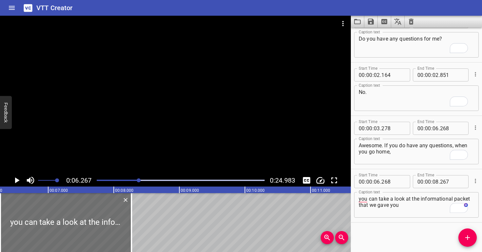
click at [211, 134] on div at bounding box center [175, 95] width 351 height 159
click at [214, 125] on div at bounding box center [175, 95] width 351 height 159
click at [194, 127] on div at bounding box center [175, 95] width 351 height 159
click at [204, 118] on div at bounding box center [175, 95] width 351 height 159
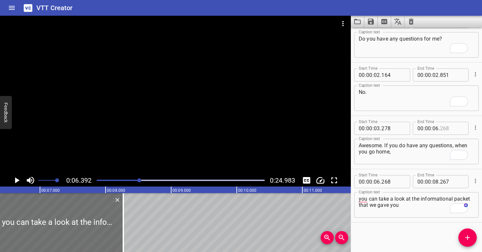
click at [447, 127] on input "number" at bounding box center [452, 128] width 24 height 13
type input "394"
click at [391, 182] on input "number" at bounding box center [393, 181] width 24 height 13
type input "394"
click at [381, 215] on div "you can take a look at the informational packet that we gave you Caption text" at bounding box center [416, 205] width 125 height 26
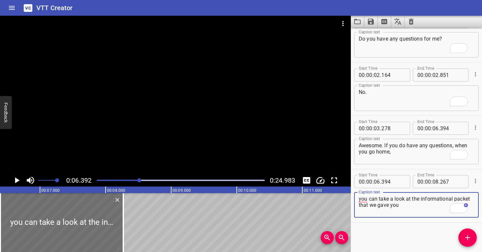
click at [183, 134] on div at bounding box center [175, 95] width 351 height 159
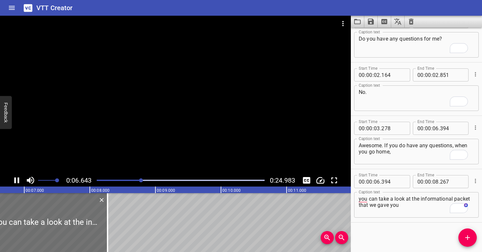
click at [181, 131] on div at bounding box center [175, 95] width 351 height 159
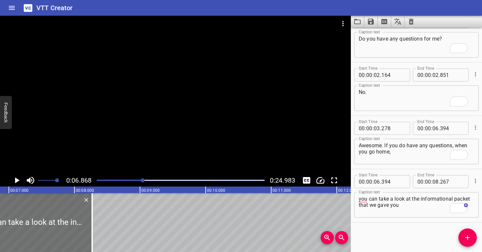
click at [180, 132] on div at bounding box center [175, 95] width 351 height 159
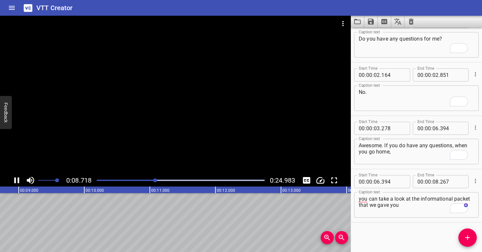
click at [177, 117] on div at bounding box center [175, 95] width 351 height 159
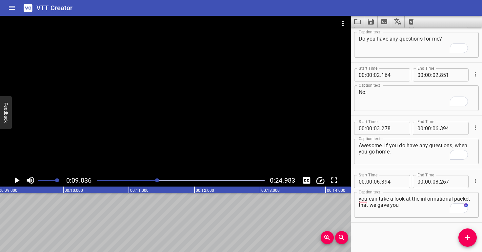
click at [154, 180] on div "Play progress" at bounding box center [74, 180] width 168 height 1
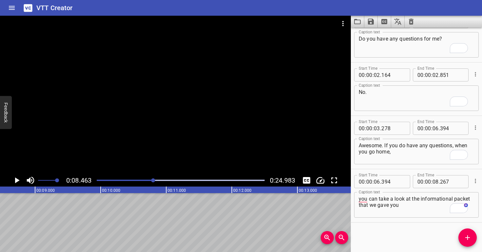
click at [155, 139] on div at bounding box center [175, 95] width 351 height 159
click at [157, 137] on div at bounding box center [175, 95] width 351 height 159
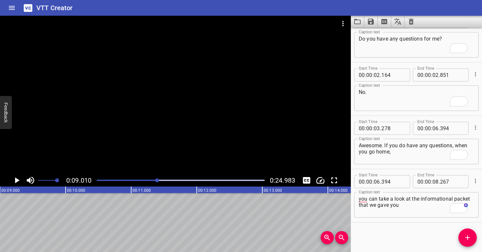
scroll to position [0, 591]
click at [148, 178] on div at bounding box center [181, 180] width 176 height 9
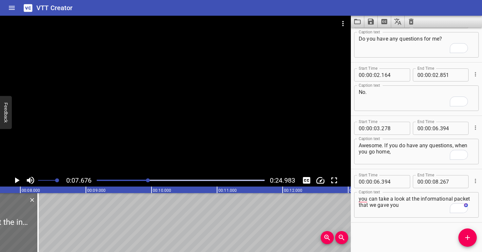
click at [148, 141] on div at bounding box center [175, 95] width 351 height 159
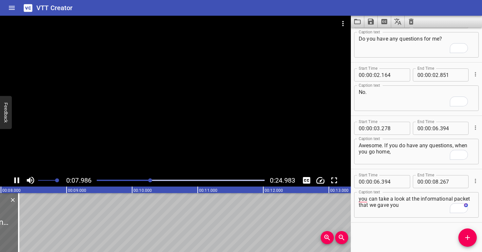
click at [150, 136] on div at bounding box center [175, 95] width 351 height 159
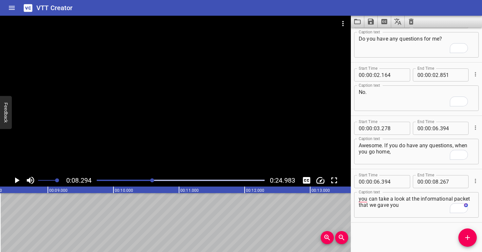
scroll to position [0, 544]
click at [150, 135] on div at bounding box center [175, 95] width 351 height 159
click at [148, 129] on div at bounding box center [175, 95] width 351 height 159
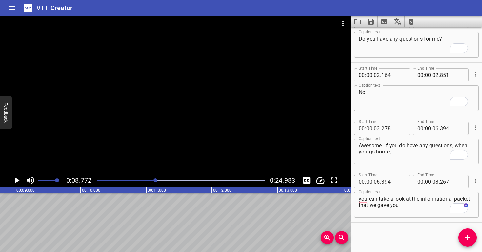
scroll to position [0, 575]
click at [474, 237] on span "Add Cue" at bounding box center [467, 238] width 18 height 8
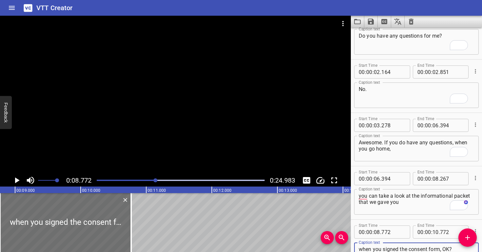
scroll to position [76, 0]
type textarea "when you signed the consent form, OK?"
click at [449, 182] on input "number" at bounding box center [452, 178] width 24 height 13
type input "772"
click at [404, 230] on div "00 : 00 : 08 . 772" at bounding box center [382, 232] width 56 height 13
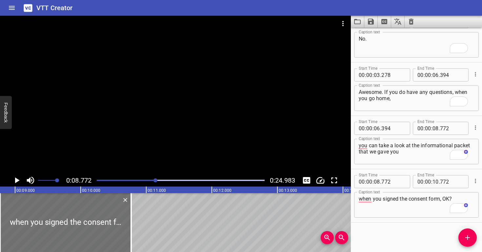
click at [203, 137] on div at bounding box center [175, 95] width 351 height 159
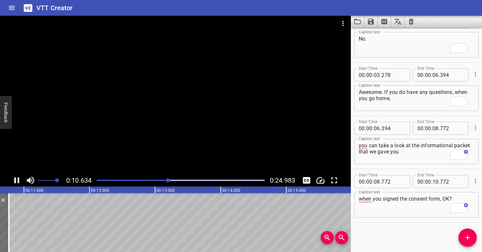
click at [167, 120] on div at bounding box center [175, 95] width 351 height 159
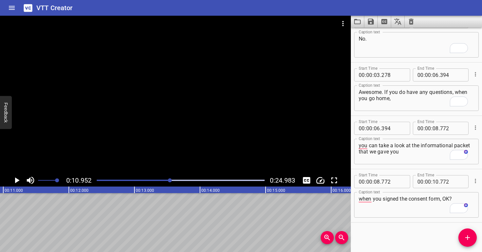
click at [164, 181] on div "Play progress" at bounding box center [87, 180] width 168 height 1
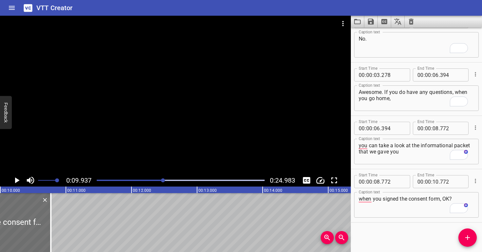
click at [154, 155] on div at bounding box center [175, 95] width 351 height 159
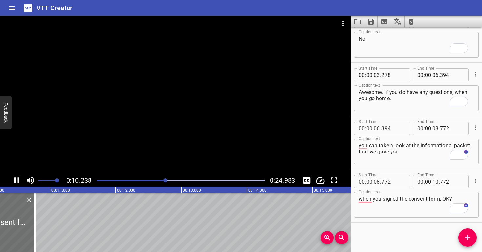
click at [160, 152] on div at bounding box center [175, 95] width 351 height 159
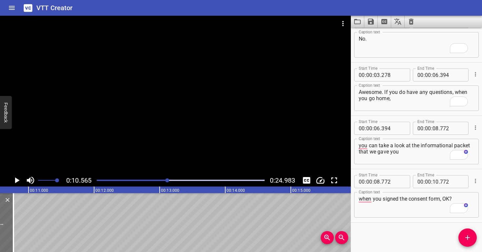
click at [155, 185] on div "0:10.565 0:24.983" at bounding box center [175, 180] width 351 height 12
click at [155, 181] on div "Play progress" at bounding box center [84, 180] width 168 height 1
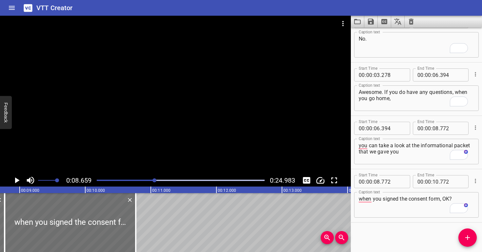
click at [148, 147] on div at bounding box center [175, 95] width 351 height 159
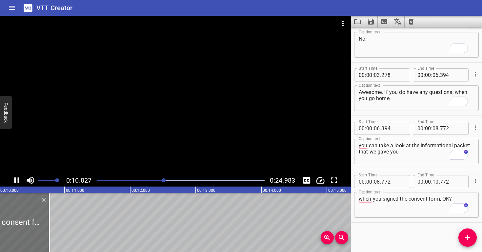
click at [158, 140] on div at bounding box center [175, 95] width 351 height 159
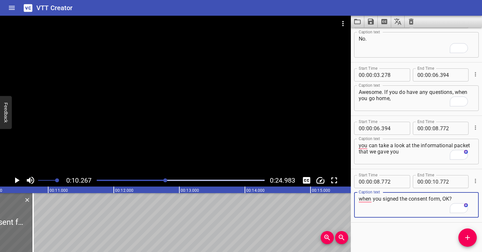
drag, startPoint x: 441, startPoint y: 199, endPoint x: 452, endPoint y: 201, distance: 11.5
click at [452, 200] on textarea "when you signed the consent form, OK?" at bounding box center [416, 205] width 115 height 19
type textarea "when you signed the consent form."
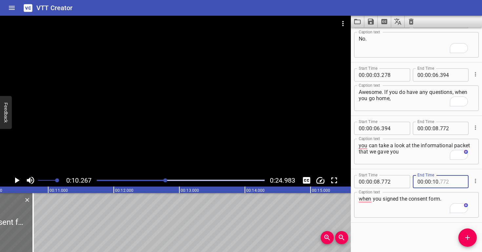
click at [453, 180] on input "number" at bounding box center [452, 181] width 24 height 13
type input "267"
click at [474, 245] on div "Start Time 00 : 00 : 00 . 078 Start Time End Time 00 : 00 : 01 . 208 End Time C…" at bounding box center [416, 140] width 131 height 225
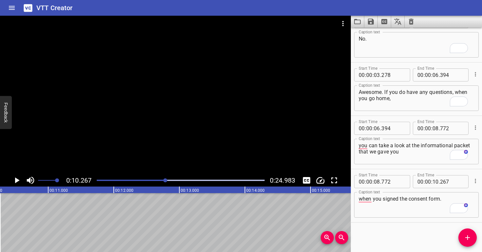
click at [471, 239] on icon "Add Cue" at bounding box center [467, 238] width 8 height 8
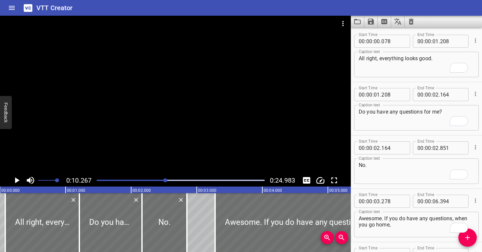
scroll to position [129, 0]
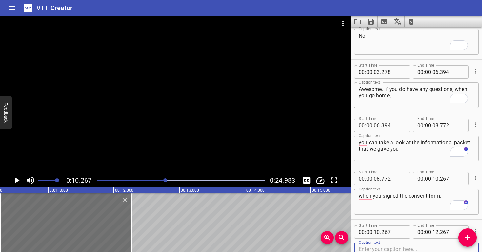
paste textarea "OK"
type textarea "OK."
click at [164, 148] on div at bounding box center [175, 95] width 351 height 159
click at [166, 144] on div at bounding box center [175, 95] width 351 height 159
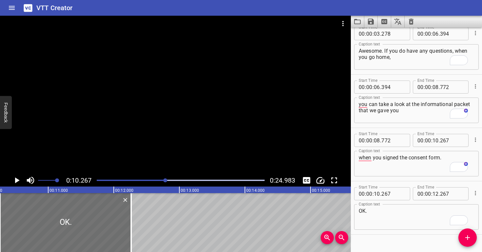
scroll to position [0, 0]
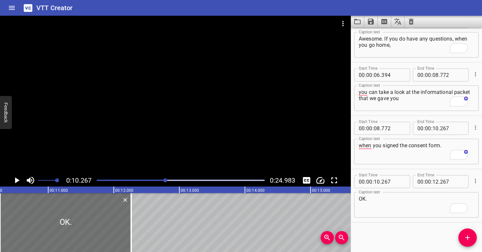
click at [166, 144] on div at bounding box center [175, 95] width 351 height 159
click at [171, 140] on div at bounding box center [175, 95] width 351 height 159
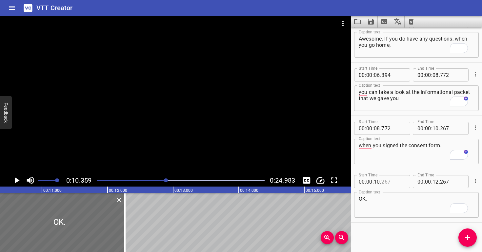
click at [391, 178] on input "number" at bounding box center [393, 181] width 24 height 13
type input "359"
drag, startPoint x: 384, startPoint y: 206, endPoint x: 370, endPoint y: 204, distance: 13.5
click at [383, 206] on textarea "OK." at bounding box center [416, 205] width 115 height 19
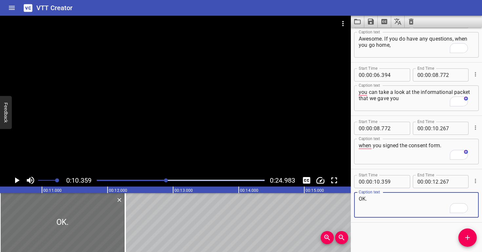
click at [162, 143] on div at bounding box center [175, 95] width 351 height 159
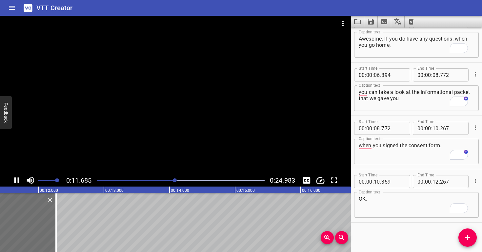
click at [166, 180] on div at bounding box center [181, 180] width 176 height 9
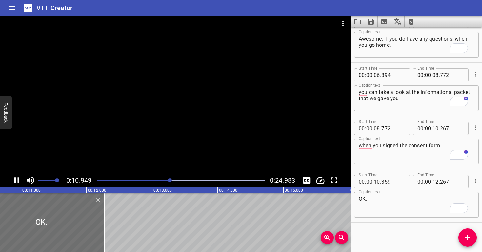
click at [171, 149] on div at bounding box center [175, 95] width 351 height 159
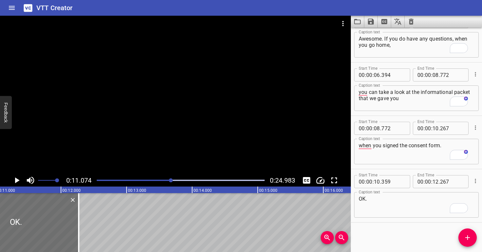
click at [162, 180] on div "Play progress" at bounding box center [87, 180] width 168 height 1
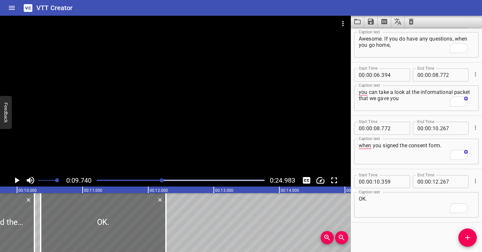
click at [146, 153] on div at bounding box center [175, 95] width 351 height 159
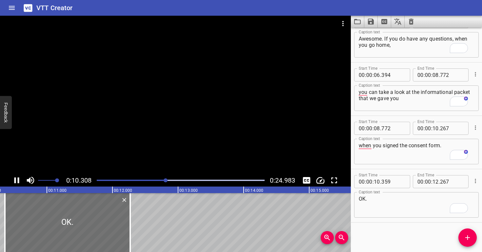
click at [185, 132] on div at bounding box center [175, 95] width 351 height 159
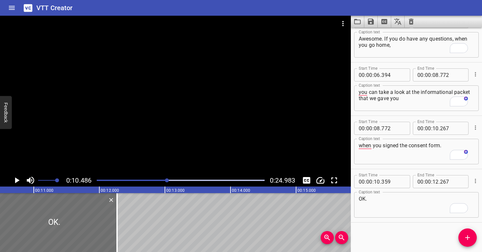
click at [185, 132] on div at bounding box center [175, 95] width 351 height 159
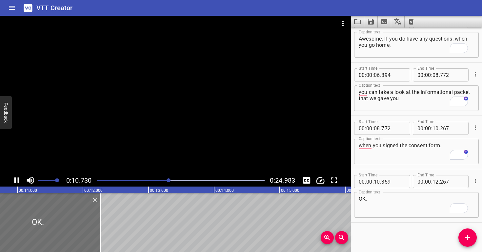
click at [185, 125] on div at bounding box center [175, 95] width 351 height 159
click at [162, 180] on div "Play progress" at bounding box center [86, 180] width 168 height 1
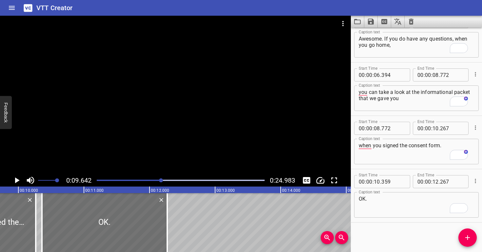
click at [161, 155] on div at bounding box center [175, 95] width 351 height 159
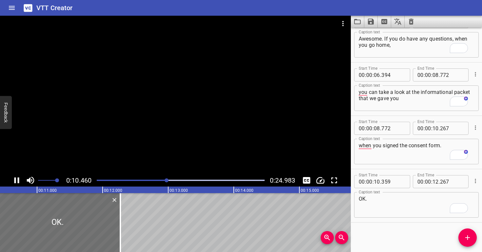
click at [179, 141] on div at bounding box center [175, 95] width 351 height 159
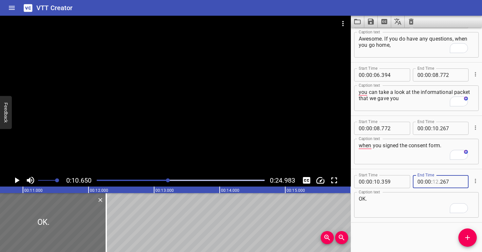
click at [434, 182] on input "number" at bounding box center [435, 181] width 6 height 13
type input "10"
type input "652"
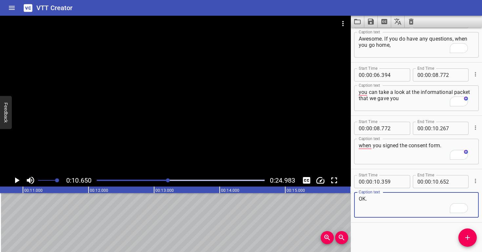
click at [418, 211] on textarea "OK." at bounding box center [416, 205] width 115 height 19
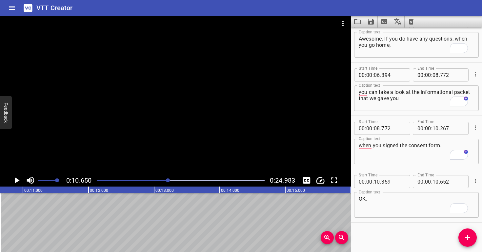
click at [206, 138] on div at bounding box center [175, 95] width 351 height 159
click at [210, 129] on div at bounding box center [175, 95] width 351 height 159
click at [210, 130] on div at bounding box center [175, 95] width 351 height 159
click at [210, 128] on div at bounding box center [175, 95] width 351 height 159
click at [467, 239] on icon "Add Cue" at bounding box center [467, 238] width 5 height 5
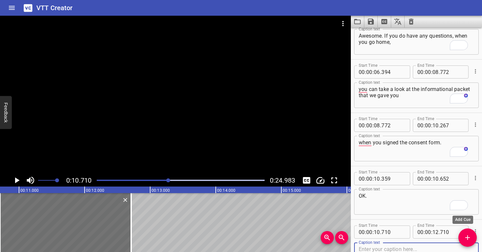
type textarea "Over the next few hours, you're going to want to keep an eye on Cory and monito…"
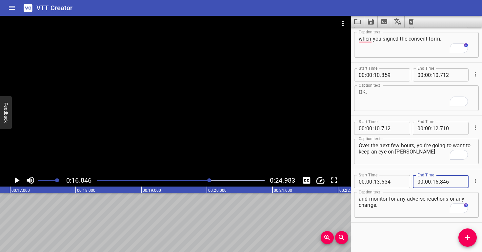
type input "846"
click at [430, 206] on textarea "and monitor for any adverse reactions or any change." at bounding box center [416, 205] width 115 height 19
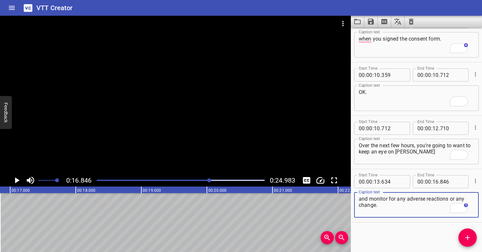
click at [135, 89] on div at bounding box center [175, 95] width 351 height 159
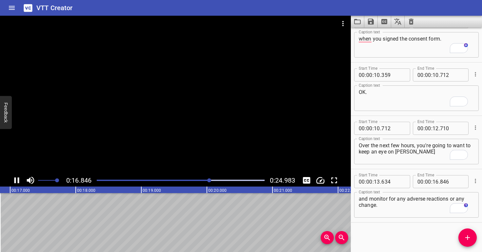
click at [181, 102] on div at bounding box center [175, 95] width 351 height 159
click at [178, 104] on div at bounding box center [175, 95] width 351 height 159
click at [222, 107] on div at bounding box center [175, 95] width 351 height 159
click at [464, 238] on icon "Add Cue" at bounding box center [467, 238] width 8 height 8
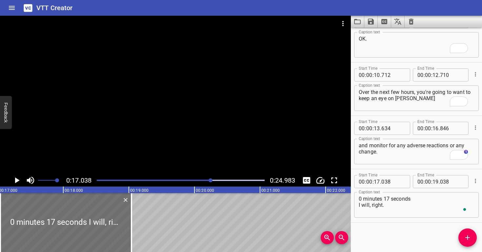
scroll to position [340, 0]
drag, startPoint x: 358, startPoint y: 212, endPoint x: 355, endPoint y: 184, distance: 28.1
click at [355, 184] on div "Start Time 00 : 00 : 17 . 038 Start Time End Time 00 : 00 : 19 . 038 End Time C…" at bounding box center [416, 196] width 125 height 47
click at [361, 210] on textarea "0 minutes 17 seconds I will, right." at bounding box center [416, 205] width 115 height 19
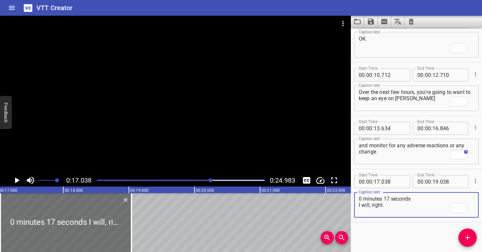
drag, startPoint x: 359, startPoint y: 211, endPoint x: 358, endPoint y: 197, distance: 13.8
click at [358, 197] on div "0 minutes 17 seconds I will, right. Caption text" at bounding box center [416, 205] width 125 height 26
drag, startPoint x: 369, startPoint y: 198, endPoint x: 394, endPoint y: 203, distance: 25.4
click at [394, 203] on textarea "I will, right." at bounding box center [416, 205] width 115 height 19
type textarea "I will."
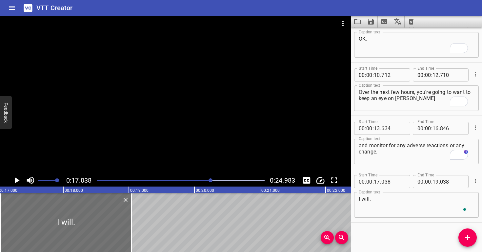
click at [175, 128] on div at bounding box center [175, 95] width 351 height 159
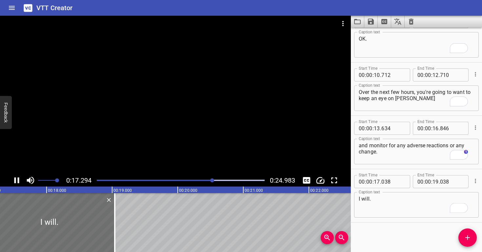
click at [172, 119] on div at bounding box center [175, 95] width 351 height 159
click at [434, 183] on input "number" at bounding box center [435, 181] width 6 height 13
type input "17"
type input "334"
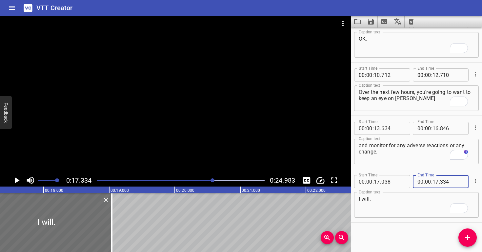
click at [434, 198] on textarea "I will." at bounding box center [416, 205] width 115 height 19
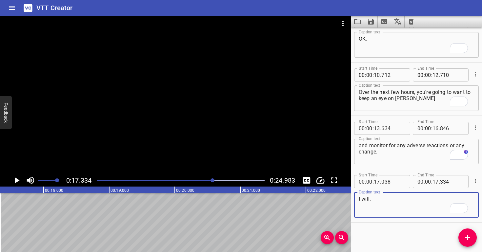
click at [194, 144] on div at bounding box center [175, 95] width 351 height 159
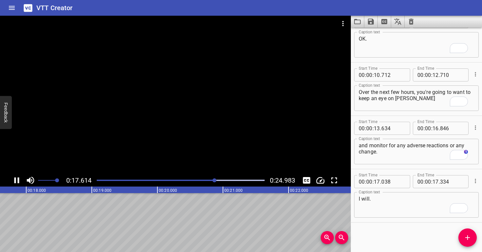
click at [200, 131] on div at bounding box center [175, 95] width 351 height 159
click at [147, 114] on div at bounding box center [175, 95] width 351 height 159
click at [151, 112] on div at bounding box center [175, 95] width 351 height 159
click at [471, 236] on icon "Add Cue" at bounding box center [467, 238] width 8 height 8
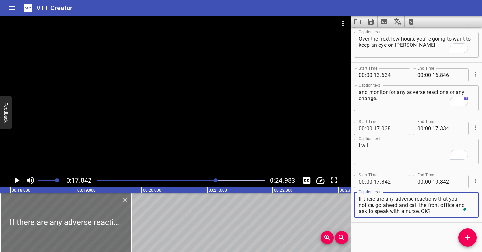
scroll to position [394, 0]
type textarea "If there are any adverse reactions that you notice, go ahead and call the front…"
click at [142, 106] on div at bounding box center [175, 95] width 351 height 159
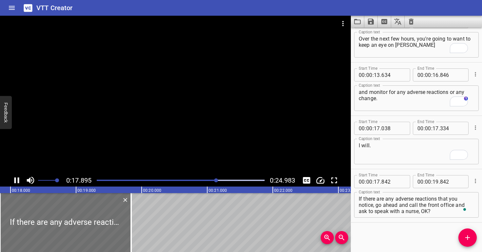
click at [168, 111] on div at bounding box center [175, 95] width 351 height 159
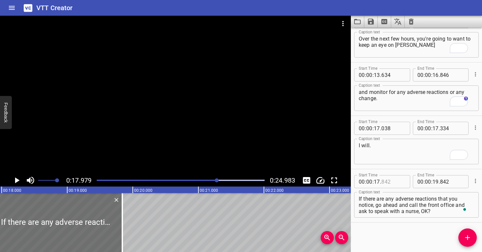
click at [394, 182] on input "number" at bounding box center [393, 181] width 24 height 13
type input "979"
click at [385, 210] on textarea "If there are any adverse reactions that you notice, go ahead and call the front…" at bounding box center [416, 205] width 115 height 19
click at [183, 112] on div at bounding box center [175, 95] width 351 height 159
click at [185, 114] on div at bounding box center [175, 95] width 351 height 159
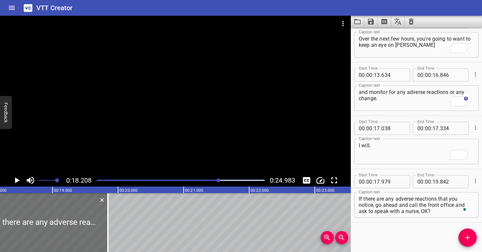
scroll to position [0, 1193]
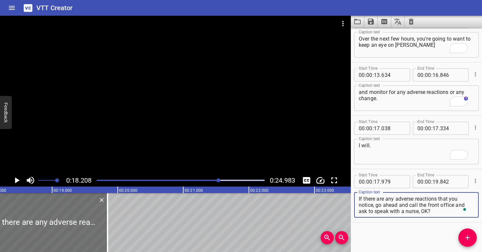
drag, startPoint x: 426, startPoint y: 207, endPoint x: 261, endPoint y: 164, distance: 170.7
click at [266, 166] on main "0:18.208 0:24.983 00:00.000 00:01.000 00:02.000 00:03.000 00:04.000 00:05.000 0…" at bounding box center [241, 134] width 482 height 237
paste textarea "All right. If there are any adverse reactions that you notice,"
type textarea "All right. If there are any adverse reactions that you notice,"
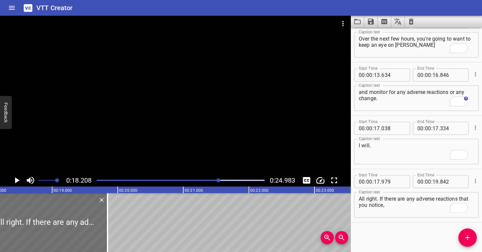
click at [159, 145] on div at bounding box center [175, 95] width 351 height 159
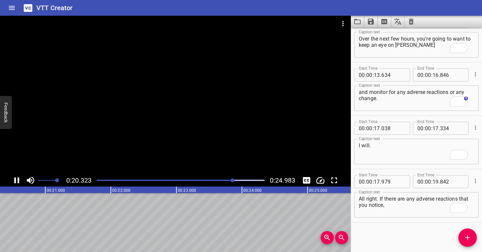
click at [184, 129] on div at bounding box center [175, 95] width 351 height 159
click at [224, 178] on div at bounding box center [181, 180] width 176 height 9
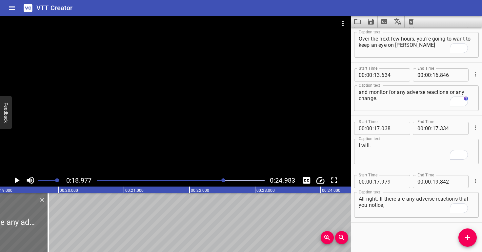
click at [211, 153] on div at bounding box center [175, 95] width 351 height 159
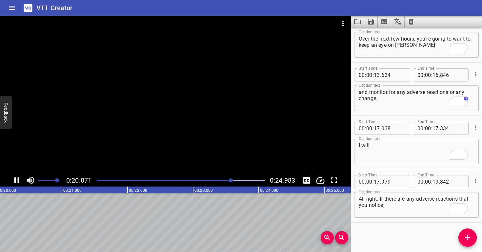
click at [211, 128] on div at bounding box center [175, 95] width 351 height 159
click at [468, 243] on button "Add Cue" at bounding box center [467, 238] width 18 height 18
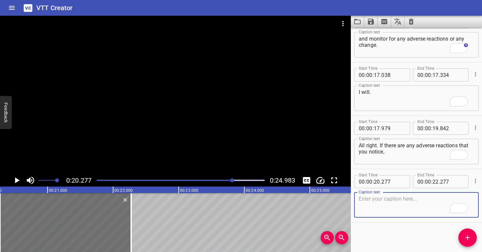
paste textarea "All right. If there are any adverse reactions that you notice,"
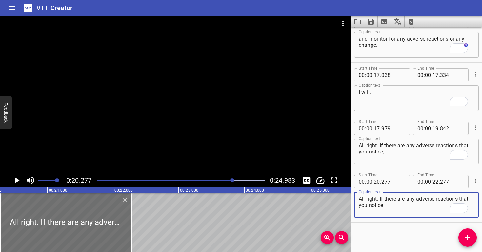
drag, startPoint x: 402, startPoint y: 205, endPoint x: 334, endPoint y: 196, distance: 68.7
click at [334, 196] on main "0:20.277 0:24.983 00:00.000 00:01.000 00:02.000 00:03.000 00:04.000 00:05.000 0…" at bounding box center [241, 134] width 482 height 237
paste textarea "go ahead and call the front office and ask to speak with a nurse, OK?"
click at [192, 138] on div at bounding box center [175, 95] width 351 height 159
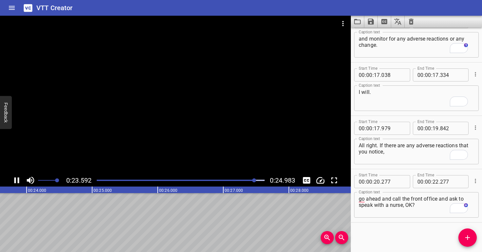
click at [189, 129] on div at bounding box center [175, 95] width 351 height 159
click at [244, 182] on div at bounding box center [181, 180] width 176 height 9
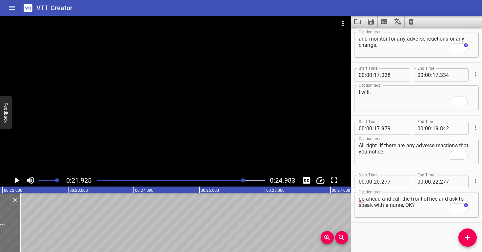
click at [209, 149] on div at bounding box center [175, 95] width 351 height 159
click at [208, 142] on div at bounding box center [175, 95] width 351 height 159
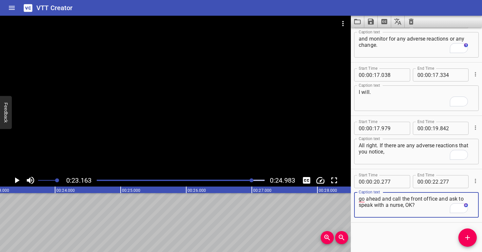
drag, startPoint x: 416, startPoint y: 206, endPoint x: 403, endPoint y: 205, distance: 12.8
click at [403, 205] on textarea "go ahead and call the front office and ask to speak with a nurse, OK?" at bounding box center [416, 205] width 115 height 19
type textarea "go ahead and call the front office and ask to speak with a nurse."
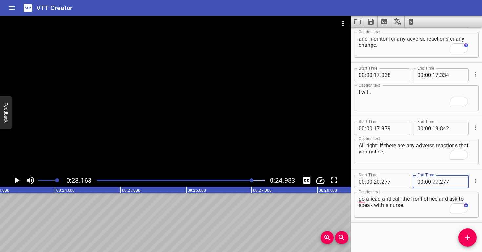
click at [434, 180] on input "number" at bounding box center [435, 181] width 6 height 13
type input "23"
type input "163"
click at [416, 209] on textarea "go ahead and call the front office and ask to speak with a nurse." at bounding box center [416, 205] width 115 height 19
click at [469, 239] on icon "Add Cue" at bounding box center [467, 238] width 8 height 8
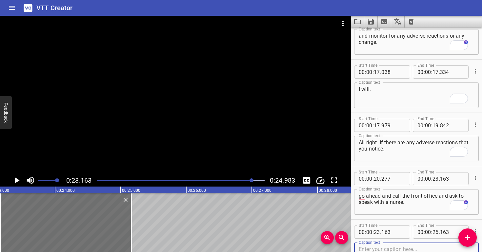
type textarea ", OK?"
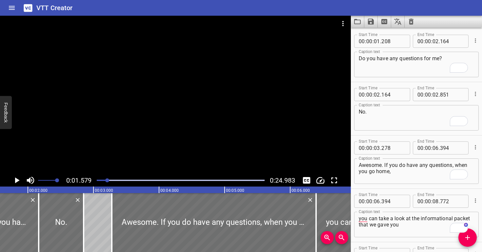
click at [102, 179] on div at bounding box center [181, 180] width 176 height 9
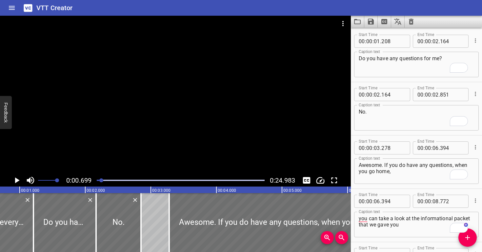
click at [112, 146] on div at bounding box center [175, 95] width 351 height 159
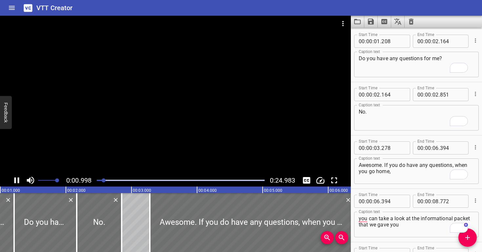
click at [171, 132] on div at bounding box center [175, 95] width 351 height 159
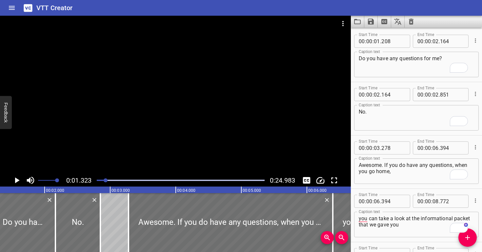
click at [171, 132] on div at bounding box center [175, 95] width 351 height 159
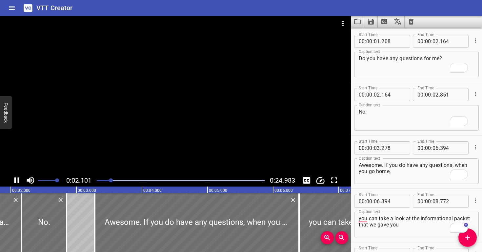
click at [209, 150] on div at bounding box center [175, 95] width 351 height 159
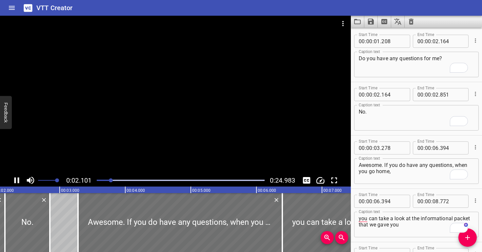
scroll to position [88, 0]
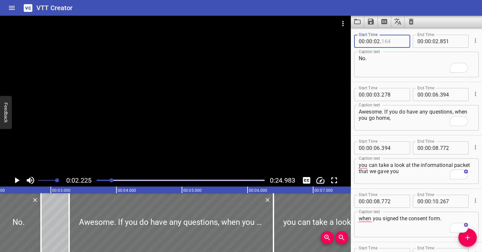
click at [389, 42] on input "number" at bounding box center [393, 41] width 24 height 13
type input "226"
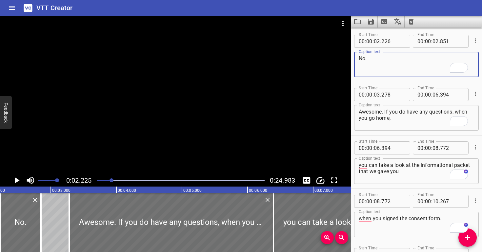
click at [381, 62] on textarea "No." at bounding box center [416, 64] width 115 height 19
click at [104, 180] on div "Play progress" at bounding box center [28, 180] width 168 height 1
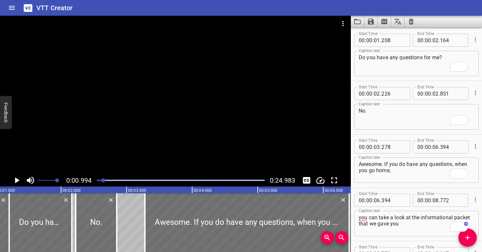
click at [115, 151] on div at bounding box center [175, 95] width 351 height 159
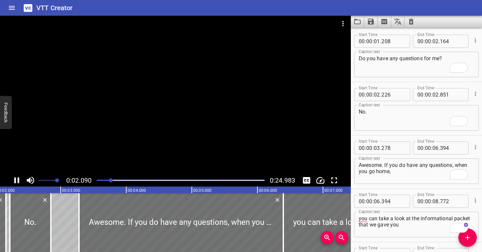
click at [157, 127] on div at bounding box center [175, 95] width 351 height 159
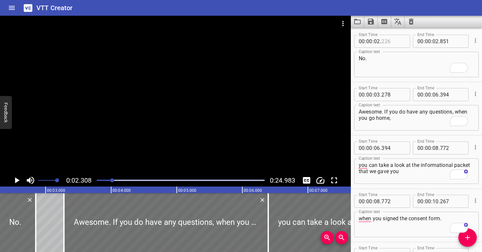
click at [394, 44] on input "number" at bounding box center [393, 41] width 24 height 13
type input "308"
click at [378, 69] on textarea "No." at bounding box center [416, 64] width 115 height 19
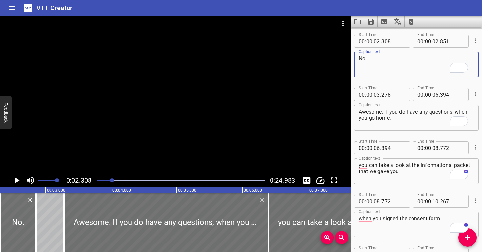
click at [105, 181] on div at bounding box center [181, 180] width 176 height 9
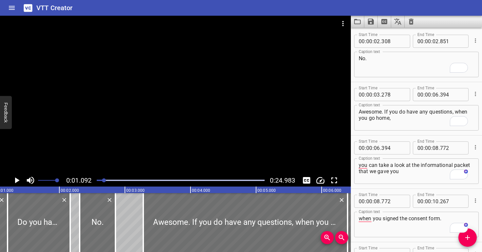
click at [107, 140] on div at bounding box center [175, 95] width 351 height 159
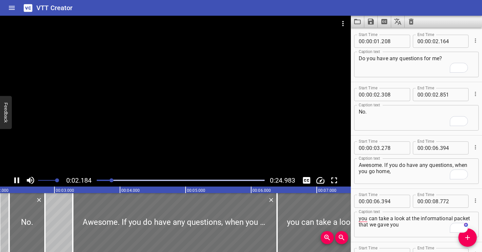
click at [185, 119] on div at bounding box center [175, 95] width 351 height 159
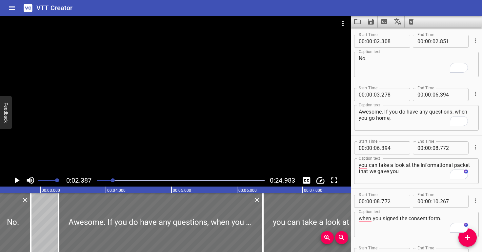
click at [185, 119] on div at bounding box center [175, 95] width 351 height 159
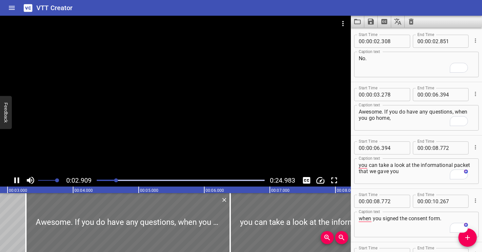
click at [212, 134] on div at bounding box center [175, 95] width 351 height 159
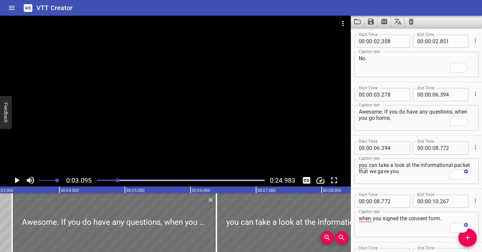
click at [211, 136] on div at bounding box center [175, 95] width 351 height 159
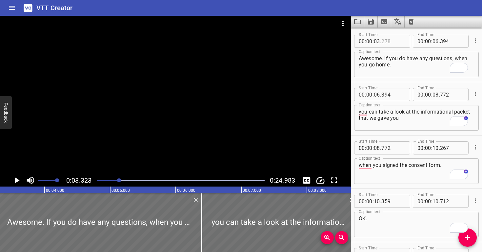
click at [396, 41] on input "number" at bounding box center [393, 41] width 24 height 13
type input "323"
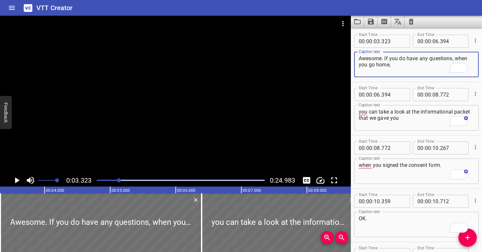
click at [396, 66] on textarea "Awesome. If you do have any questions, when you go home," at bounding box center [416, 64] width 115 height 19
click at [116, 181] on div "Play progress" at bounding box center [35, 180] width 168 height 1
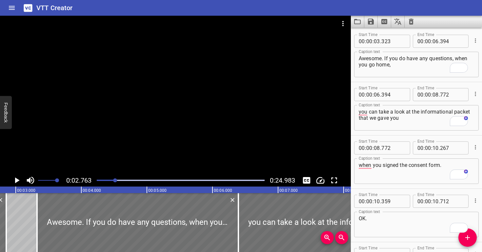
click at [106, 153] on div at bounding box center [175, 95] width 351 height 159
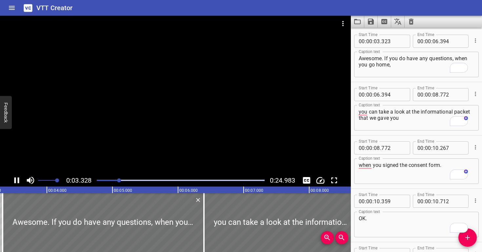
click at [130, 138] on div at bounding box center [175, 95] width 351 height 159
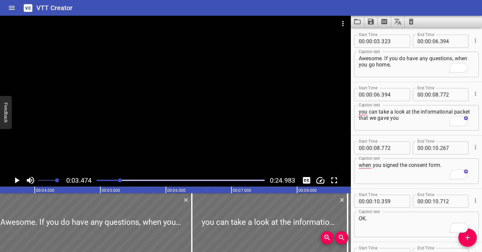
click at [130, 138] on div at bounding box center [175, 95] width 351 height 159
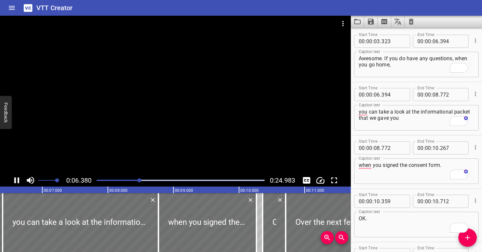
click at [274, 95] on div at bounding box center [175, 95] width 351 height 159
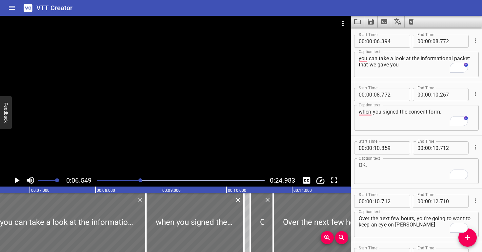
click at [135, 181] on div at bounding box center [181, 180] width 176 height 9
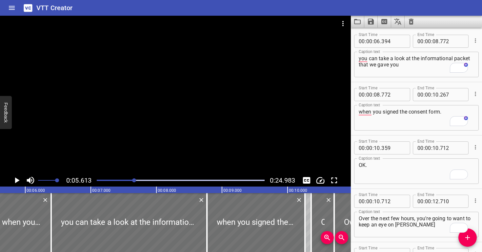
click at [147, 144] on div at bounding box center [175, 95] width 351 height 159
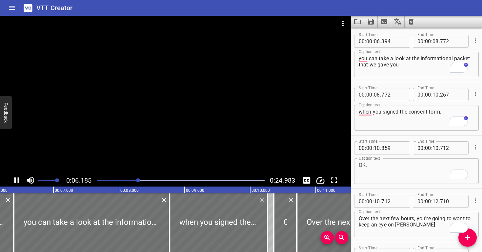
click at [252, 111] on div at bounding box center [175, 95] width 351 height 159
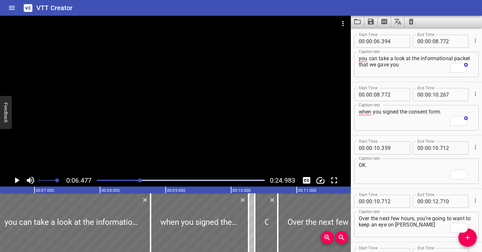
click at [252, 111] on div at bounding box center [175, 95] width 351 height 159
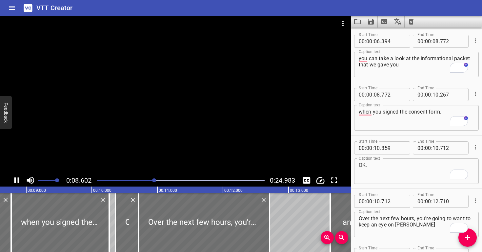
click at [242, 123] on div at bounding box center [175, 95] width 351 height 159
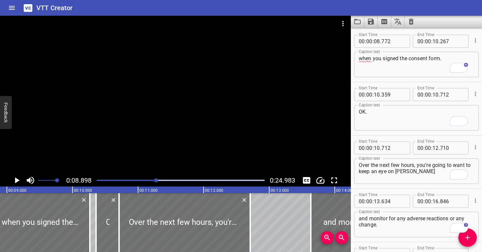
click at [242, 123] on div at bounding box center [175, 95] width 351 height 159
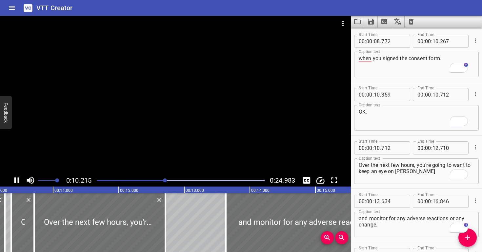
click at [238, 119] on div at bounding box center [175, 95] width 351 height 159
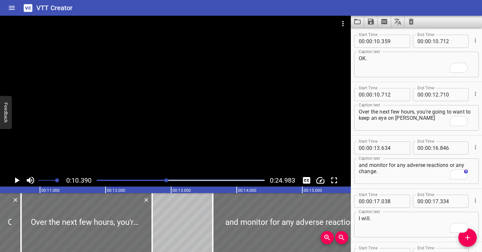
click at [166, 180] on div at bounding box center [166, 181] width 4 height 4
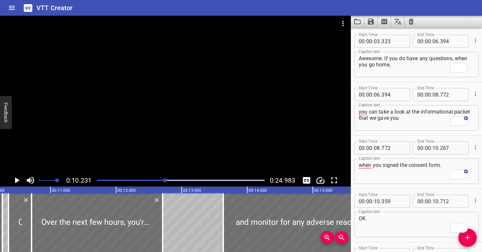
click at [160, 150] on div at bounding box center [175, 95] width 351 height 159
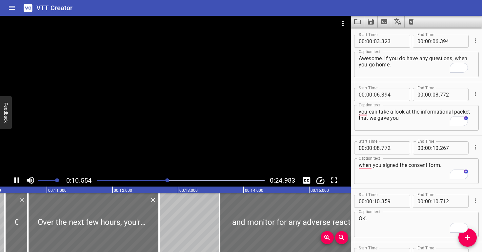
click at [175, 144] on div at bounding box center [175, 95] width 351 height 159
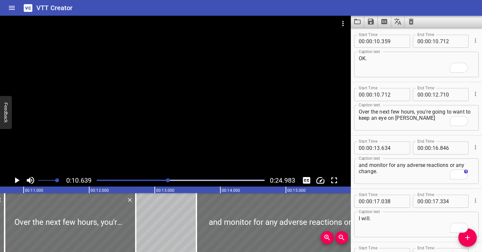
click at [159, 179] on div at bounding box center [181, 180] width 176 height 9
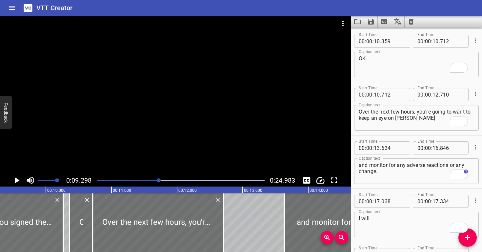
click at [149, 147] on div at bounding box center [175, 95] width 351 height 159
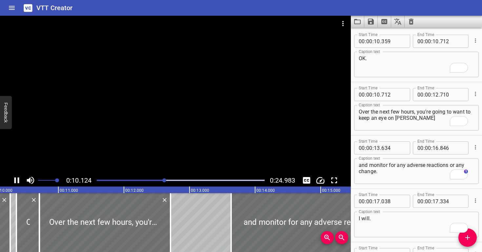
click at [178, 126] on div at bounding box center [175, 95] width 351 height 159
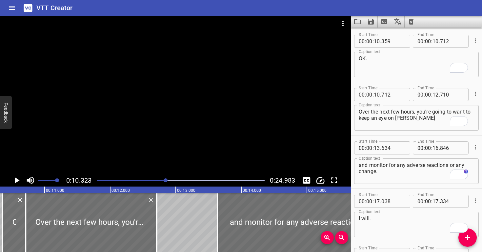
click at [179, 128] on div at bounding box center [175, 95] width 351 height 159
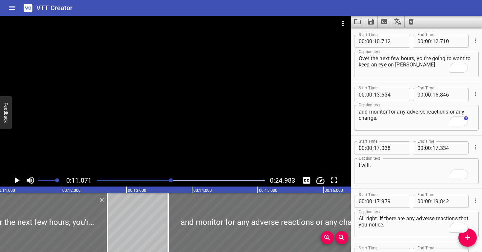
click at [182, 120] on div at bounding box center [175, 95] width 351 height 159
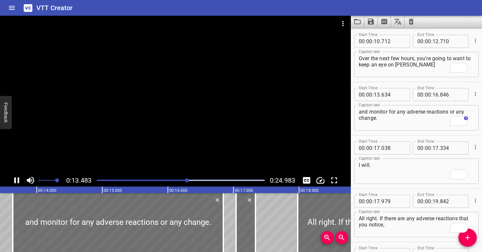
click at [190, 115] on div at bounding box center [175, 95] width 351 height 159
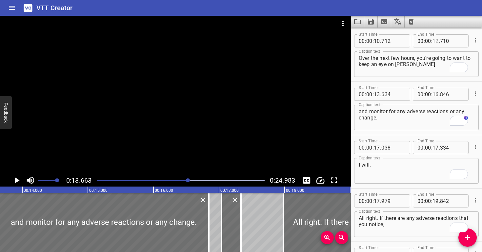
click at [436, 41] on input "number" at bounding box center [435, 40] width 6 height 13
type input "13"
type input "664"
click at [391, 93] on input "number" at bounding box center [393, 94] width 24 height 13
type input "664"
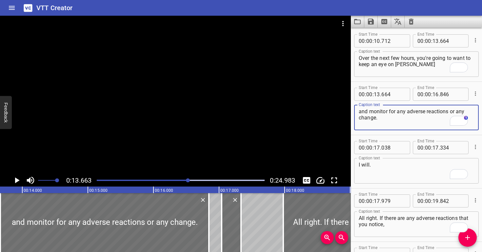
click at [388, 120] on textarea "and monitor for any adverse reactions or any change." at bounding box center [416, 117] width 115 height 19
click at [184, 180] on div "Play progress" at bounding box center [105, 180] width 168 height 1
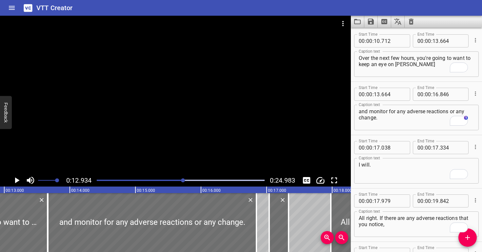
click at [172, 140] on div at bounding box center [175, 95] width 351 height 159
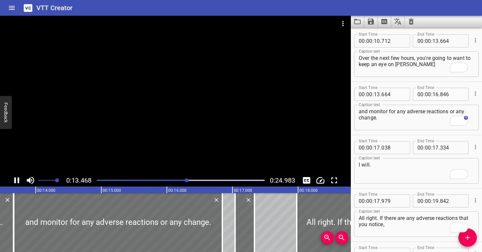
click at [203, 122] on div at bounding box center [175, 95] width 351 height 159
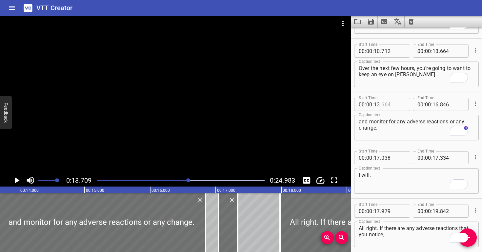
click at [392, 105] on input "number" at bounding box center [393, 104] width 24 height 13
type input "709"
click at [451, 51] on input "number" at bounding box center [452, 51] width 24 height 13
type input "709"
click at [428, 88] on div "Caption text Over the next few hours, you're going to want to keep an eye on Co…" at bounding box center [416, 73] width 125 height 29
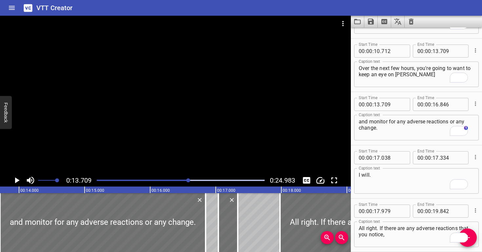
click at [424, 80] on textarea "Over the next few hours, you're going to want to keep an eye on Cory" at bounding box center [416, 74] width 115 height 19
click at [184, 180] on div "Play progress" at bounding box center [105, 180] width 168 height 1
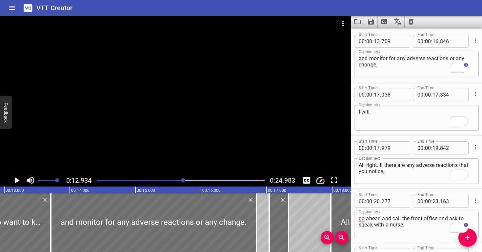
click at [186, 140] on div at bounding box center [175, 95] width 351 height 159
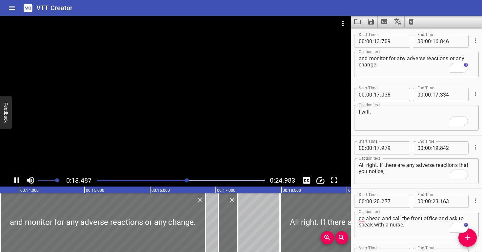
click at [254, 118] on div at bounding box center [175, 95] width 351 height 159
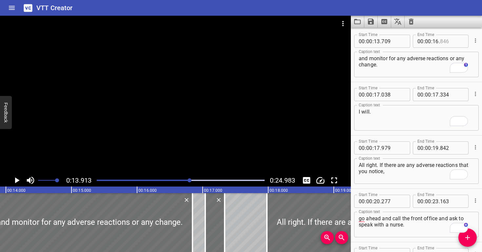
click at [449, 42] on input "number" at bounding box center [452, 41] width 24 height 13
type input "914"
click at [395, 95] on input "number" at bounding box center [393, 94] width 24 height 13
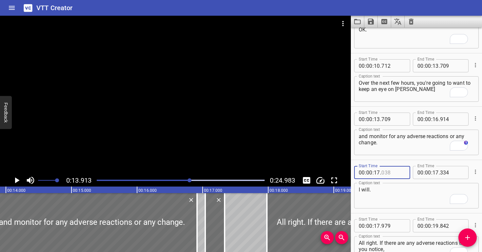
type input "038"
click at [446, 65] on input "number" at bounding box center [452, 65] width 24 height 13
drag, startPoint x: 440, startPoint y: 67, endPoint x: 447, endPoint y: 68, distance: 6.6
click at [446, 68] on input "92" at bounding box center [452, 65] width 24 height 13
type input "914"
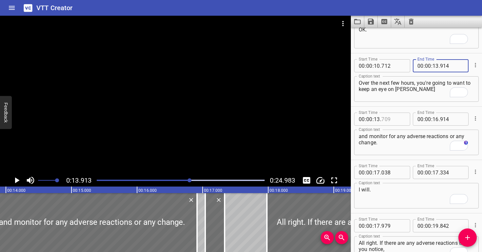
click at [392, 119] on input "number" at bounding box center [393, 119] width 24 height 13
type input "914"
click at [388, 134] on textarea "and monitor for any adverse reactions or any change." at bounding box center [416, 142] width 115 height 19
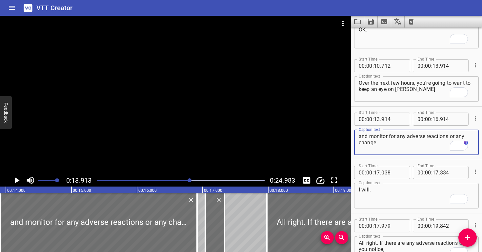
click at [129, 151] on div at bounding box center [175, 95] width 351 height 159
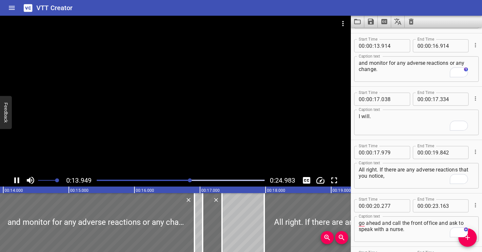
click at [183, 179] on div at bounding box center [181, 180] width 176 height 9
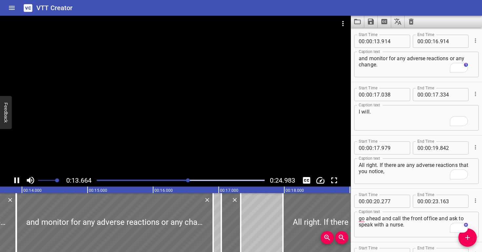
click at [261, 120] on div at bounding box center [175, 95] width 351 height 159
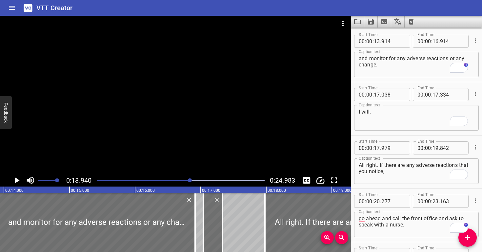
click at [185, 181] on div "Play progress" at bounding box center [107, 180] width 168 height 1
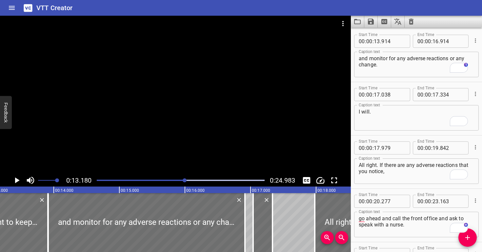
click at [185, 149] on div at bounding box center [175, 95] width 351 height 159
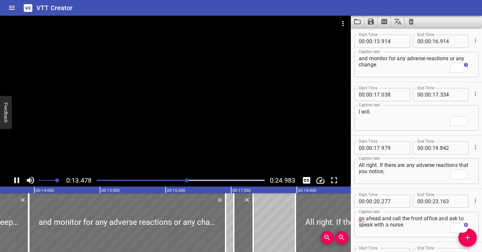
click at [226, 132] on div at bounding box center [175, 95] width 351 height 159
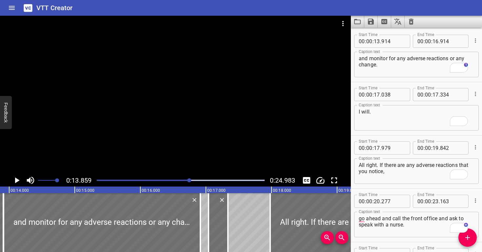
click at [226, 133] on div at bounding box center [175, 95] width 351 height 159
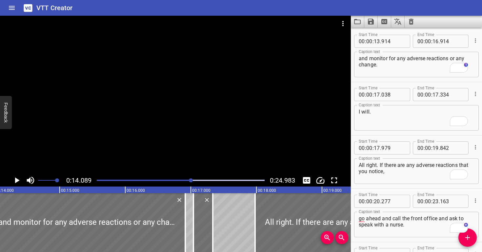
click at [180, 153] on div at bounding box center [175, 95] width 351 height 159
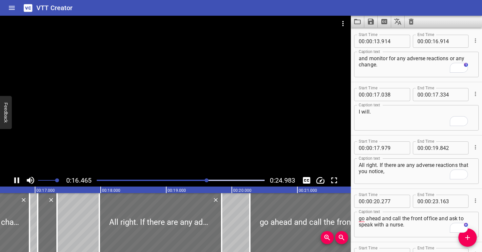
click at [217, 134] on div at bounding box center [175, 95] width 351 height 159
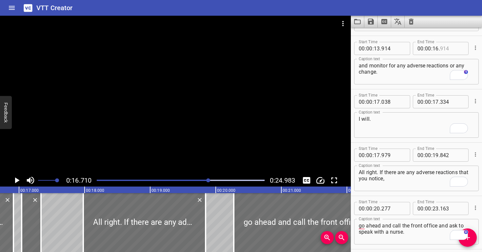
click at [456, 50] on input "number" at bounding box center [452, 48] width 24 height 13
type input "711"
click at [421, 77] on textarea "and monitor for any adverse reactions or any change." at bounding box center [416, 72] width 115 height 19
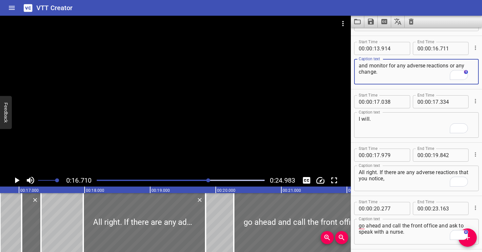
click at [166, 120] on div at bounding box center [175, 95] width 351 height 159
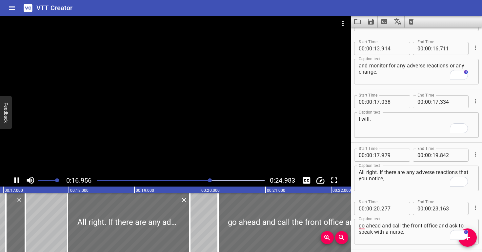
click at [172, 118] on div at bounding box center [175, 95] width 351 height 159
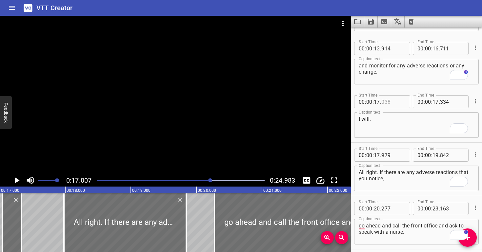
click at [392, 101] on input "number" at bounding box center [393, 101] width 24 height 13
type input "007"
click at [388, 130] on textarea "I will." at bounding box center [416, 125] width 115 height 19
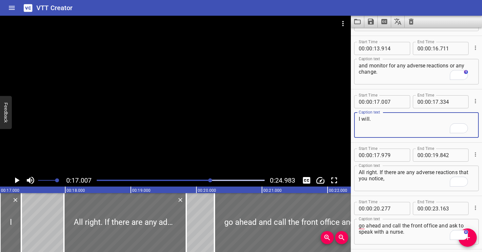
click at [160, 151] on div at bounding box center [175, 95] width 351 height 159
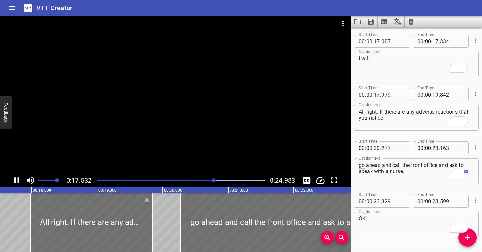
click at [160, 142] on div at bounding box center [175, 95] width 351 height 159
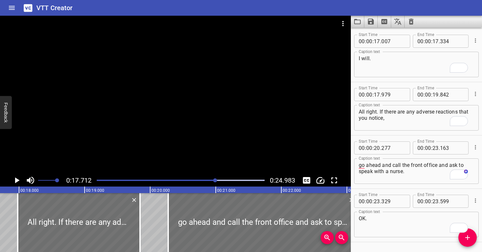
click at [187, 177] on div at bounding box center [181, 180] width 176 height 9
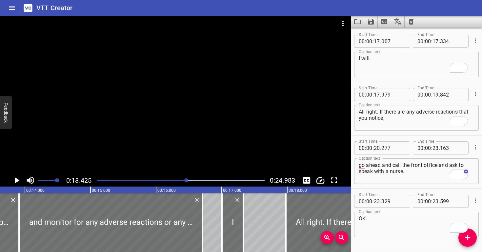
click at [191, 141] on div at bounding box center [175, 95] width 351 height 159
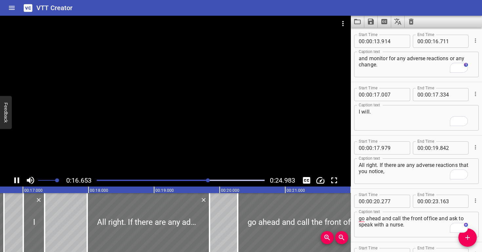
click at [199, 133] on div at bounding box center [175, 95] width 351 height 159
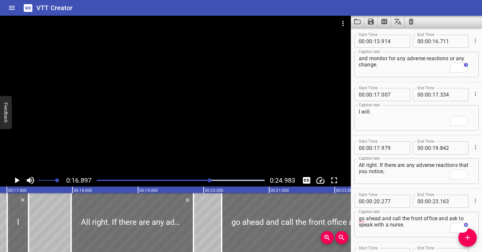
click at [199, 133] on div at bounding box center [175, 95] width 351 height 159
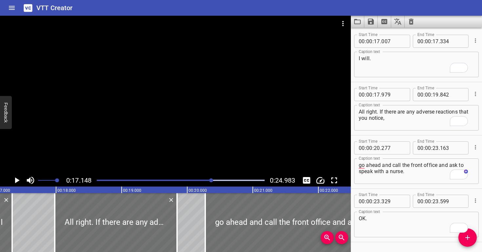
click at [199, 133] on div at bounding box center [175, 95] width 351 height 159
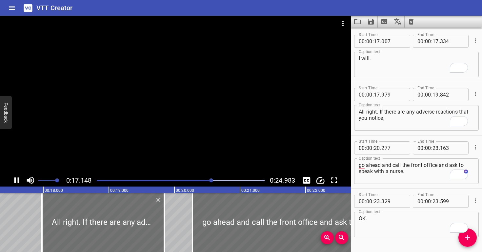
click at [201, 129] on div at bounding box center [175, 95] width 351 height 159
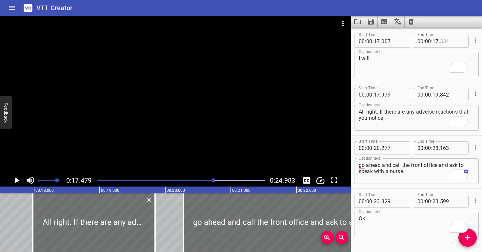
click at [446, 41] on input "number" at bounding box center [452, 41] width 24 height 13
type input "479"
click at [443, 58] on textarea "I will." at bounding box center [416, 64] width 115 height 19
click at [152, 121] on div at bounding box center [175, 95] width 351 height 159
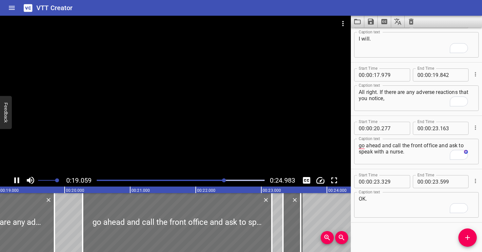
click at [210, 180] on div at bounding box center [181, 180] width 176 height 9
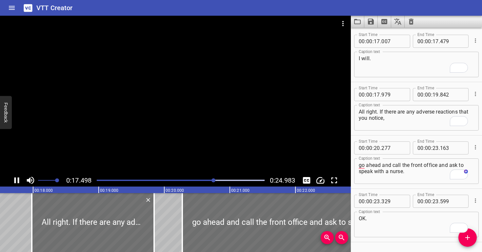
click at [206, 146] on div at bounding box center [175, 95] width 351 height 159
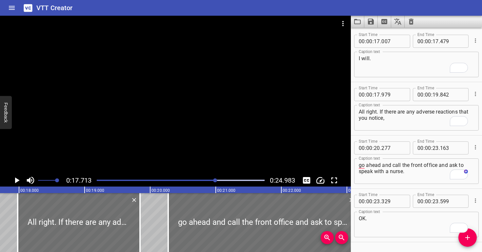
click at [206, 146] on div at bounding box center [175, 95] width 351 height 159
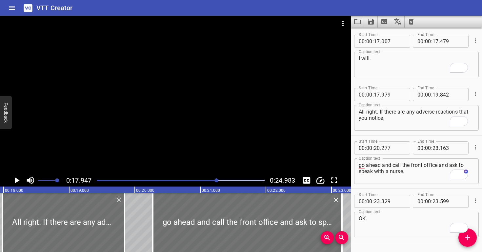
click at [206, 146] on div at bounding box center [175, 95] width 351 height 159
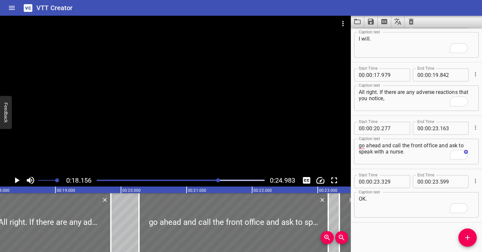
click at [211, 180] on div "Play progress" at bounding box center [135, 180] width 168 height 1
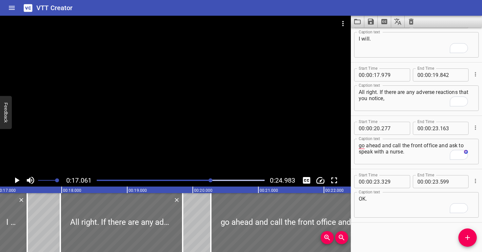
click at [208, 153] on div at bounding box center [175, 95] width 351 height 159
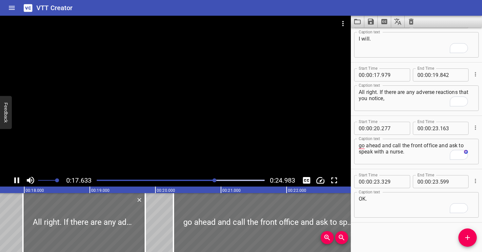
click at [225, 128] on div at bounding box center [175, 95] width 351 height 159
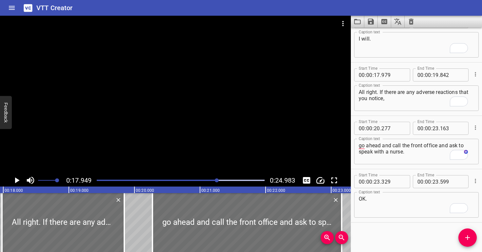
click at [225, 128] on div at bounding box center [175, 95] width 351 height 159
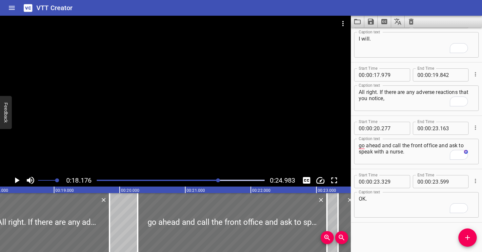
click at [212, 181] on div "Play progress" at bounding box center [135, 180] width 168 height 1
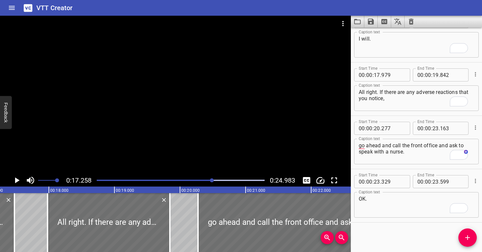
click at [203, 154] on div at bounding box center [175, 95] width 351 height 159
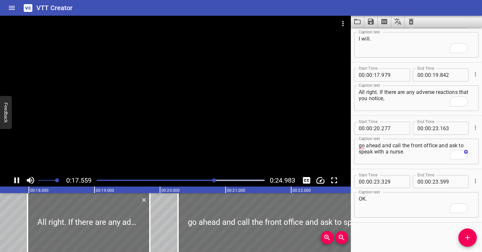
click at [230, 140] on div at bounding box center [175, 95] width 351 height 159
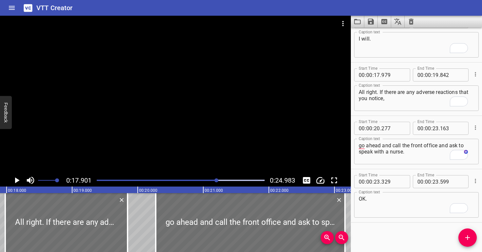
click at [230, 140] on div at bounding box center [175, 95] width 351 height 159
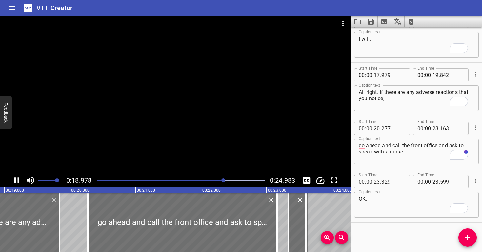
click at [208, 179] on div at bounding box center [181, 180] width 176 height 9
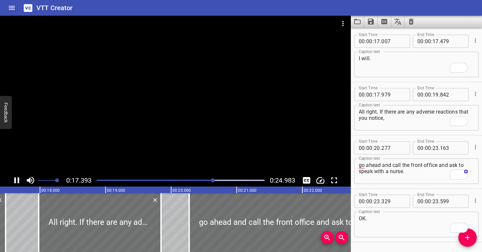
click at [222, 156] on div at bounding box center [175, 95] width 351 height 159
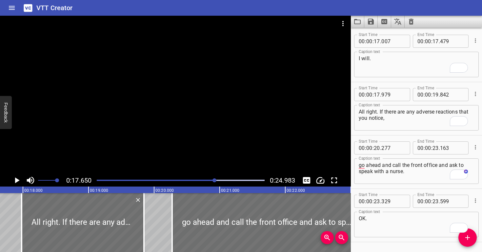
click at [222, 156] on div at bounding box center [175, 95] width 351 height 159
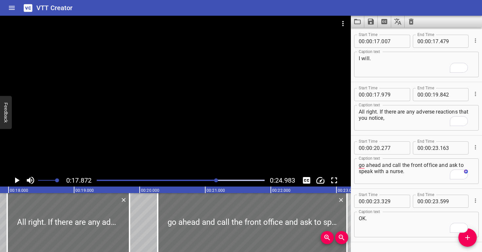
click at [222, 156] on div at bounding box center [175, 95] width 351 height 159
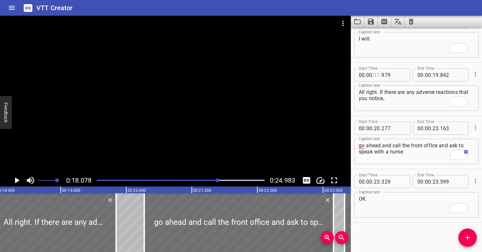
click at [377, 77] on input "number" at bounding box center [377, 75] width 6 height 13
type input "18"
type input "074"
click at [359, 102] on textarea "All right. If there are any adverse reactions that you notice," at bounding box center [416, 98] width 115 height 19
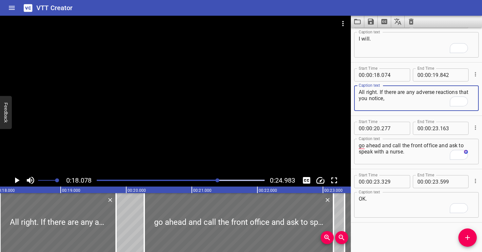
click at [212, 182] on div at bounding box center [181, 180] width 176 height 9
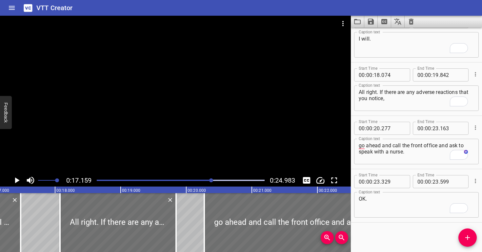
click at [209, 142] on div at bounding box center [175, 95] width 351 height 159
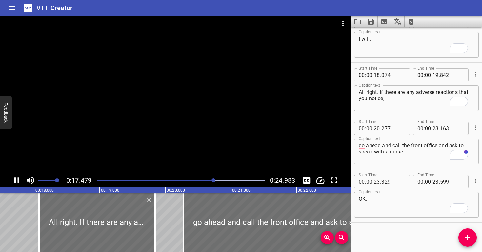
click at [247, 116] on div at bounding box center [175, 95] width 351 height 159
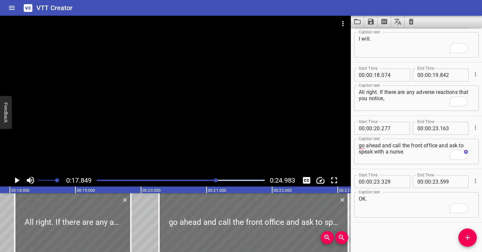
click at [246, 116] on div at bounding box center [175, 95] width 351 height 159
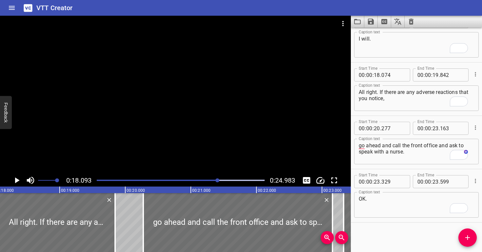
click at [247, 116] on div at bounding box center [175, 95] width 351 height 159
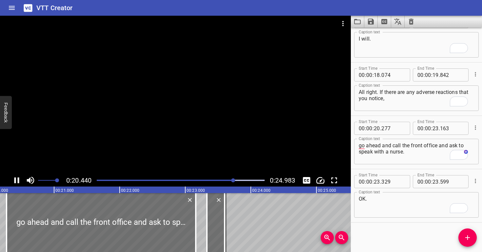
click at [279, 130] on div at bounding box center [175, 95] width 351 height 159
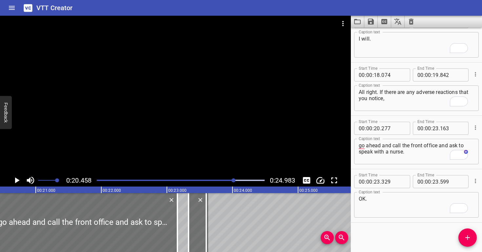
click at [225, 179] on div at bounding box center [181, 180] width 176 height 9
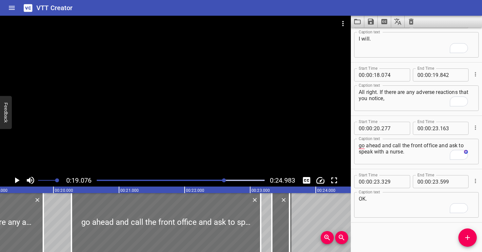
click at [220, 140] on div at bounding box center [175, 95] width 351 height 159
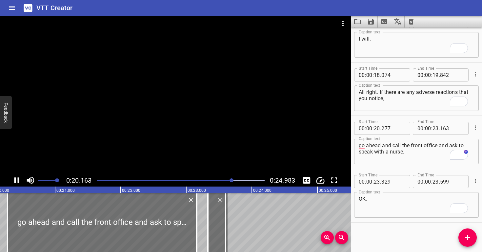
click at [290, 112] on div at bounding box center [175, 95] width 351 height 159
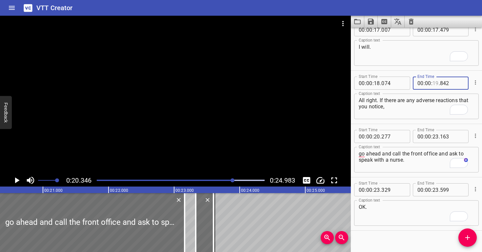
click at [433, 81] on input "number" at bounding box center [435, 83] width 6 height 13
type input "20"
type input "277"
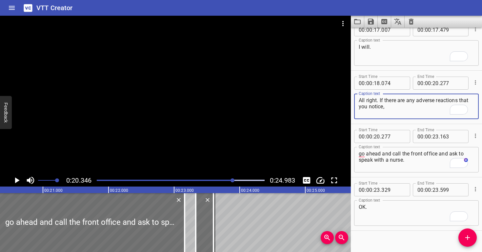
click at [424, 107] on textarea "All right. If there are any adverse reactions that you notice," at bounding box center [416, 106] width 115 height 19
click at [208, 177] on div at bounding box center [181, 180] width 176 height 9
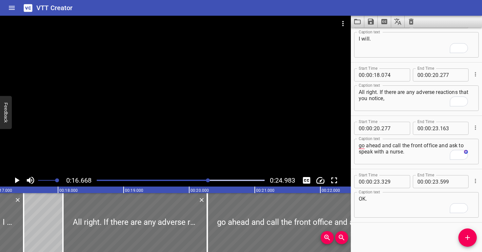
click at [214, 137] on div at bounding box center [175, 95] width 351 height 159
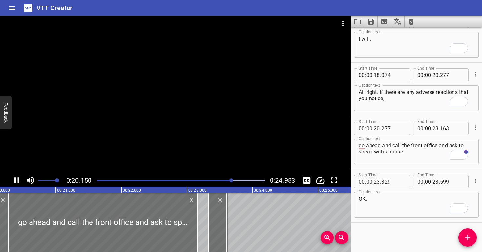
click at [260, 130] on div at bounding box center [175, 95] width 351 height 159
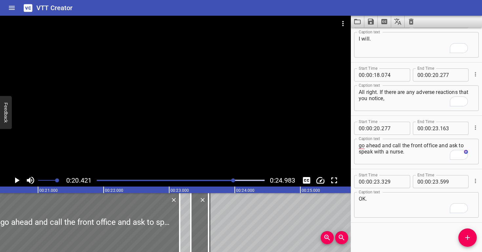
click at [260, 130] on div at bounding box center [175, 95] width 351 height 159
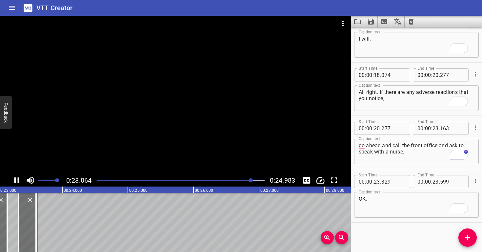
click at [266, 128] on div at bounding box center [175, 95] width 351 height 159
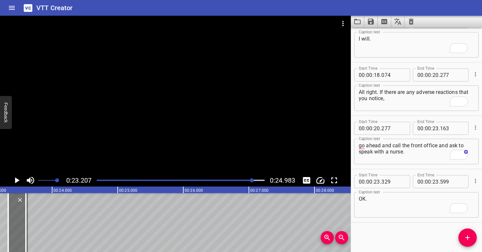
click at [265, 128] on div at bounding box center [175, 95] width 351 height 159
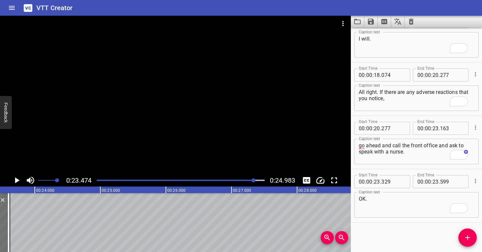
click at [265, 128] on div at bounding box center [175, 95] width 351 height 159
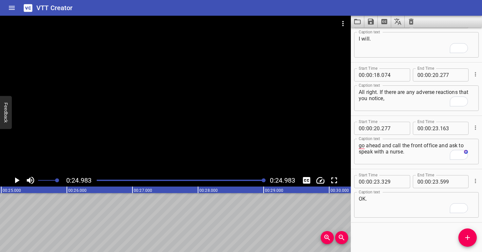
click at [251, 124] on div at bounding box center [175, 95] width 351 height 159
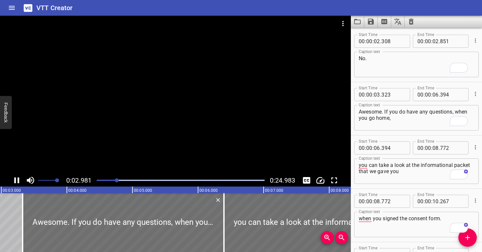
click at [101, 180] on div "Play progress" at bounding box center [33, 180] width 168 height 1
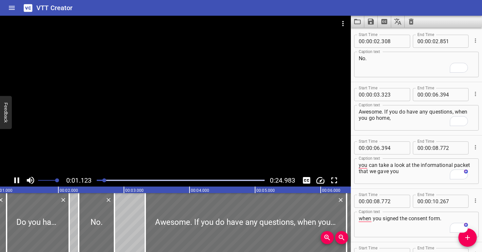
click at [183, 131] on div at bounding box center [175, 95] width 351 height 159
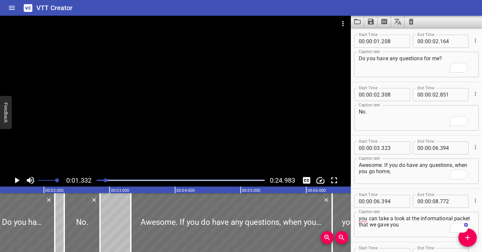
click at [126, 168] on div at bounding box center [175, 95] width 351 height 159
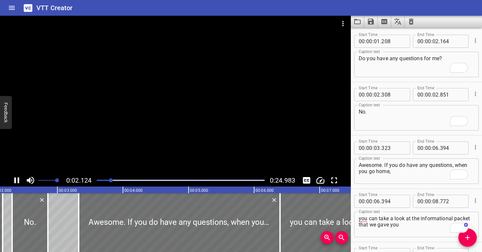
click at [191, 129] on div at bounding box center [175, 95] width 351 height 159
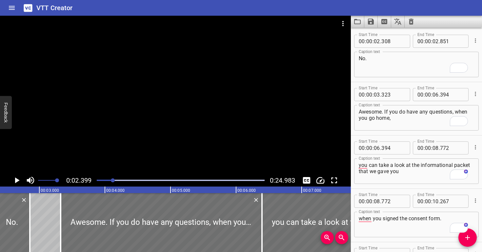
click at [191, 129] on div at bounding box center [175, 95] width 351 height 159
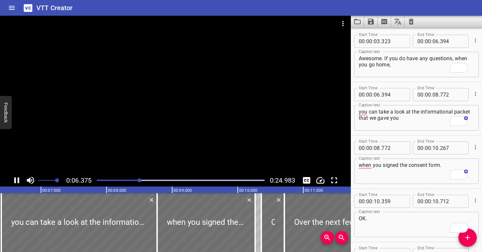
click at [207, 113] on div at bounding box center [175, 95] width 351 height 159
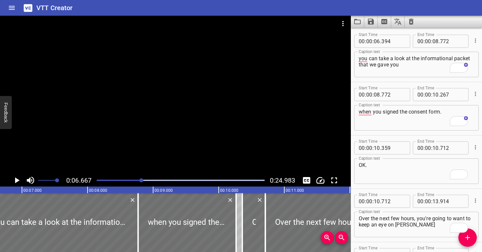
click at [207, 113] on div at bounding box center [175, 95] width 351 height 159
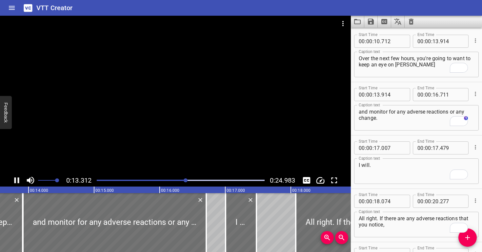
click at [207, 107] on div at bounding box center [175, 95] width 351 height 159
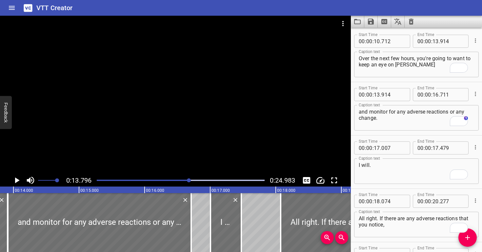
click at [207, 107] on div at bounding box center [175, 95] width 351 height 159
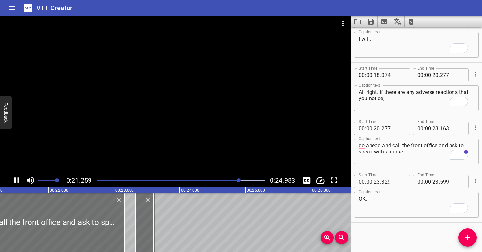
click at [225, 178] on div at bounding box center [181, 180] width 176 height 9
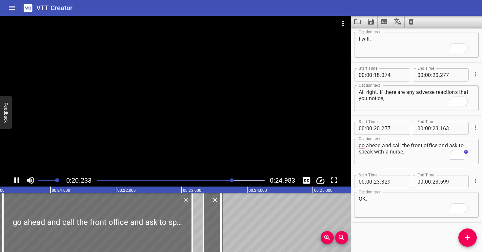
click at [271, 107] on div at bounding box center [175, 95] width 351 height 159
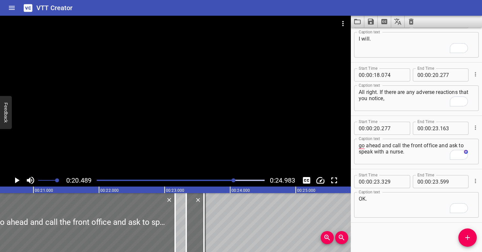
click at [271, 107] on div at bounding box center [175, 95] width 351 height 159
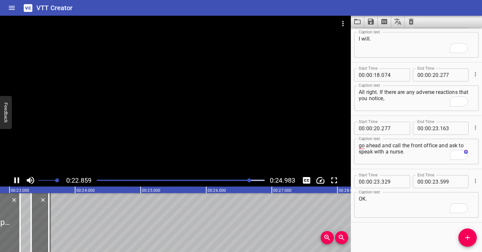
click at [247, 142] on div at bounding box center [175, 95] width 351 height 159
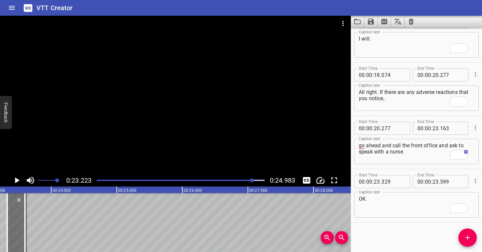
click at [247, 142] on div at bounding box center [175, 95] width 351 height 159
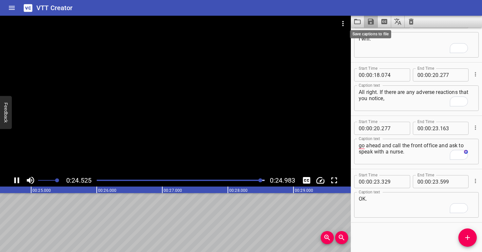
click at [368, 21] on icon "Save captions to file" at bounding box center [371, 22] width 6 height 6
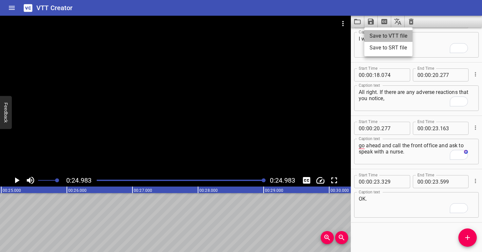
click at [373, 36] on li "Save to VTT file" at bounding box center [388, 36] width 48 height 12
click at [410, 22] on icon "Clear captions" at bounding box center [411, 22] width 5 height 6
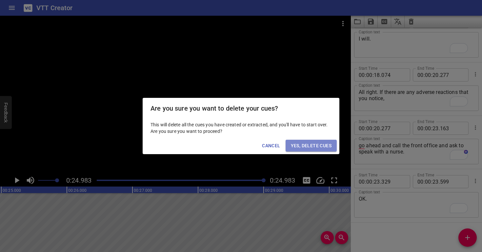
drag, startPoint x: 323, startPoint y: 143, endPoint x: 330, endPoint y: 120, distance: 23.9
click at [323, 143] on span "Yes, Delete Cues" at bounding box center [311, 146] width 41 height 8
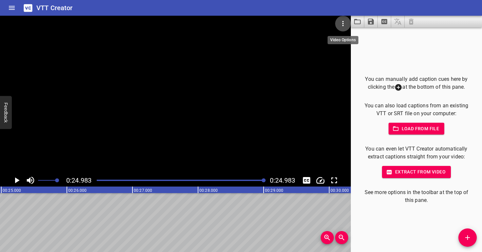
click at [342, 26] on icon "Video Options" at bounding box center [343, 24] width 8 height 8
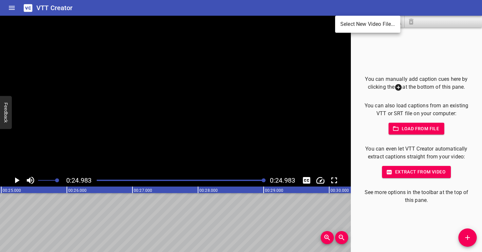
click at [343, 26] on li "Select New Video File..." at bounding box center [367, 24] width 65 height 12
click at [367, 26] on li "Select New Video File..." at bounding box center [367, 24] width 65 height 12
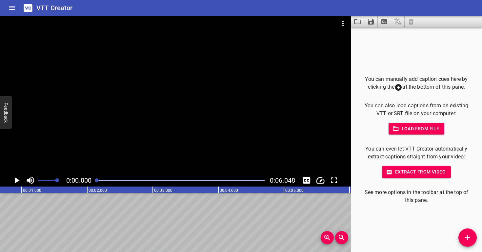
scroll to position [0, 0]
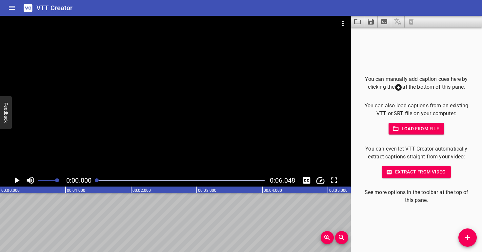
click at [168, 136] on div at bounding box center [175, 95] width 351 height 159
click at [171, 131] on div at bounding box center [175, 95] width 351 height 159
click at [170, 131] on div at bounding box center [175, 95] width 351 height 159
click at [170, 130] on div at bounding box center [175, 95] width 351 height 159
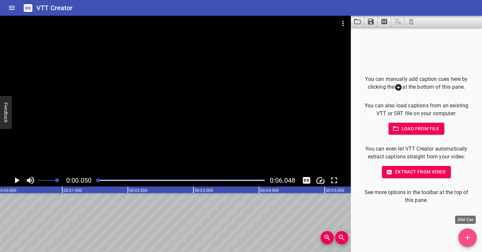
drag, startPoint x: 467, startPoint y: 236, endPoint x: 464, endPoint y: 230, distance: 6.7
click at [467, 236] on icon "Add Cue" at bounding box center [467, 238] width 5 height 5
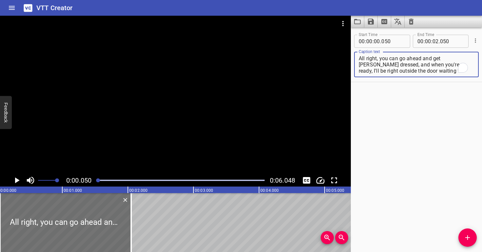
type textarea "All right, you can go ahead and get [PERSON_NAME] dressed, and when you're read…"
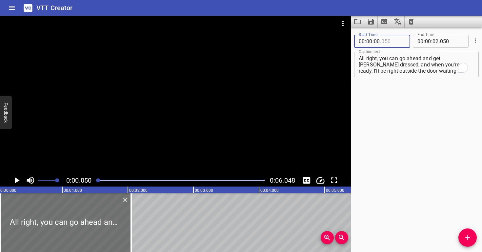
click at [391, 43] on input "number" at bounding box center [393, 41] width 24 height 13
drag, startPoint x: 385, startPoint y: 41, endPoint x: 389, endPoint y: 41, distance: 3.7
click at [389, 41] on input "06" at bounding box center [393, 41] width 24 height 13
type input "051"
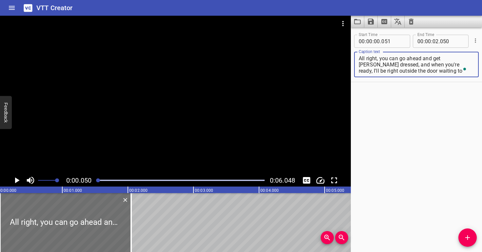
click at [386, 64] on textarea "All right, you can go ahead and get [PERSON_NAME] dressed, and when you're read…" at bounding box center [416, 64] width 115 height 19
drag, startPoint x: 380, startPoint y: 65, endPoint x: 475, endPoint y: 82, distance: 96.2
click at [475, 82] on div "Start Time 00 : 00 : 00 . 051 Start Time End Time 00 : 00 : 02 . 050 End Time C…" at bounding box center [416, 55] width 131 height 53
type textarea "All right, you can go ahead and get [PERSON_NAME] dressed,"
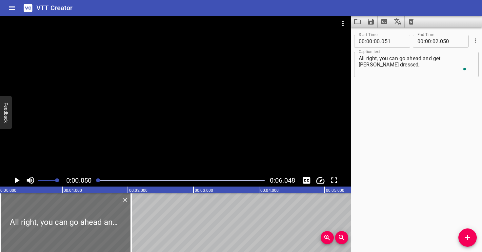
click at [171, 128] on div at bounding box center [175, 95] width 351 height 159
click at [171, 127] on div at bounding box center [175, 95] width 351 height 159
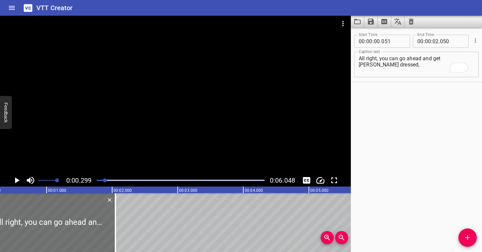
scroll to position [0, 19]
click at [386, 42] on input "number" at bounding box center [393, 41] width 24 height 13
type input "299"
click at [385, 66] on textarea "All right, you can go ahead and get [PERSON_NAME] dressed," at bounding box center [416, 64] width 115 height 19
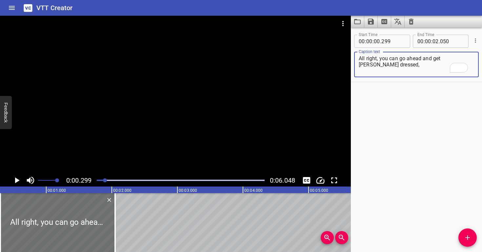
click at [100, 180] on div at bounding box center [181, 180] width 176 height 9
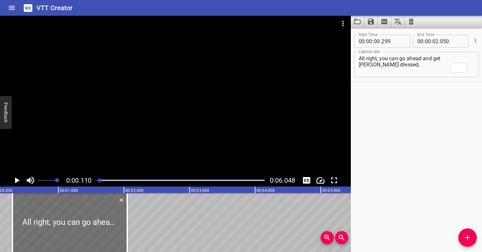
click at [105, 143] on div at bounding box center [175, 95] width 351 height 159
click at [148, 138] on div at bounding box center [175, 95] width 351 height 159
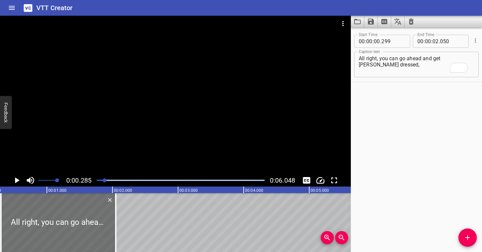
click at [100, 180] on div "Play progress" at bounding box center [21, 180] width 168 height 1
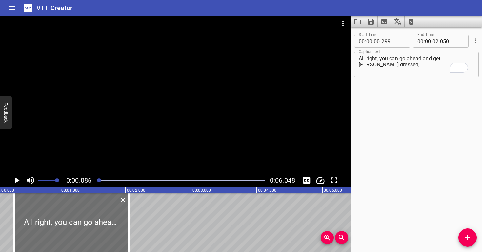
click at [94, 147] on div at bounding box center [175, 95] width 351 height 159
click at [105, 146] on div at bounding box center [175, 95] width 351 height 159
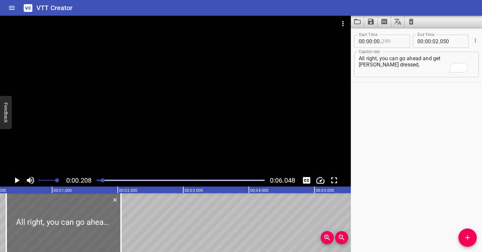
click at [400, 37] on input "number" at bounding box center [393, 41] width 24 height 13
type input "199"
click at [386, 67] on textarea "All right, you can go ahead and get [PERSON_NAME] dressed," at bounding box center [416, 64] width 115 height 19
click at [102, 181] on div at bounding box center [103, 181] width 4 height 4
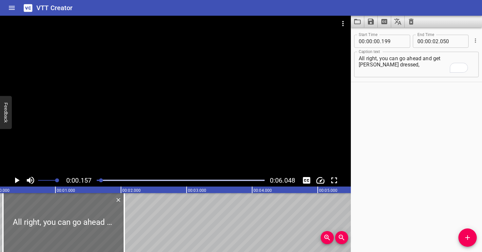
click at [92, 147] on div at bounding box center [175, 95] width 351 height 159
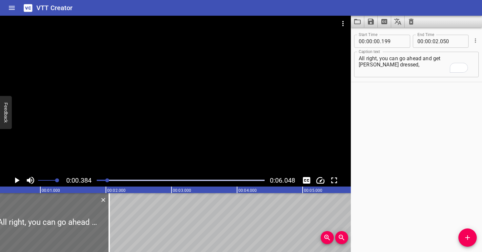
click at [92, 147] on div at bounding box center [175, 95] width 351 height 159
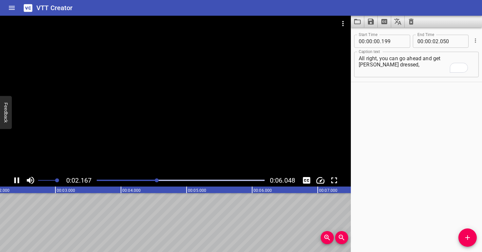
click at [218, 105] on div at bounding box center [175, 95] width 351 height 159
click at [117, 181] on div "Play progress" at bounding box center [80, 180] width 168 height 1
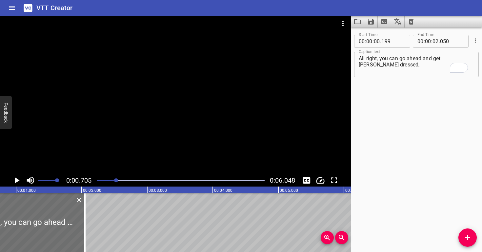
click at [128, 138] on div at bounding box center [175, 95] width 351 height 159
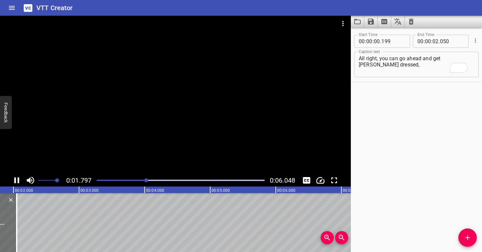
click at [179, 110] on div at bounding box center [175, 95] width 351 height 159
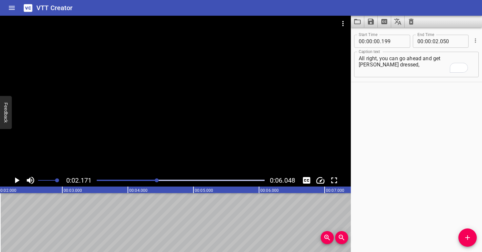
scroll to position [0, 142]
click at [123, 186] on div "0:02.171 0:06.048" at bounding box center [175, 180] width 351 height 12
click at [127, 180] on div "Play progress" at bounding box center [73, 180] width 168 height 1
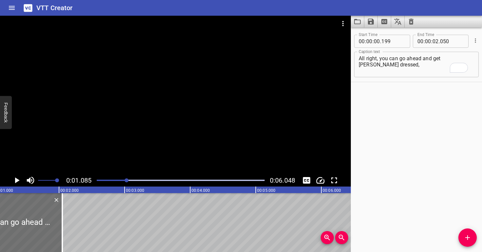
click at [127, 121] on div at bounding box center [175, 95] width 351 height 159
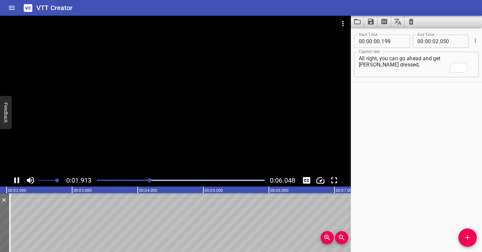
click at [178, 129] on div at bounding box center [175, 95] width 351 height 159
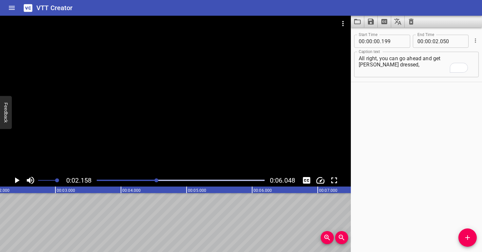
click at [125, 178] on div at bounding box center [181, 180] width 176 height 9
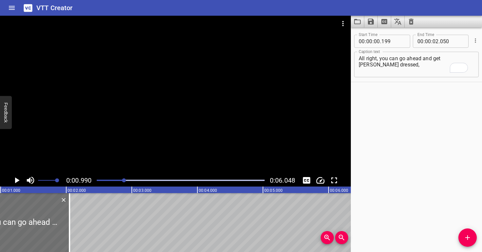
click at [110, 144] on div at bounding box center [175, 95] width 351 height 159
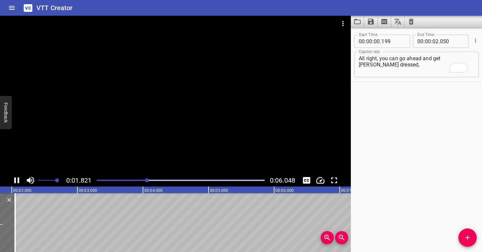
click at [114, 138] on div at bounding box center [175, 95] width 351 height 159
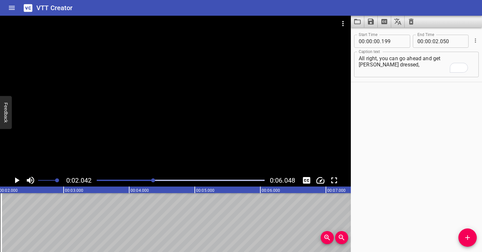
scroll to position [0, 134]
click at [434, 42] on input "number" at bounding box center [435, 41] width 6 height 13
type input "02"
type input "044"
click at [469, 238] on icon "Add Cue" at bounding box center [467, 238] width 5 height 5
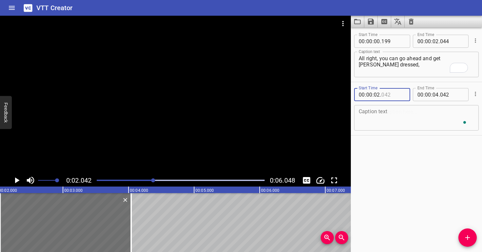
click at [392, 98] on input "number" at bounding box center [393, 94] width 24 height 13
type input "044"
type input "042"
type input "02"
click at [392, 94] on input "number" at bounding box center [393, 94] width 24 height 13
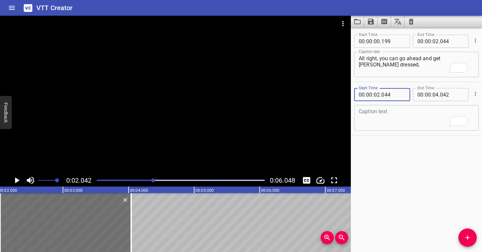
type input "044"
click at [385, 117] on textarea "To enrich screen reader interactions, please activate Accessibility in Grammarl…" at bounding box center [416, 118] width 115 height 19
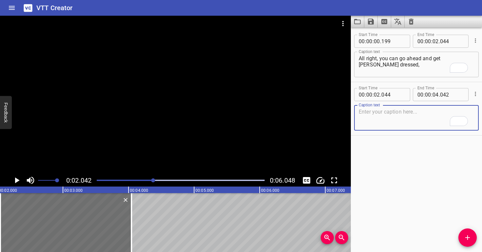
paste textarea "and when you're ready, I'll be right outside the door waiting to show you out, …"
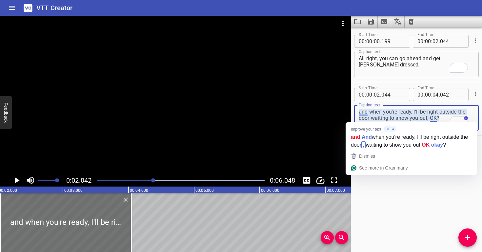
drag, startPoint x: 437, startPoint y: 118, endPoint x: 426, endPoint y: 117, distance: 10.8
click at [426, 117] on textarea "and when you're ready, I'll be right outside the door waiting to show you out, …" at bounding box center [416, 118] width 115 height 19
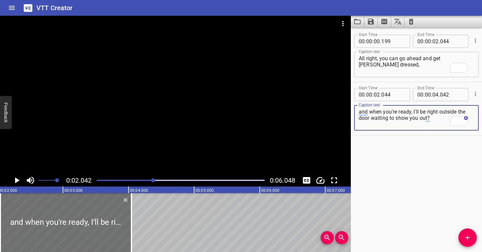
click at [437, 119] on textarea "and when you're ready, I'll be right outside the door waiting to show you out?" at bounding box center [416, 118] width 115 height 19
click at [148, 137] on div at bounding box center [175, 95] width 351 height 159
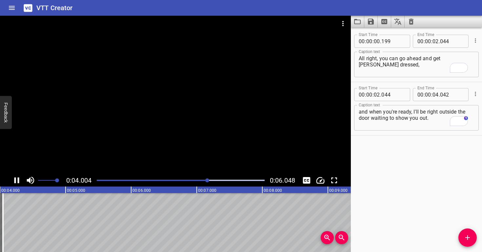
click at [179, 116] on div at bounding box center [175, 95] width 351 height 159
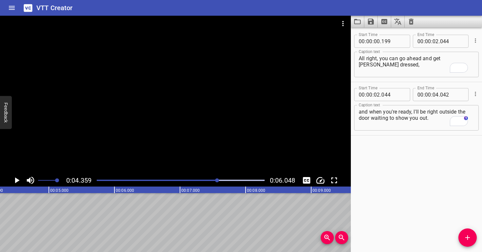
scroll to position [0, 285]
click at [206, 178] on div at bounding box center [181, 180] width 176 height 9
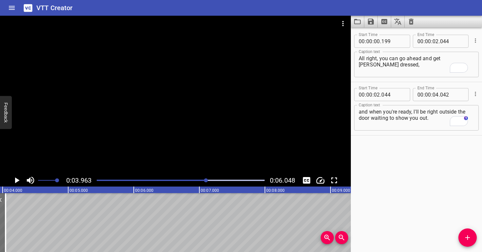
click at [183, 141] on div at bounding box center [175, 95] width 351 height 159
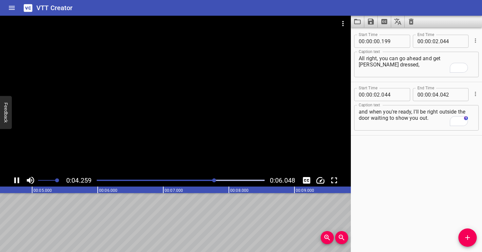
click at [187, 136] on div at bounding box center [175, 95] width 351 height 159
click at [432, 119] on textarea "and when you're ready, I'll be right outside the door waiting to show you out." at bounding box center [416, 118] width 115 height 19
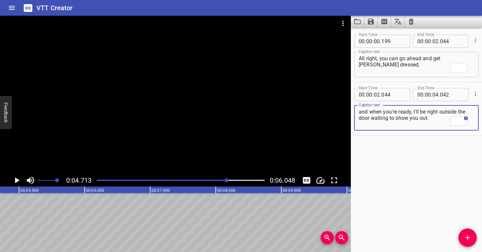
paste textarea ", OK"
click at [162, 179] on div at bounding box center [181, 180] width 176 height 9
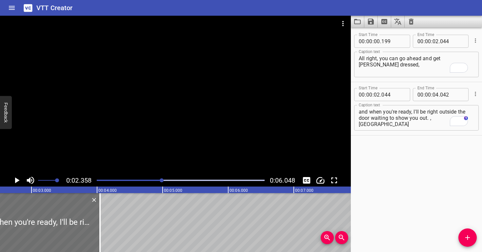
click at [147, 122] on div at bounding box center [175, 95] width 351 height 159
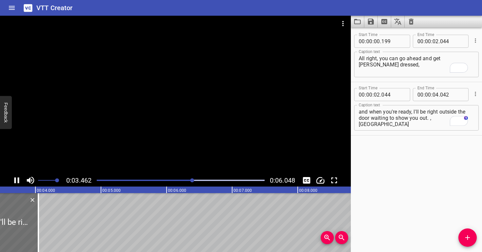
click at [165, 109] on div at bounding box center [175, 95] width 351 height 159
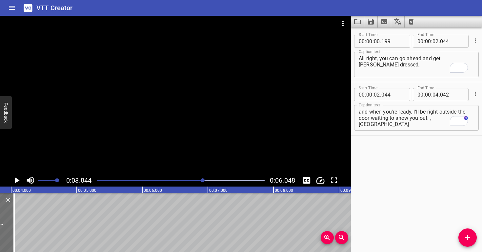
scroll to position [0, 252]
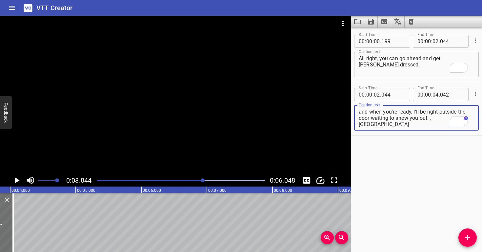
drag, startPoint x: 441, startPoint y: 119, endPoint x: 371, endPoint y: 118, distance: 69.8
click at [371, 118] on textarea "and when you're ready, I'll be right outside the door waiting to show you out. …" at bounding box center [416, 118] width 115 height 19
type textarea "and when you're ready, I'll be right outside the door"
click at [465, 238] on icon "Add Cue" at bounding box center [467, 238] width 5 height 5
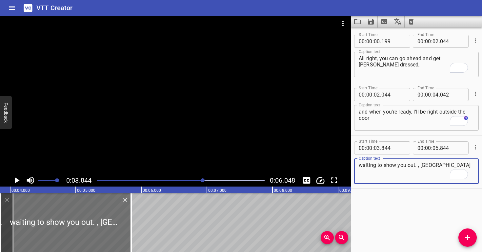
type textarea "waiting to show you out. , OK"
click at [433, 94] on input "number" at bounding box center [435, 94] width 6 height 13
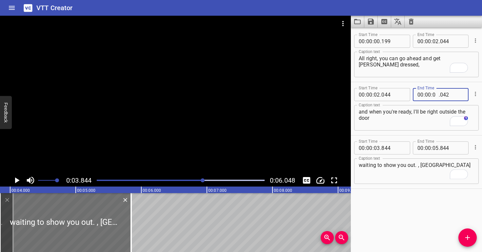
type input "03"
type input "844"
click at [413, 122] on textarea "and when you're ready, I'll be right outside the door" at bounding box center [416, 118] width 115 height 19
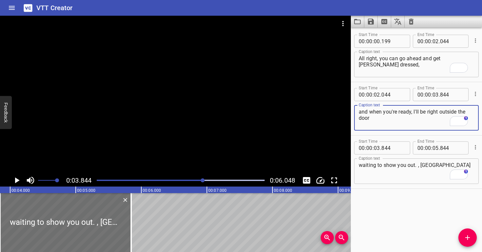
click at [166, 147] on div at bounding box center [175, 95] width 351 height 159
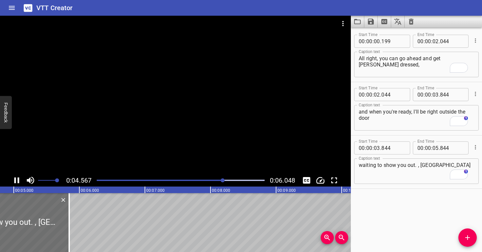
click at [166, 138] on div at bounding box center [175, 95] width 351 height 159
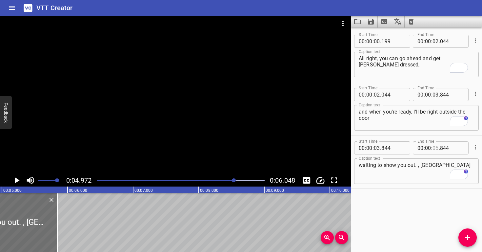
click at [434, 148] on input "number" at bounding box center [435, 148] width 6 height 13
type input "04"
type input "972"
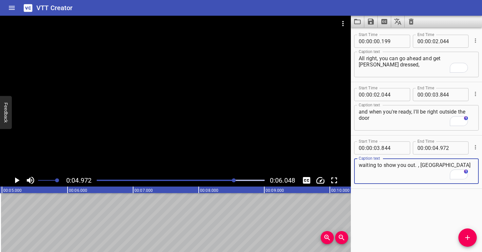
drag, startPoint x: 435, startPoint y: 167, endPoint x: 423, endPoint y: 165, distance: 12.2
click at [426, 166] on textarea "waiting to show you out. , OK" at bounding box center [416, 171] width 115 height 19
click at [421, 165] on textarea "waiting to show you out. , OK" at bounding box center [416, 171] width 115 height 19
drag, startPoint x: 421, startPoint y: 165, endPoint x: 428, endPoint y: 165, distance: 6.9
click at [428, 165] on textarea "waiting to show you out. , OK" at bounding box center [416, 171] width 115 height 19
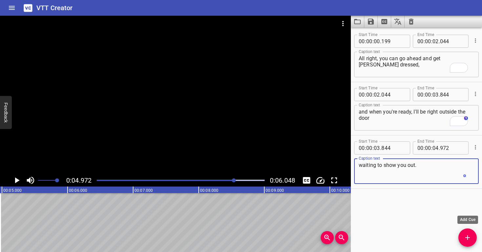
type textarea "waiting to show you out."
click at [463, 242] on span "Add Cue" at bounding box center [467, 238] width 18 height 8
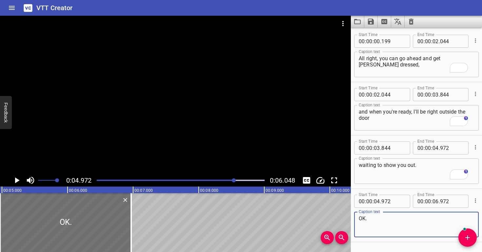
type textarea "OK."
click at [146, 112] on div at bounding box center [175, 95] width 351 height 159
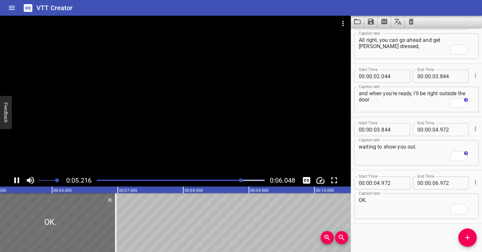
scroll to position [0, 0]
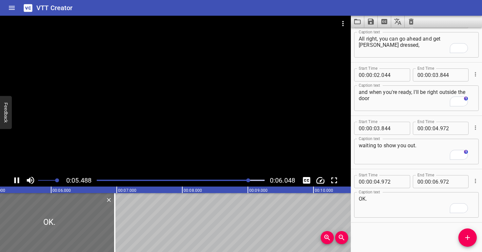
click at [161, 122] on div at bounding box center [175, 95] width 351 height 159
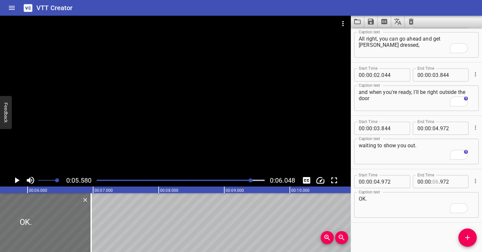
click at [435, 183] on input "number" at bounding box center [435, 181] width 6 height 13
type input "05"
click at [440, 182] on input "8" at bounding box center [452, 181] width 24 height 13
type input "580"
click at [436, 201] on textarea "OK." at bounding box center [416, 205] width 115 height 19
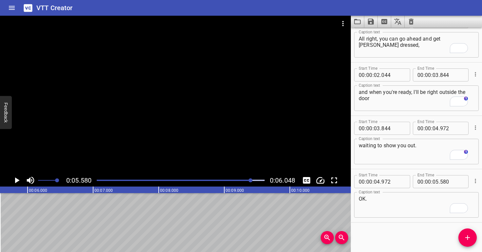
click at [191, 162] on div at bounding box center [175, 95] width 351 height 159
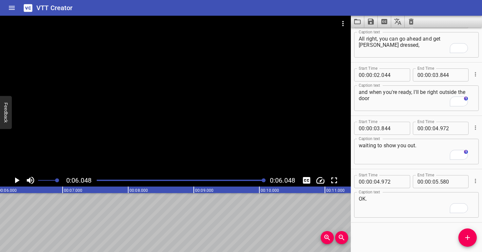
click at [174, 125] on div at bounding box center [175, 95] width 351 height 159
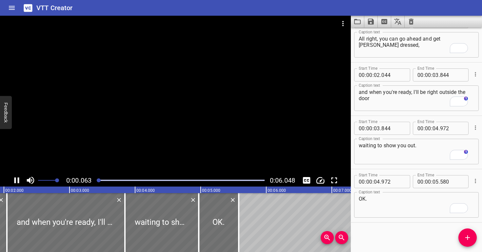
click at [203, 123] on div at bounding box center [175, 95] width 351 height 159
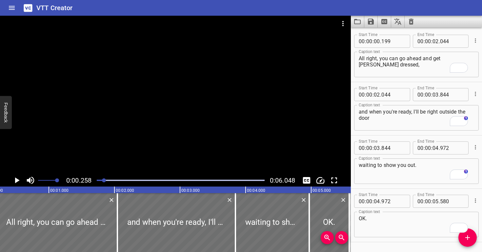
click at [99, 180] on div "Play progress" at bounding box center [20, 180] width 168 height 1
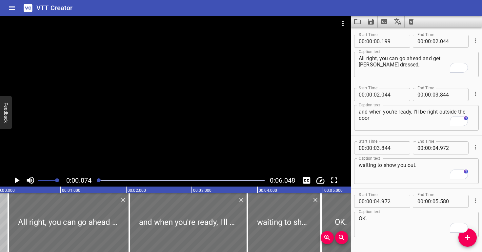
click at [100, 145] on div at bounding box center [175, 95] width 351 height 159
click at [119, 146] on div at bounding box center [175, 95] width 351 height 159
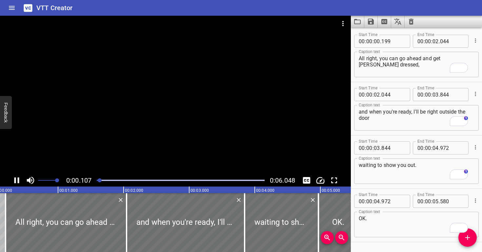
scroll to position [0, 12]
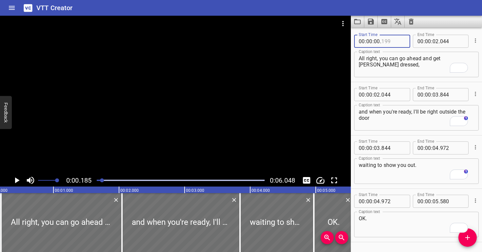
click at [387, 46] on input "number" at bounding box center [393, 41] width 24 height 13
type input "184"
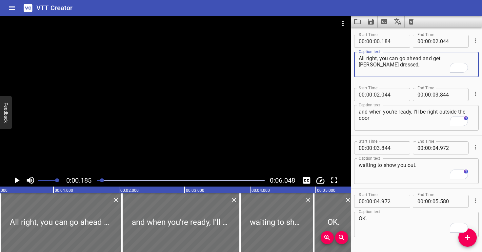
click at [389, 66] on textarea "All right, you can go ahead and get [PERSON_NAME] dressed," at bounding box center [416, 64] width 115 height 19
click at [97, 179] on div at bounding box center [181, 180] width 176 height 9
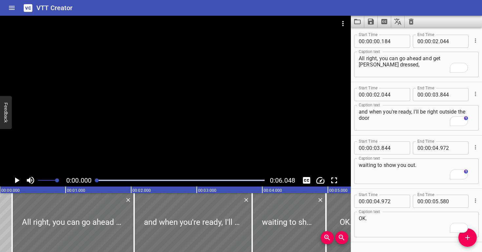
click at [98, 138] on div at bounding box center [175, 95] width 351 height 159
click at [138, 136] on div at bounding box center [175, 95] width 351 height 159
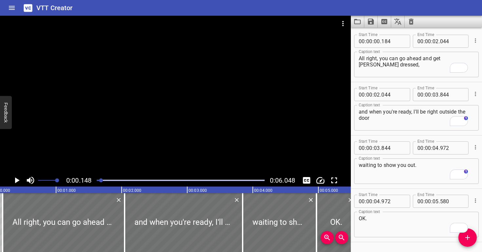
click at [136, 135] on div at bounding box center [175, 95] width 351 height 159
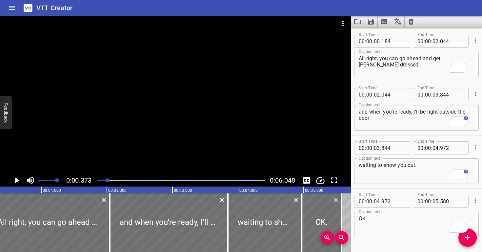
click at [98, 177] on div at bounding box center [181, 180] width 176 height 9
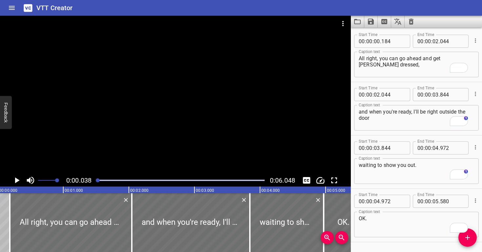
click at [84, 137] on div at bounding box center [175, 95] width 351 height 159
click at [103, 139] on div at bounding box center [175, 95] width 351 height 159
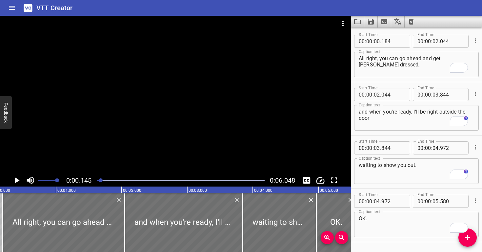
click at [102, 138] on div at bounding box center [175, 95] width 351 height 159
click at [101, 138] on div at bounding box center [175, 95] width 351 height 159
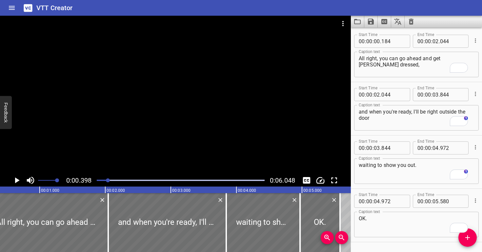
click at [101, 182] on div at bounding box center [181, 180] width 176 height 9
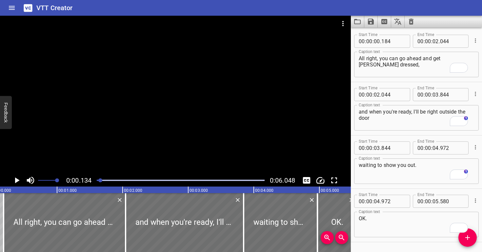
click at [89, 153] on div at bounding box center [175, 95] width 351 height 159
click at [96, 150] on div at bounding box center [175, 95] width 351 height 159
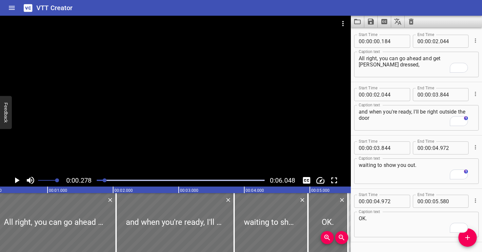
click at [96, 149] on div at bounding box center [175, 95] width 351 height 159
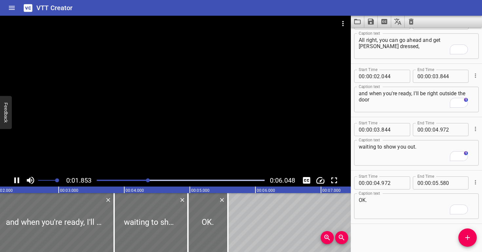
click at [235, 120] on div at bounding box center [175, 95] width 351 height 159
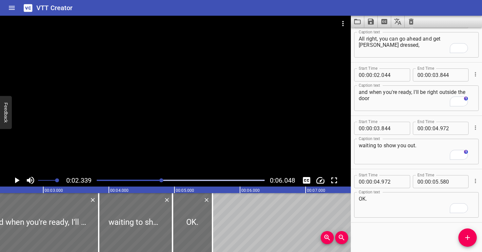
click at [134, 177] on div at bounding box center [181, 180] width 176 height 9
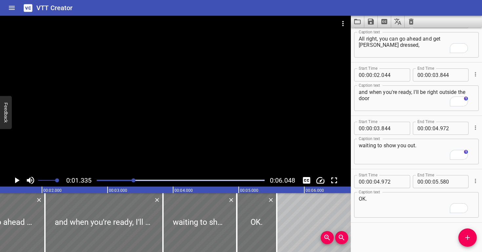
click at [136, 146] on div at bounding box center [175, 95] width 351 height 159
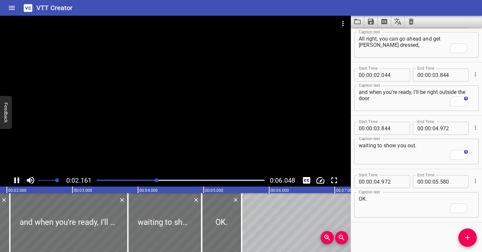
click at [195, 107] on div at bounding box center [175, 95] width 351 height 159
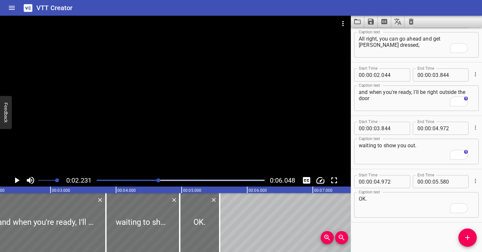
click at [195, 107] on div at bounding box center [175, 95] width 351 height 159
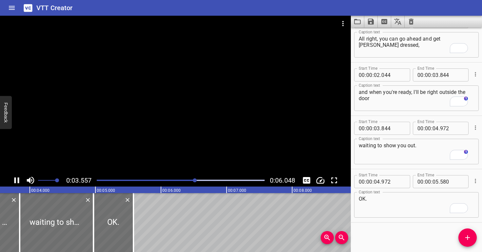
click at [245, 124] on div at bounding box center [175, 95] width 351 height 159
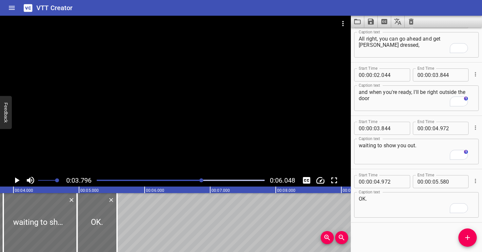
click at [245, 125] on div at bounding box center [175, 95] width 351 height 159
click at [245, 124] on div at bounding box center [175, 95] width 351 height 159
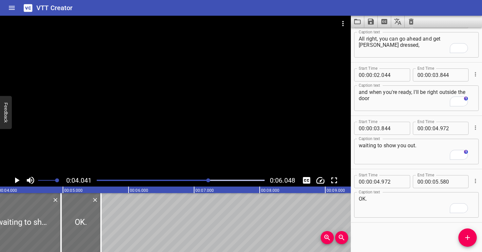
click at [245, 124] on div at bounding box center [175, 95] width 351 height 159
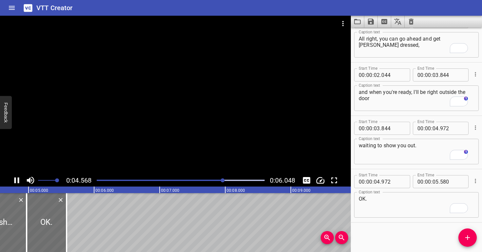
click at [246, 122] on div at bounding box center [175, 95] width 351 height 159
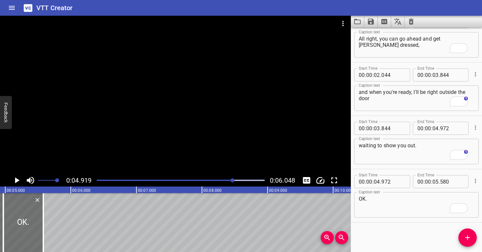
click at [246, 122] on div at bounding box center [175, 95] width 351 height 159
click at [246, 121] on div at bounding box center [175, 95] width 351 height 159
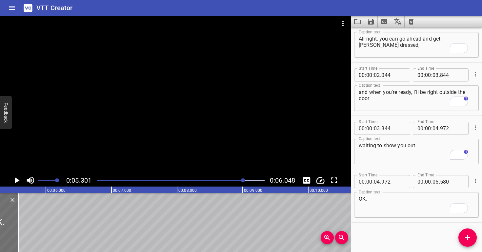
click at [209, 177] on div at bounding box center [181, 180] width 176 height 9
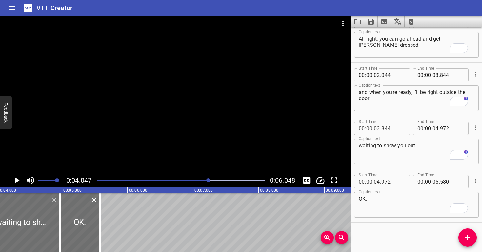
click at [212, 146] on div at bounding box center [175, 95] width 351 height 159
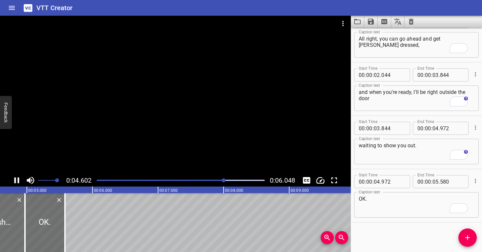
click at [219, 135] on div at bounding box center [175, 95] width 351 height 159
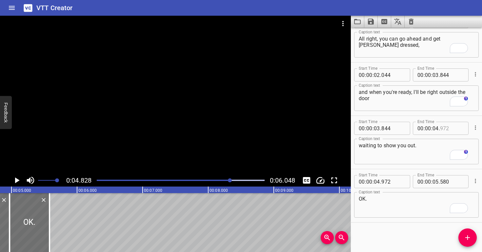
click at [449, 128] on input "number" at bounding box center [452, 128] width 24 height 13
type input "828"
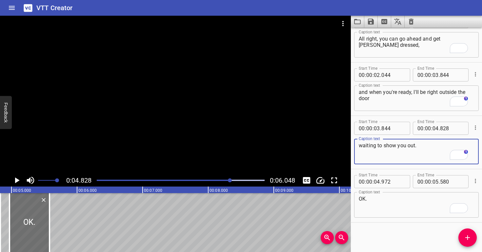
click at [448, 150] on textarea "waiting to show you out." at bounding box center [416, 152] width 115 height 19
click at [168, 130] on div at bounding box center [175, 95] width 351 height 159
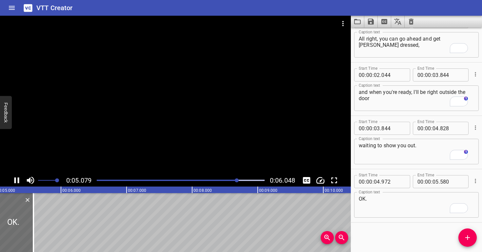
click at [187, 128] on div at bounding box center [175, 95] width 351 height 159
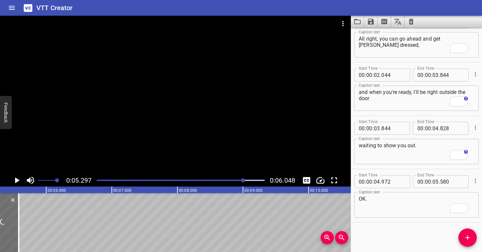
click at [234, 178] on div at bounding box center [181, 180] width 176 height 9
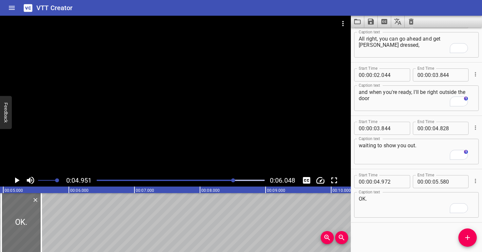
click at [224, 153] on div at bounding box center [175, 95] width 351 height 159
click at [235, 137] on div at bounding box center [175, 95] width 351 height 159
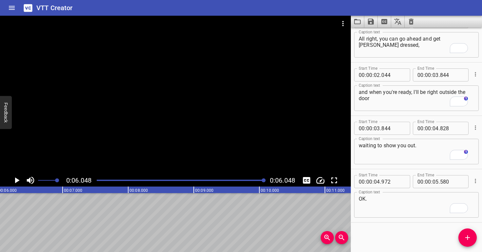
click at [229, 180] on div "Play progress" at bounding box center [181, 180] width 168 height 1
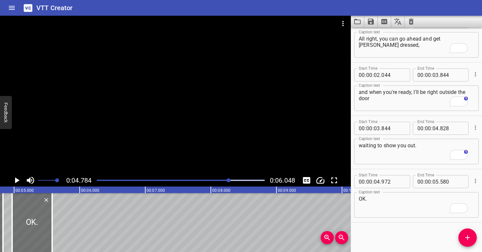
click at [220, 148] on div at bounding box center [175, 95] width 351 height 159
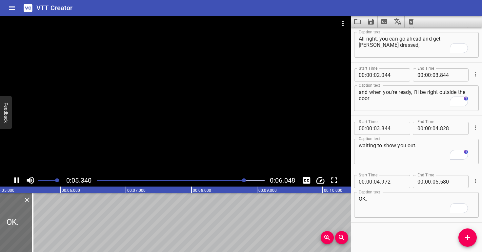
click at [236, 149] on div at bounding box center [175, 95] width 351 height 159
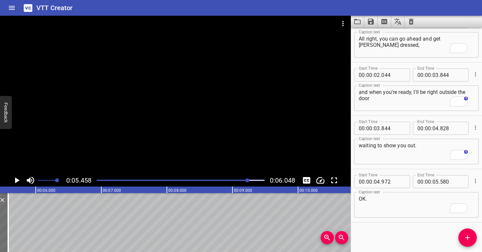
click at [229, 131] on div at bounding box center [175, 95] width 351 height 159
click at [229, 130] on div at bounding box center [175, 95] width 351 height 159
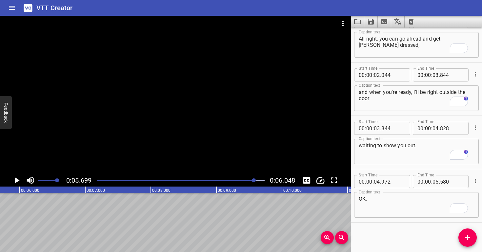
click at [226, 178] on div at bounding box center [181, 180] width 176 height 9
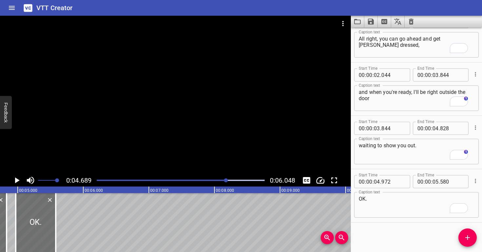
click at [213, 152] on div at bounding box center [175, 95] width 351 height 159
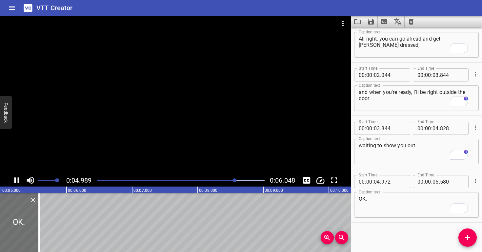
click at [219, 147] on div at bounding box center [175, 95] width 351 height 159
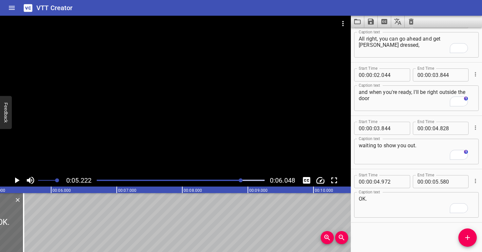
click at [219, 147] on div at bounding box center [175, 95] width 351 height 159
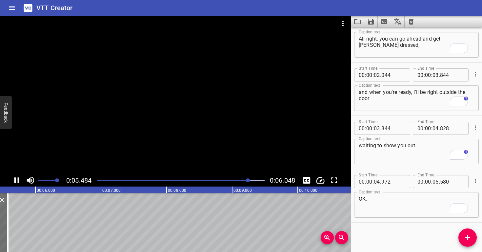
click at [219, 145] on div at bounding box center [175, 95] width 351 height 159
click at [233, 180] on div "Play progress" at bounding box center [168, 180] width 168 height 1
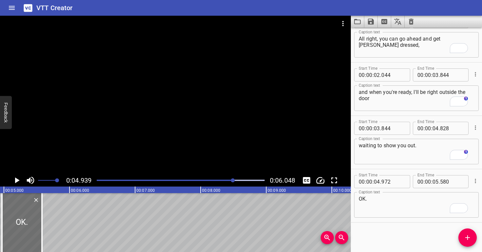
click at [97, 180] on div at bounding box center [181, 180] width 176 height 9
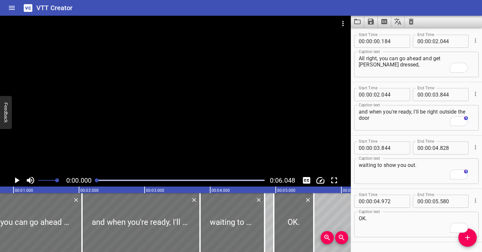
click at [89, 133] on div at bounding box center [175, 95] width 351 height 159
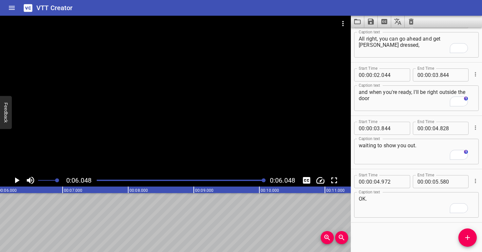
click at [98, 179] on div at bounding box center [181, 180] width 176 height 9
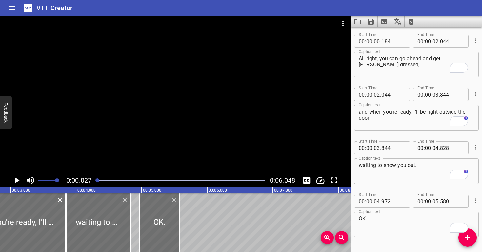
click at [111, 114] on div at bounding box center [175, 95] width 351 height 159
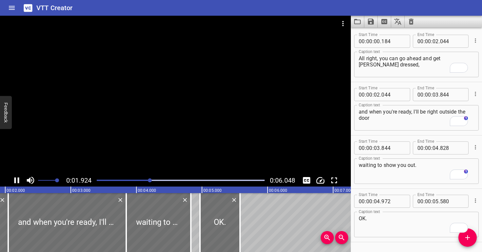
click at [236, 111] on div at bounding box center [175, 95] width 351 height 159
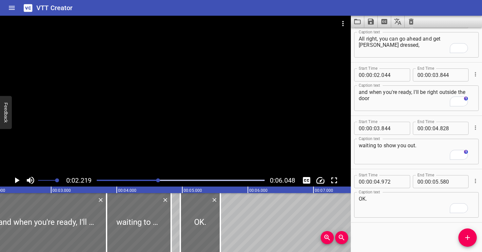
click at [232, 143] on div at bounding box center [175, 95] width 351 height 159
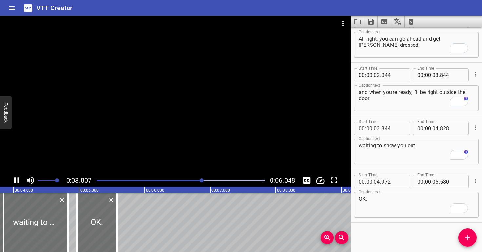
click at [219, 104] on div at bounding box center [175, 95] width 351 height 159
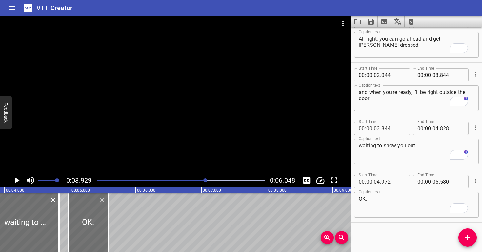
click at [190, 178] on div at bounding box center [181, 180] width 176 height 9
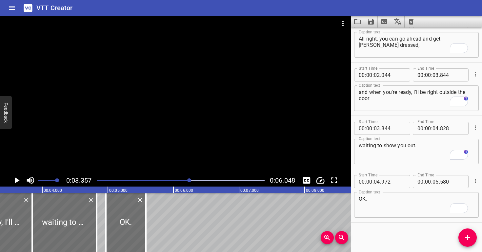
click at [178, 125] on div at bounding box center [175, 95] width 351 height 159
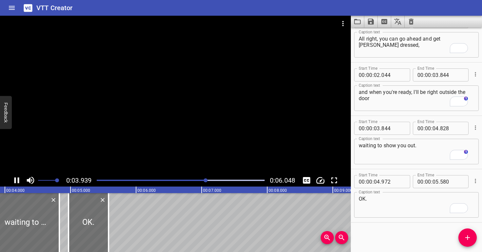
click at [223, 126] on div at bounding box center [175, 95] width 351 height 159
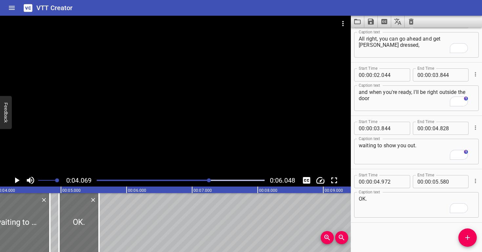
click at [185, 181] on div at bounding box center [181, 180] width 176 height 9
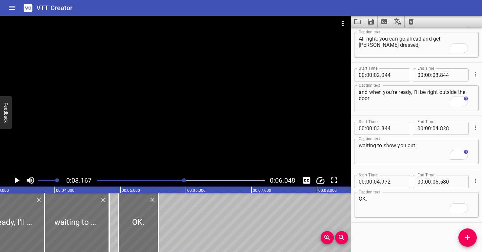
click at [191, 143] on div at bounding box center [175, 95] width 351 height 159
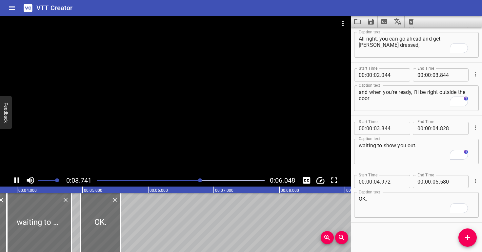
click at [217, 137] on div at bounding box center [175, 95] width 351 height 159
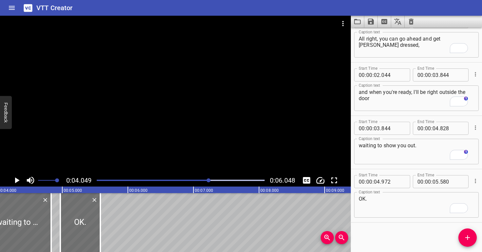
click at [185, 180] on div at bounding box center [181, 180] width 176 height 9
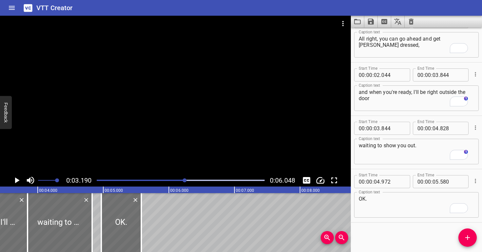
click at [186, 131] on div at bounding box center [175, 95] width 351 height 159
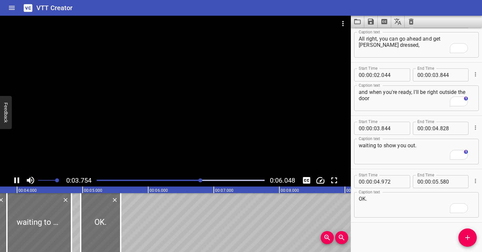
click at [187, 130] on div at bounding box center [175, 95] width 351 height 159
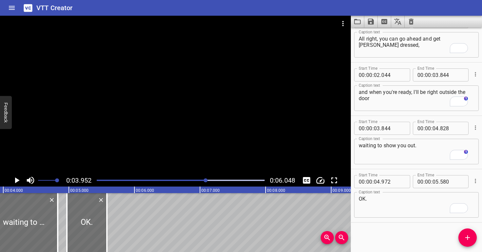
click at [187, 131] on div at bounding box center [175, 95] width 351 height 159
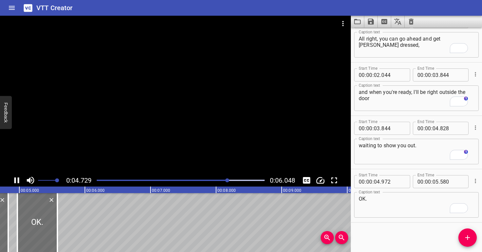
click at [190, 131] on div at bounding box center [175, 95] width 351 height 159
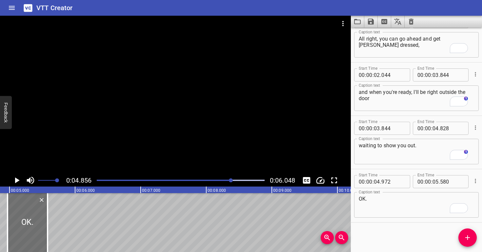
click at [190, 131] on div at bounding box center [175, 95] width 351 height 159
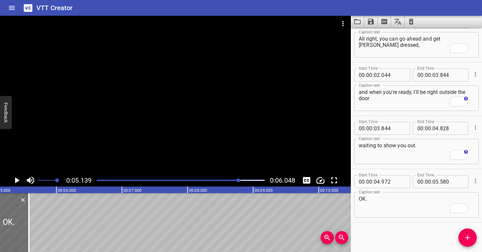
click at [190, 131] on div at bounding box center [175, 95] width 351 height 159
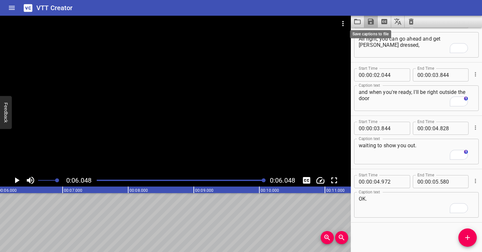
click at [372, 20] on icon "Save captions to file" at bounding box center [371, 22] width 6 height 6
click at [375, 36] on li "Save to VTT file" at bounding box center [388, 36] width 48 height 12
